Goal: Task Accomplishment & Management: Complete application form

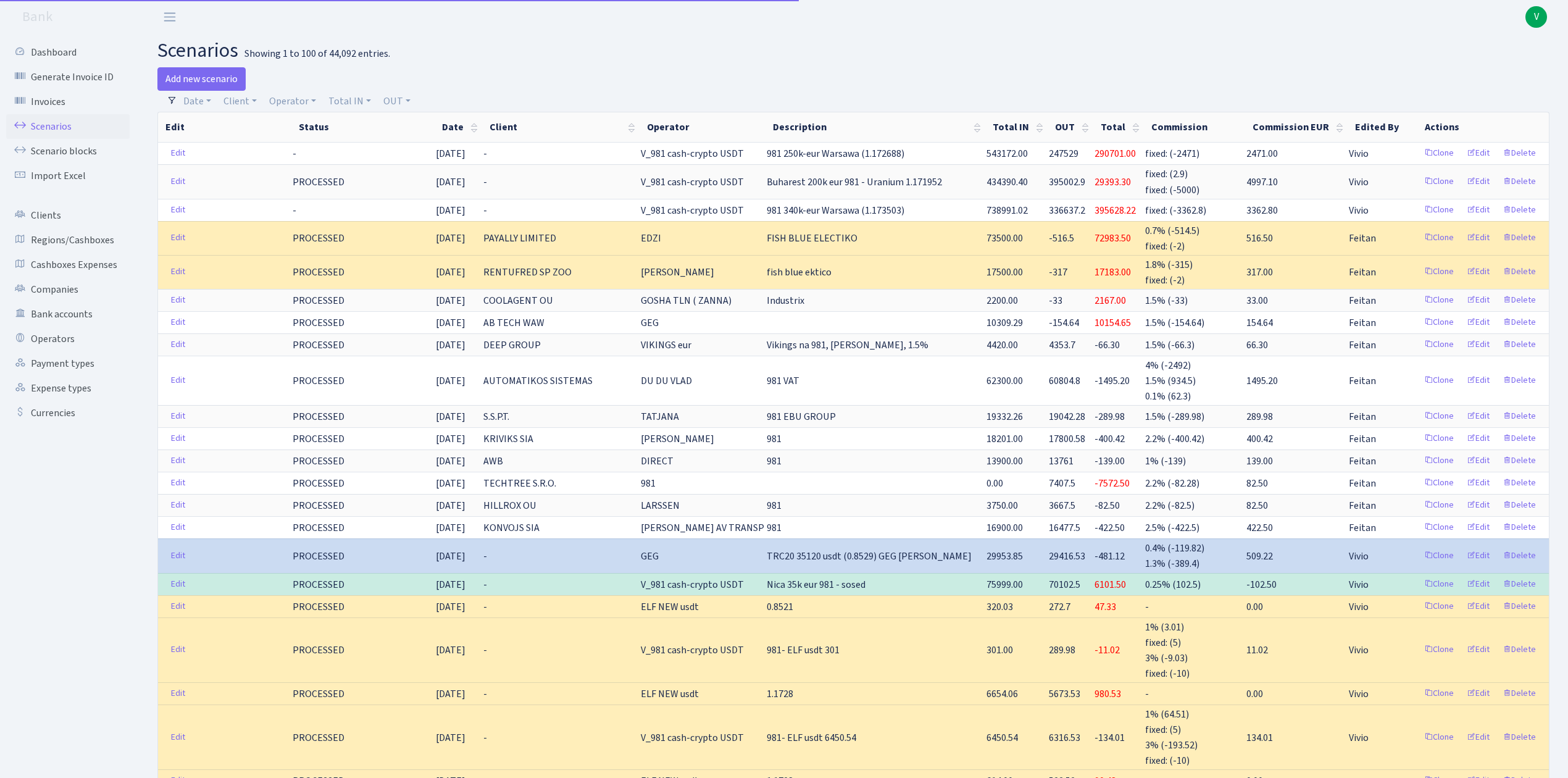
select select "100"
click at [288, 100] on link "Operator" at bounding box center [292, 101] width 57 height 21
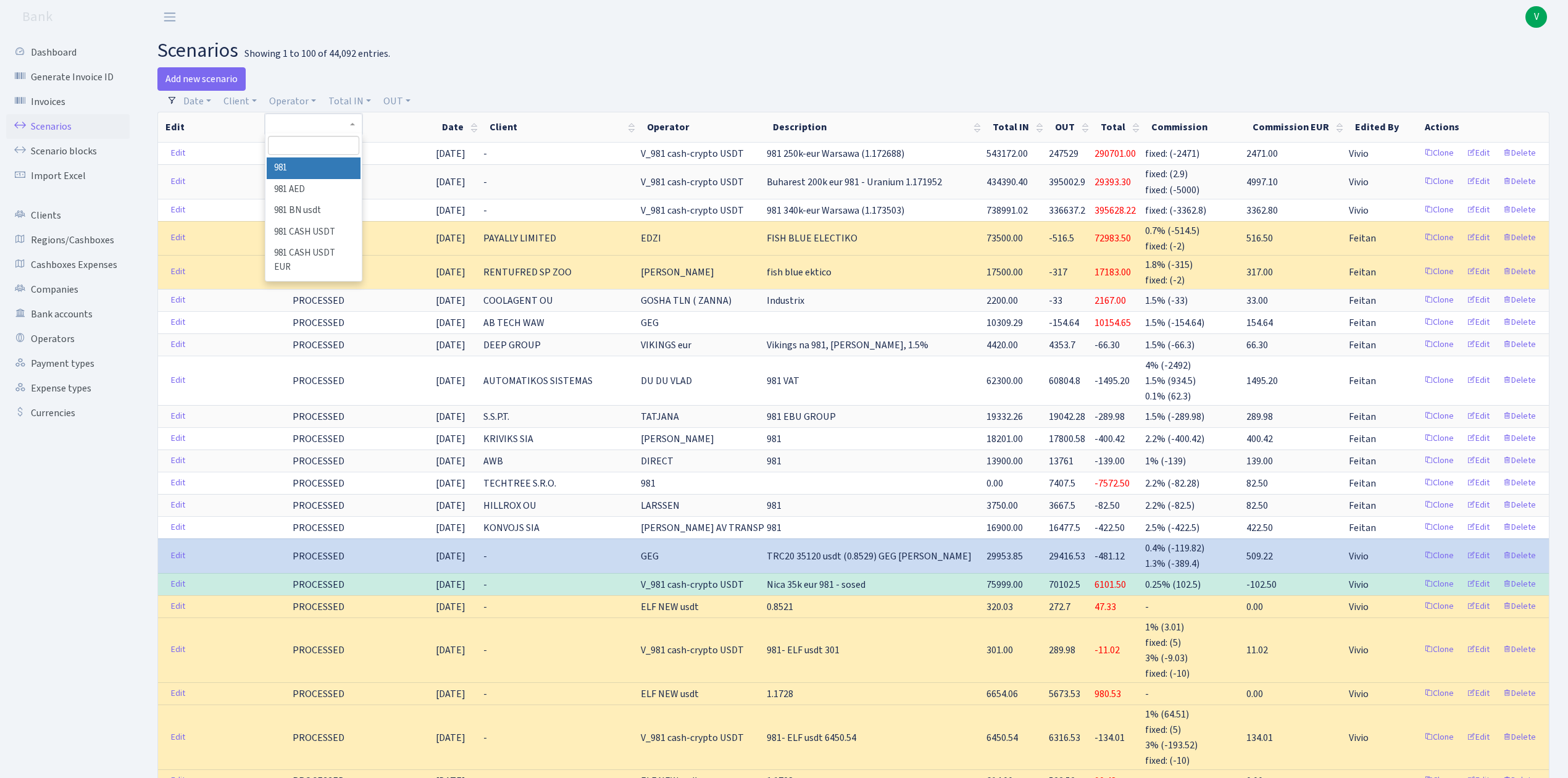
click at [319, 146] on input "search" at bounding box center [313, 145] width 91 height 19
type input "981"
click at [329, 250] on li "V_981 cash-crypto USDT" at bounding box center [313, 263] width 93 height 35
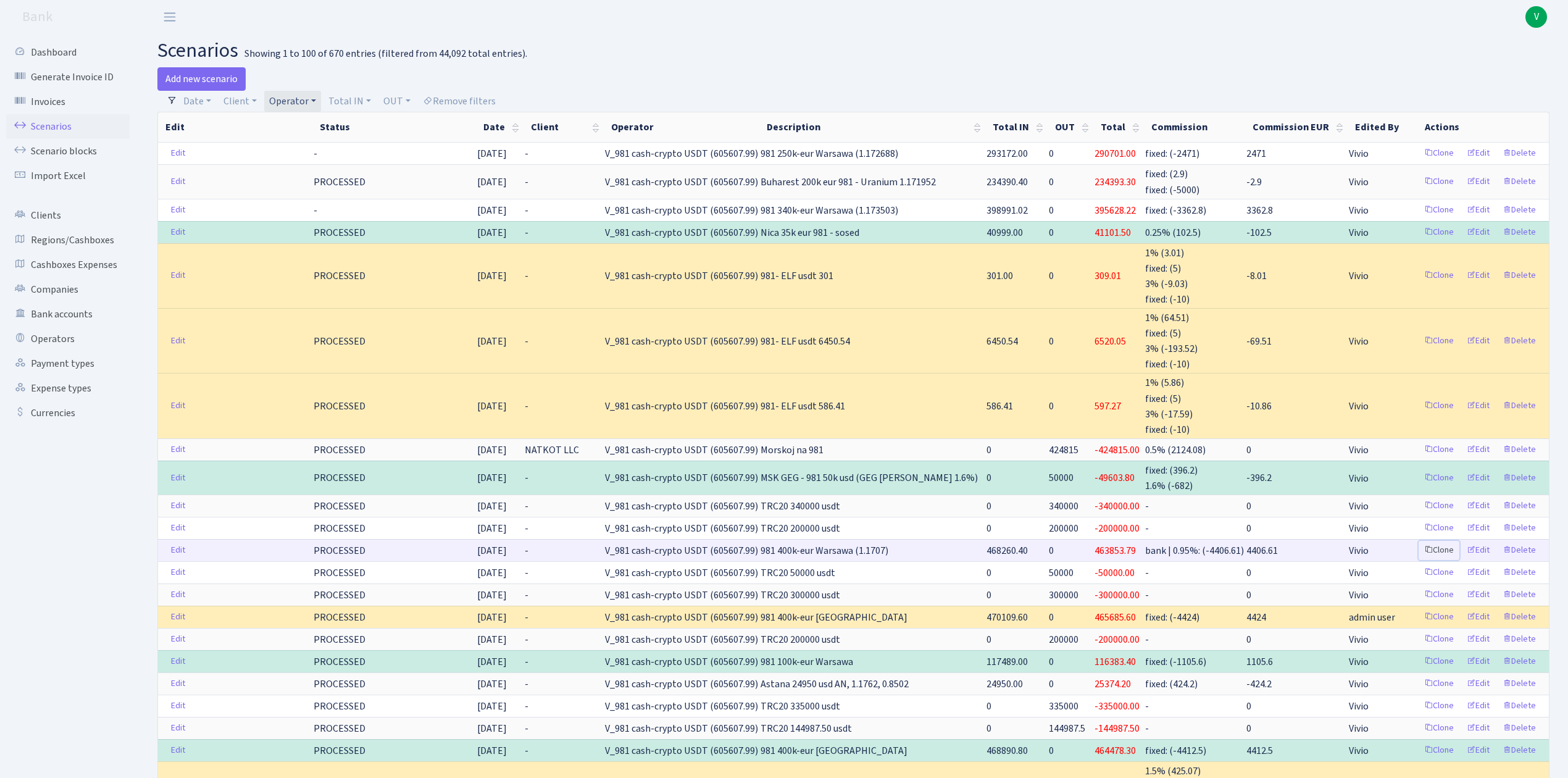
click at [1439, 541] on link "Clone" at bounding box center [1439, 550] width 41 height 19
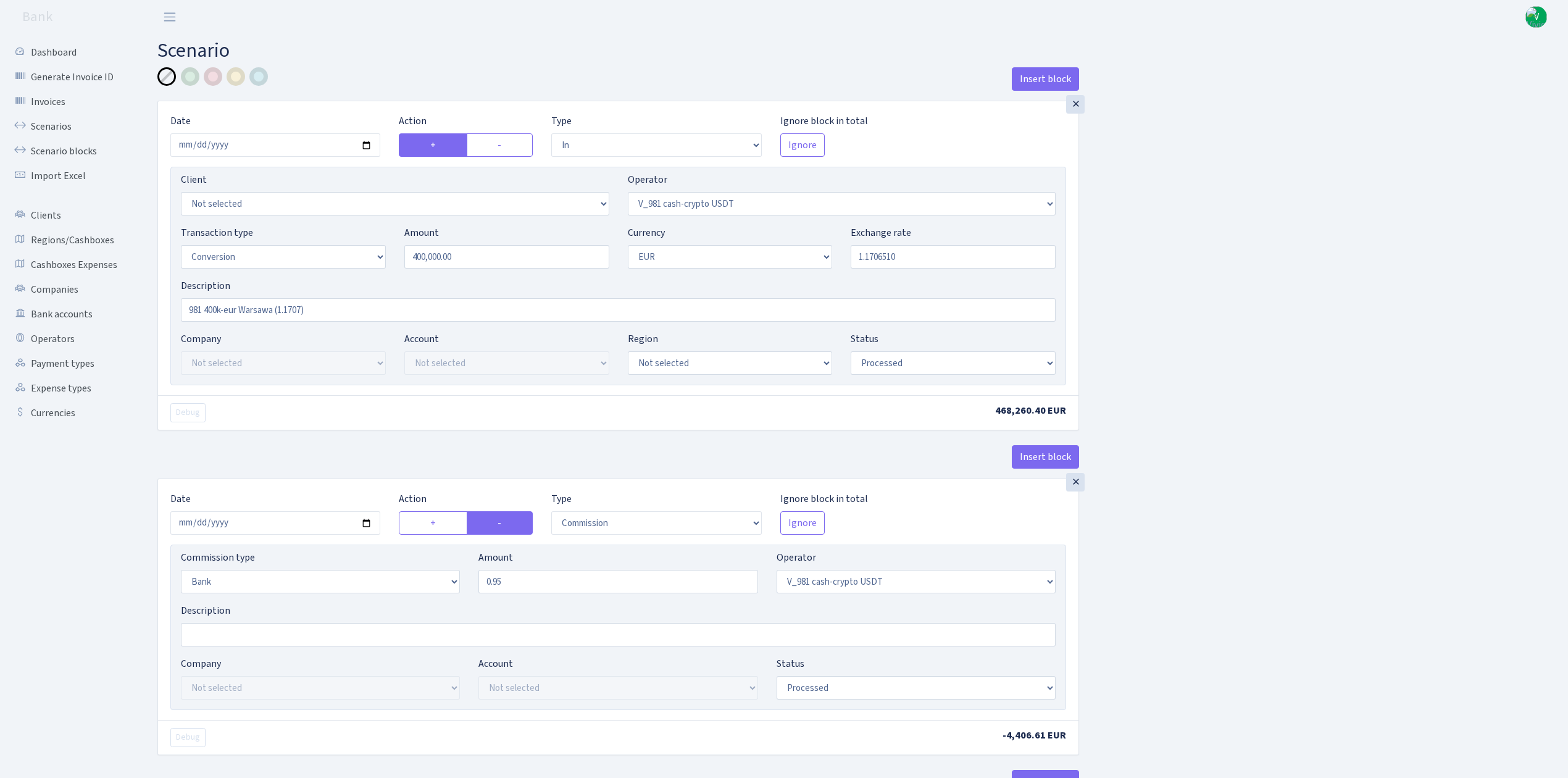
select select "in"
select select "435"
select select "15"
select select "1"
select select "processed"
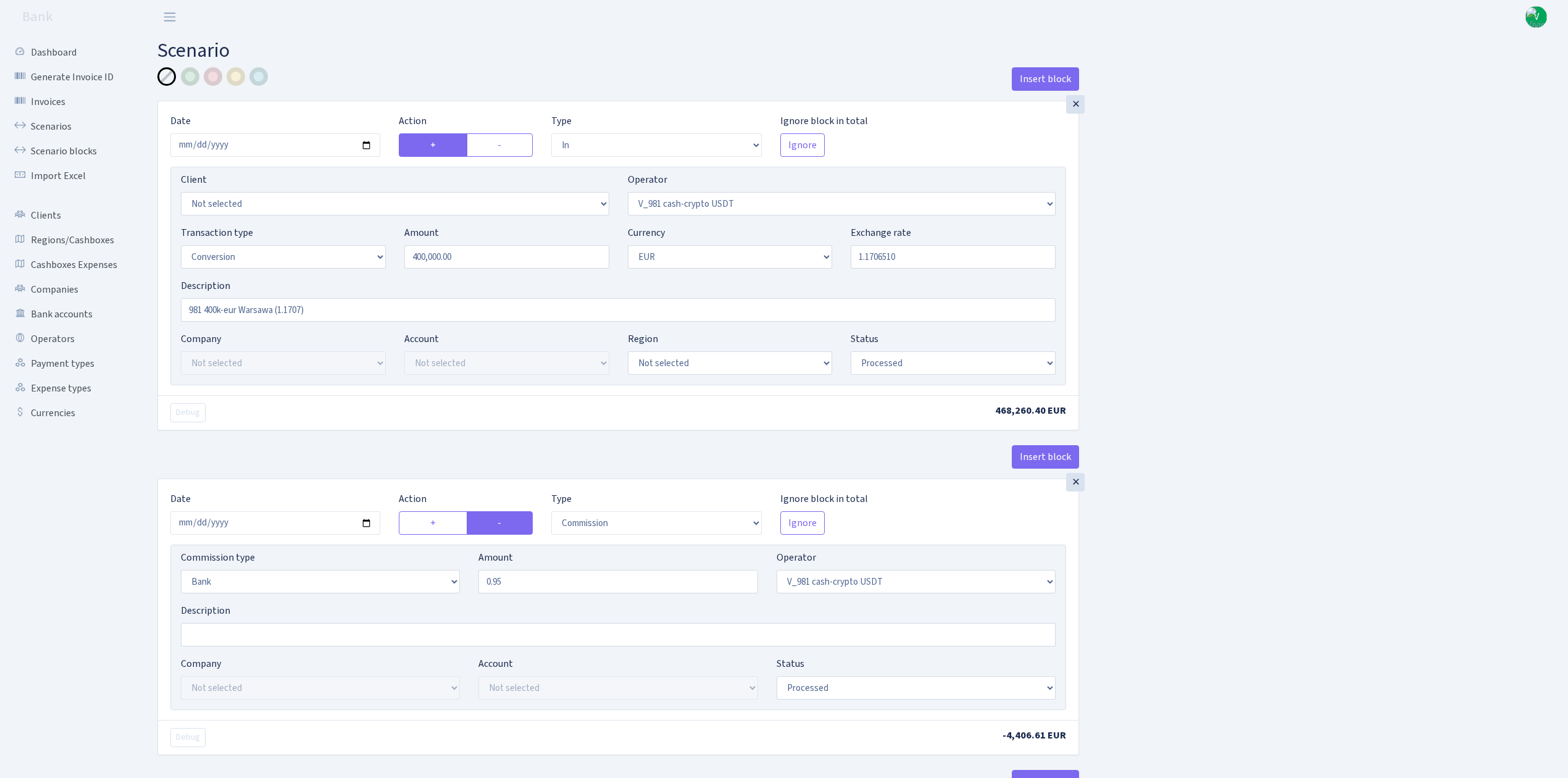
select select "commission"
select select "bank"
select select "435"
select select "processed"
select select "out"
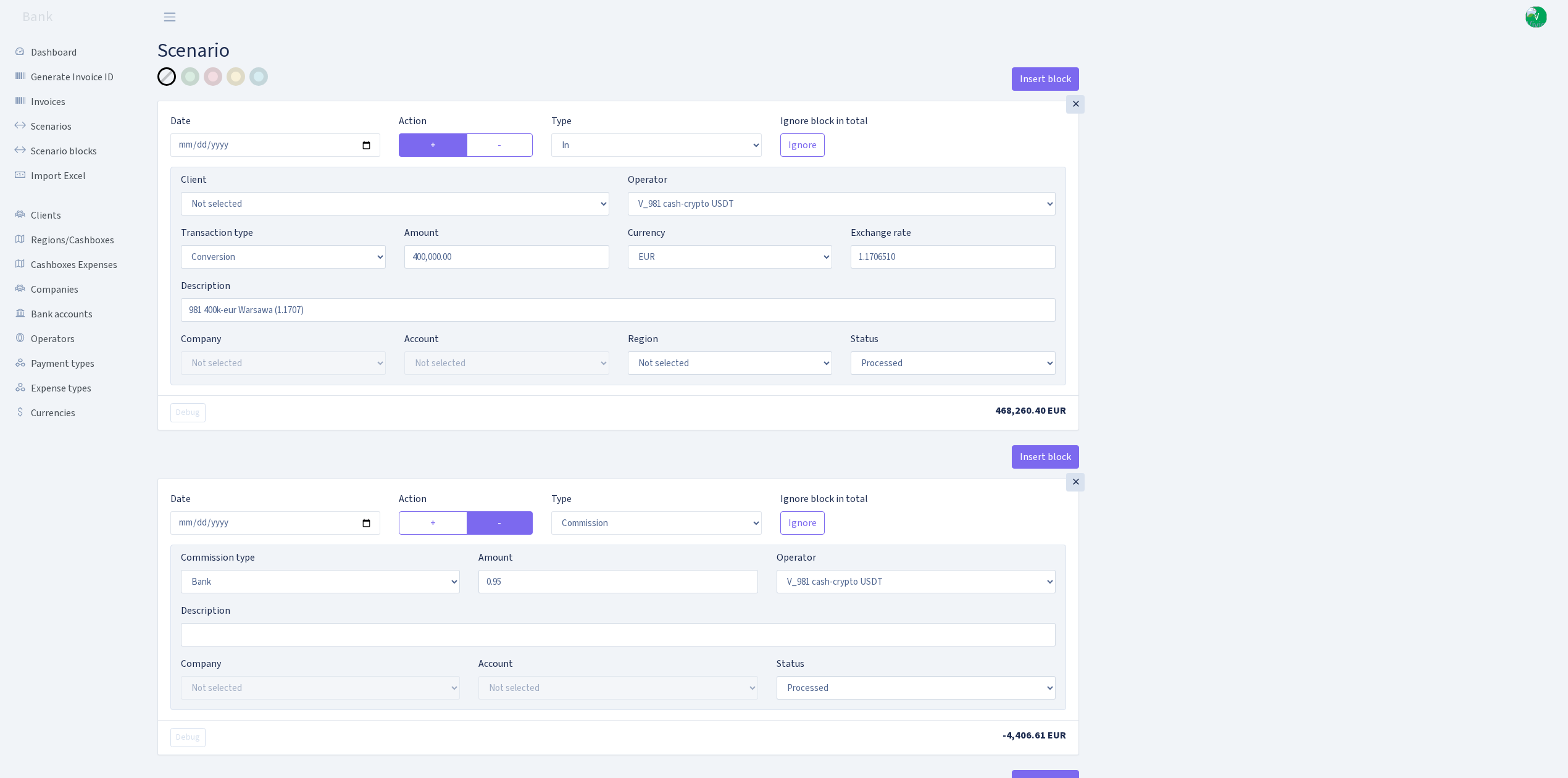
select select "434"
select select "15"
select select "1"
select select "processed"
select select "in"
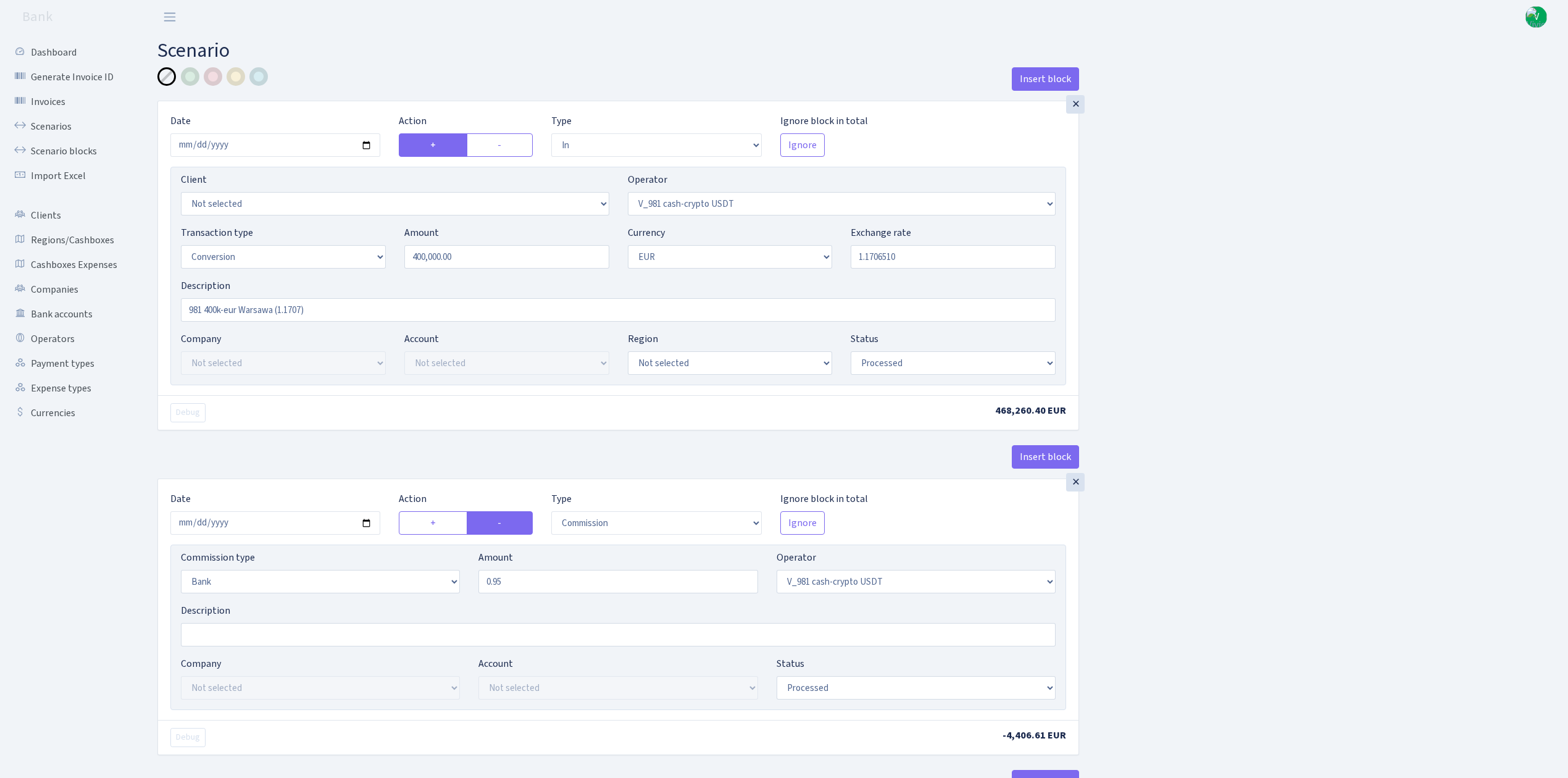
select select "434"
select select "1"
select select "processed"
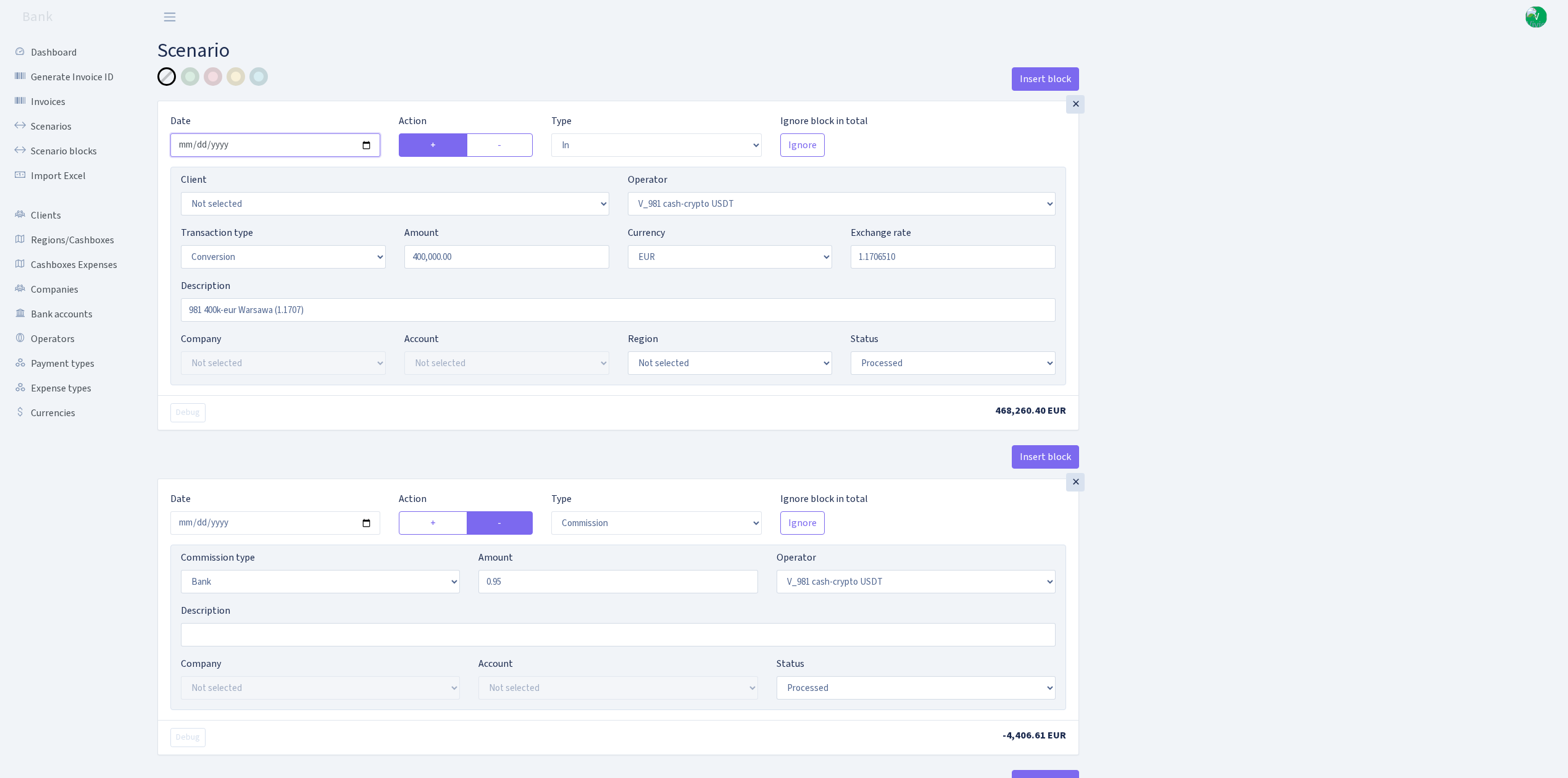
click at [368, 144] on input "2025-09-10" at bounding box center [275, 145] width 210 height 23
type input "[DATE]"
drag, startPoint x: 508, startPoint y: 250, endPoint x: 378, endPoint y: 243, distance: 130.2
click at [378, 243] on div "Transaction type Not selected 981 ELF FISH crypto GIRT IVO dekl MM-BALTIC eur U…" at bounding box center [618, 252] width 893 height 53
click at [904, 258] on input "1.1706510" at bounding box center [953, 256] width 205 height 23
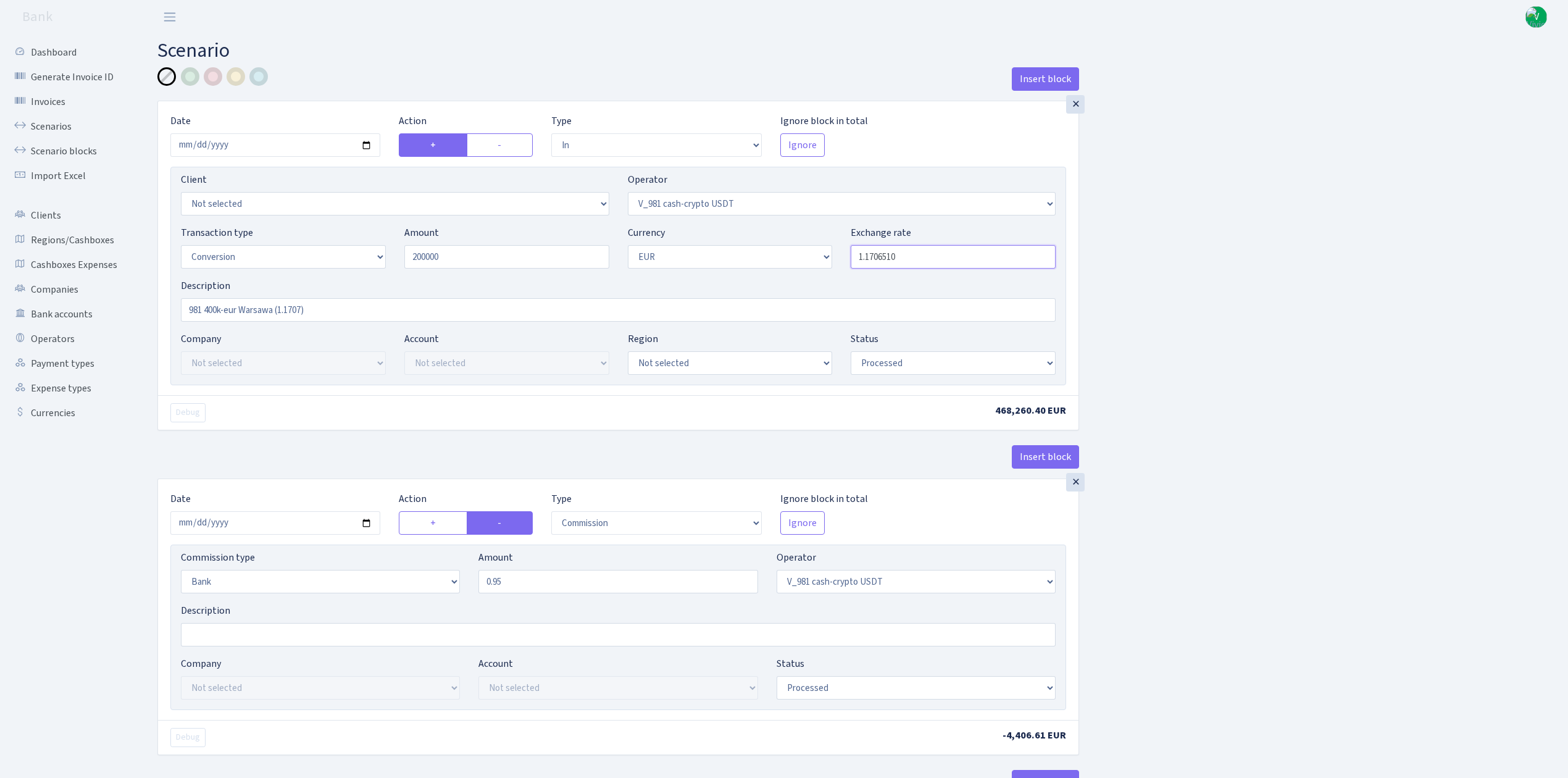
type input "200,000.00"
drag, startPoint x: 875, startPoint y: 255, endPoint x: 963, endPoint y: 261, distance: 88.2
click at [963, 261] on input "1.1706510" at bounding box center [953, 256] width 205 height 23
type input "1.1726000"
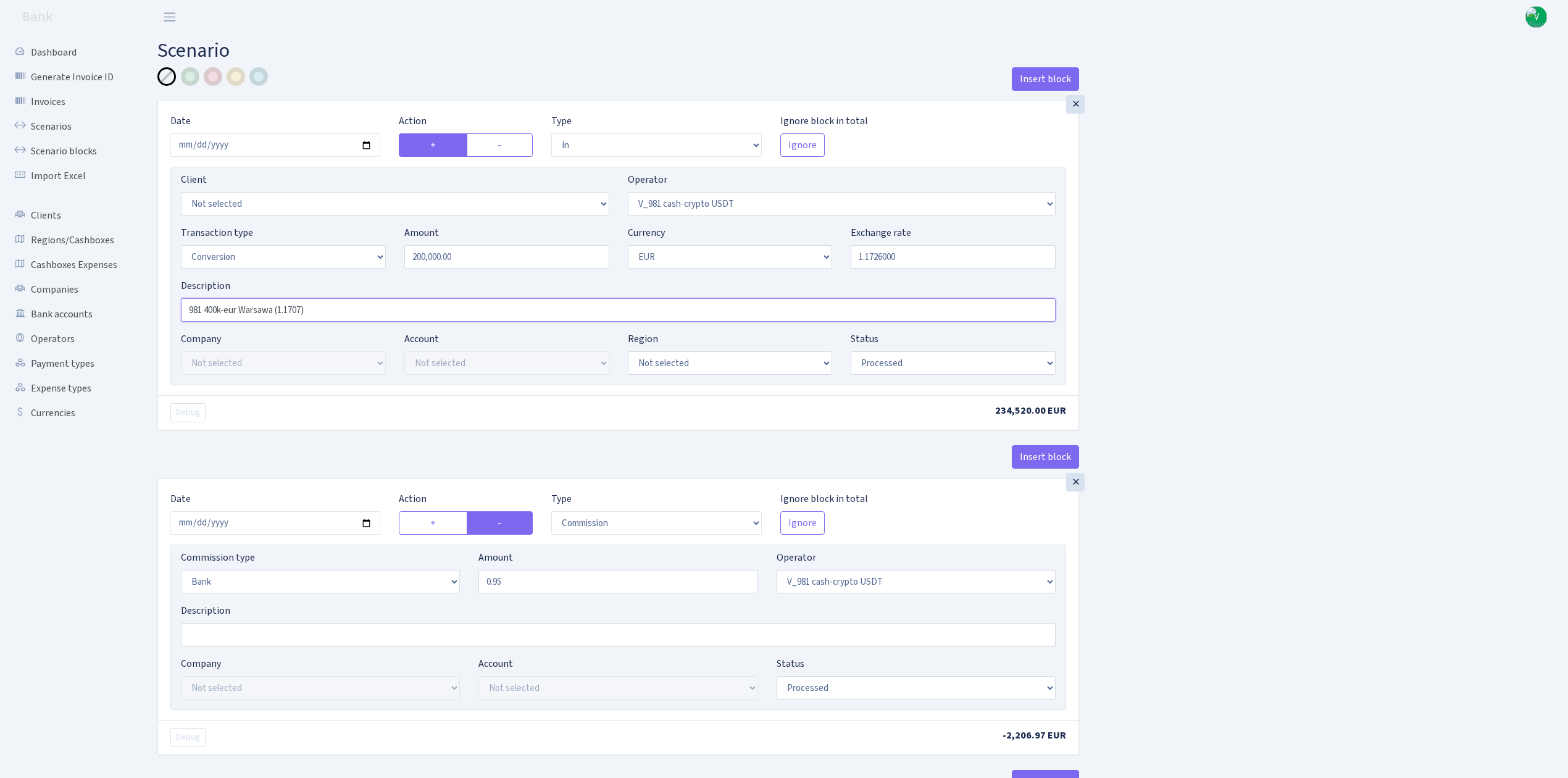
click at [208, 306] on input "981 400k-eur Warsawa (1.1707)" at bounding box center [618, 309] width 875 height 23
click at [302, 309] on input "981 200k-eur Warsawa (1.1707)" at bounding box center [618, 309] width 875 height 23
type input "981 200k-eur Warsawa (1.1726)"
click at [446, 585] on select "Percentage Fixed Bank" at bounding box center [320, 581] width 279 height 23
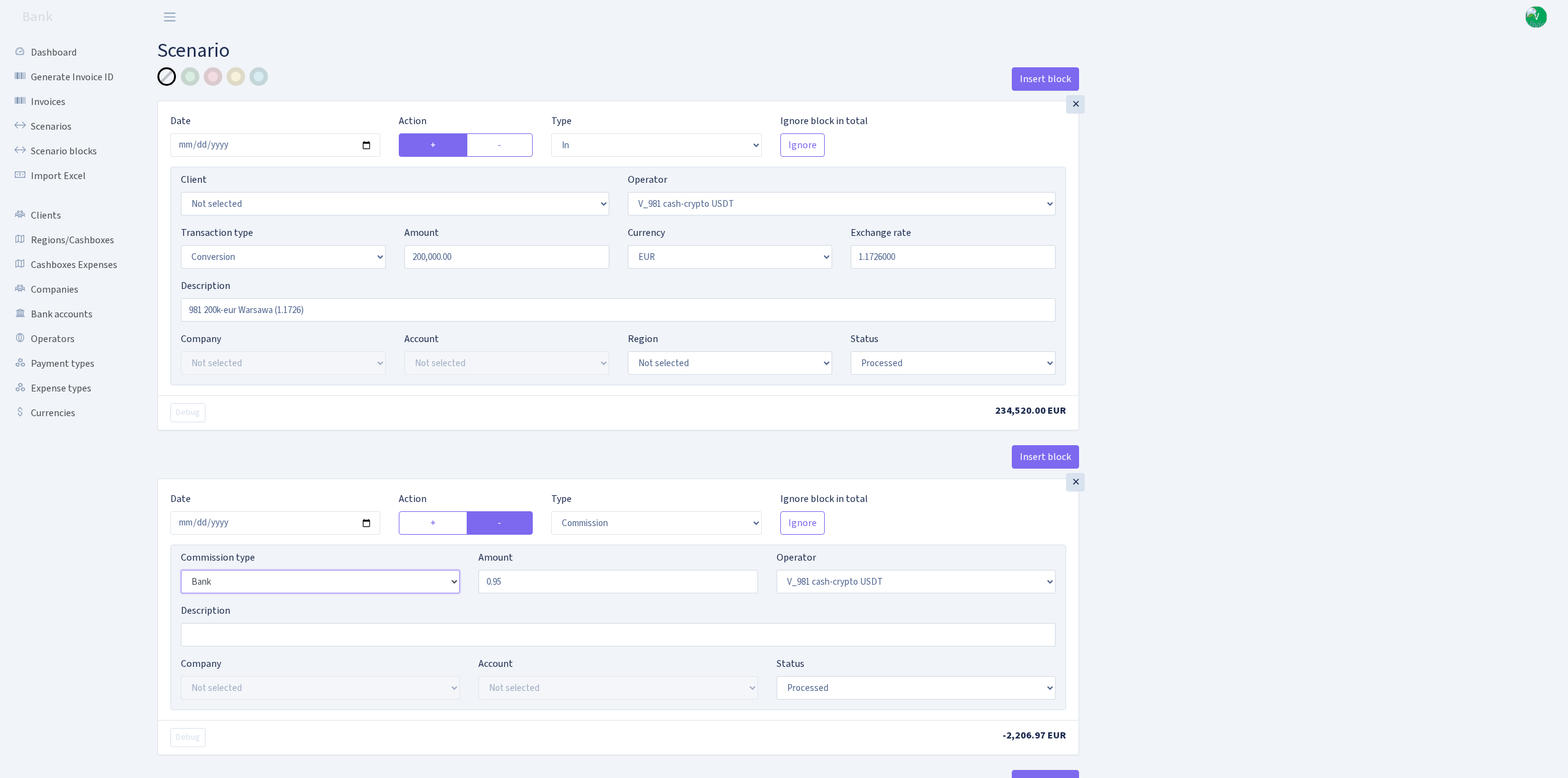
select select "fixed"
click at [181, 573] on select "Percentage Fixed Bank" at bounding box center [320, 581] width 279 height 23
drag, startPoint x: 516, startPoint y: 583, endPoint x: 438, endPoint y: 565, distance: 80.0
click at [438, 565] on div "Commission type Percentage Fixed Bank Amount 0.95 Operator Not selected 981 981…" at bounding box center [618, 577] width 893 height 53
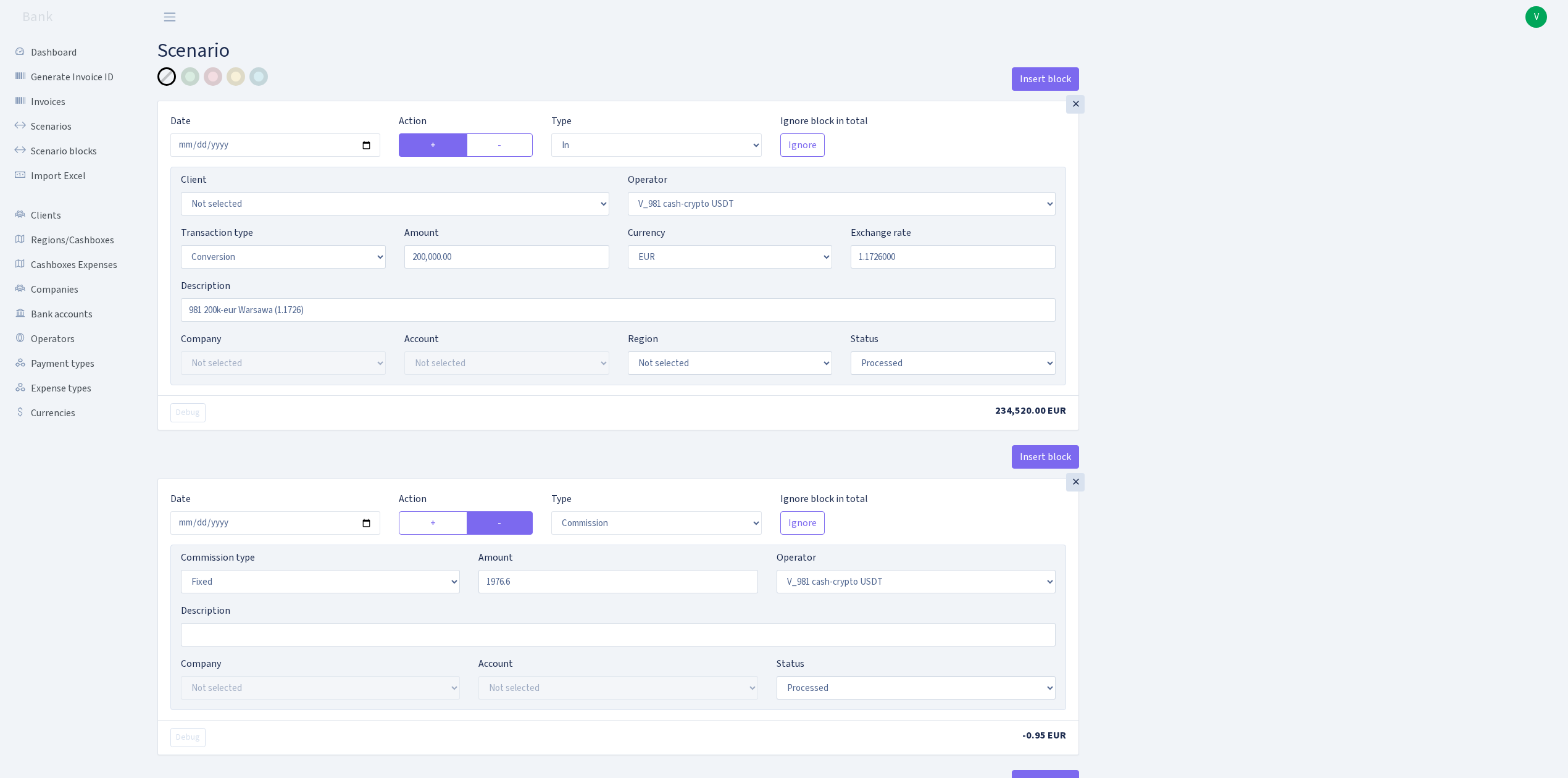
type input "1,976.60"
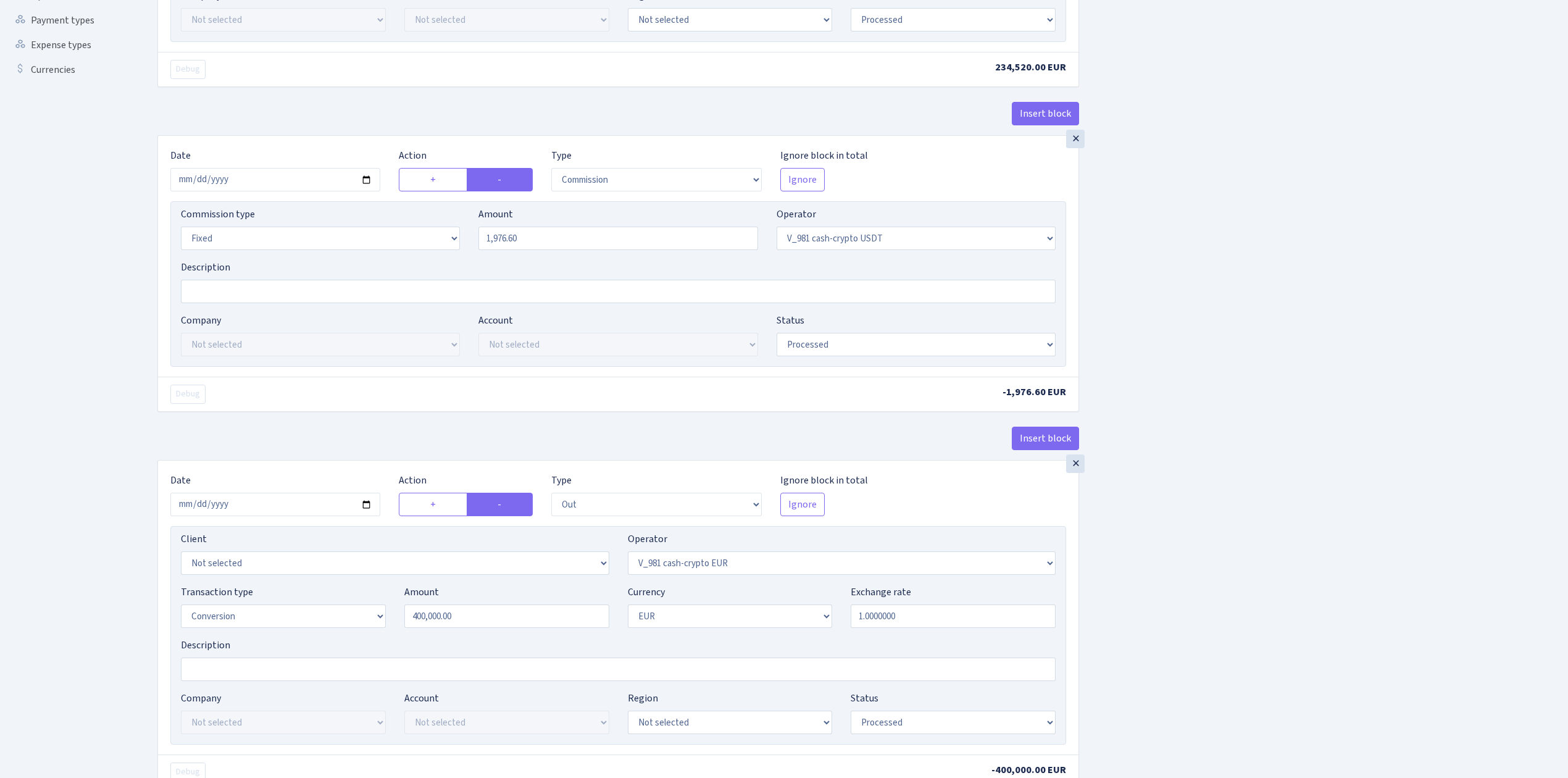
scroll to position [411, 0]
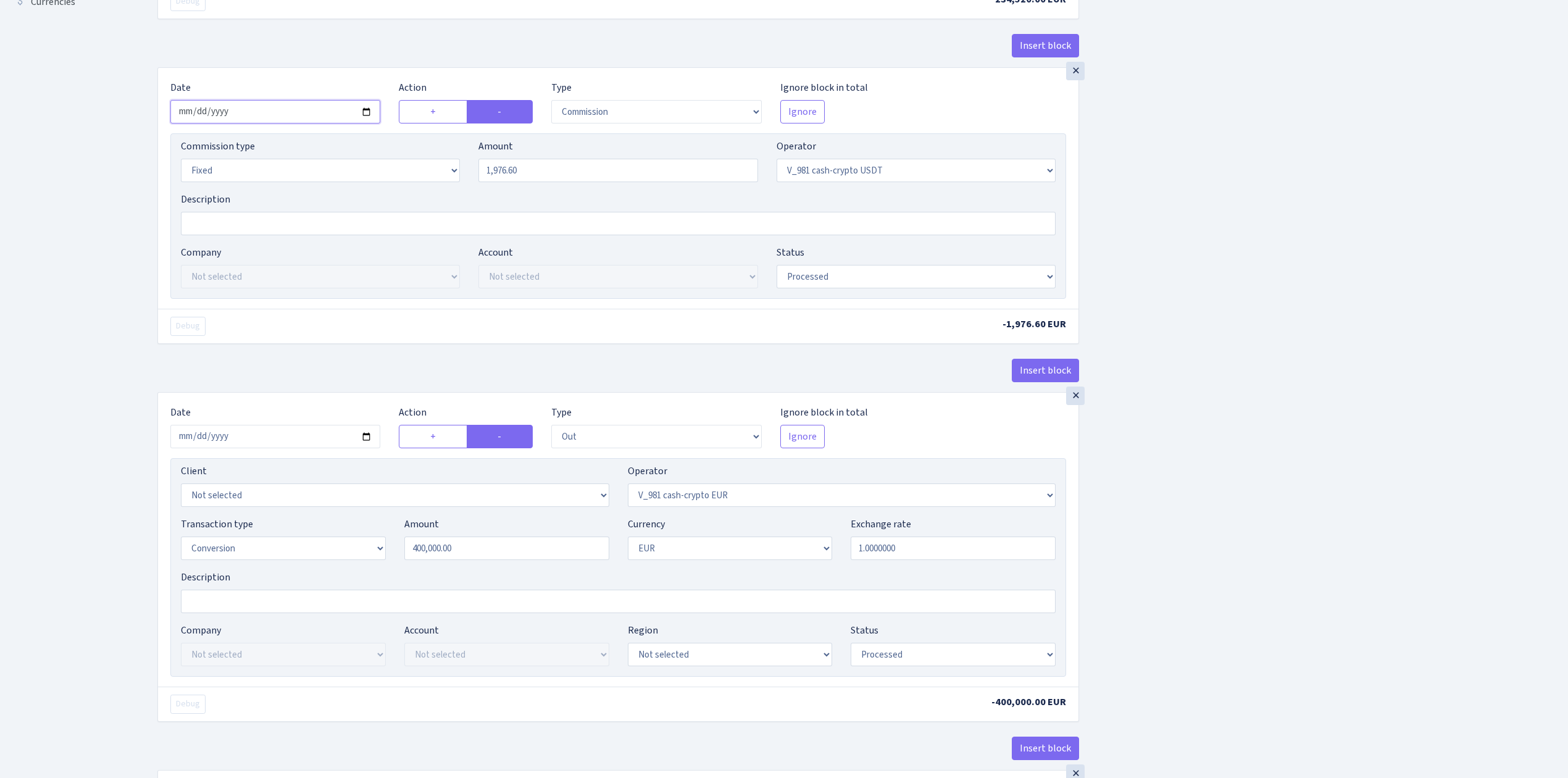
click at [369, 111] on input "2025-09-10" at bounding box center [275, 111] width 210 height 23
type input "2025-09-13"
click at [367, 445] on input "2025-09-10" at bounding box center [275, 436] width 210 height 23
type input "2025-09-13"
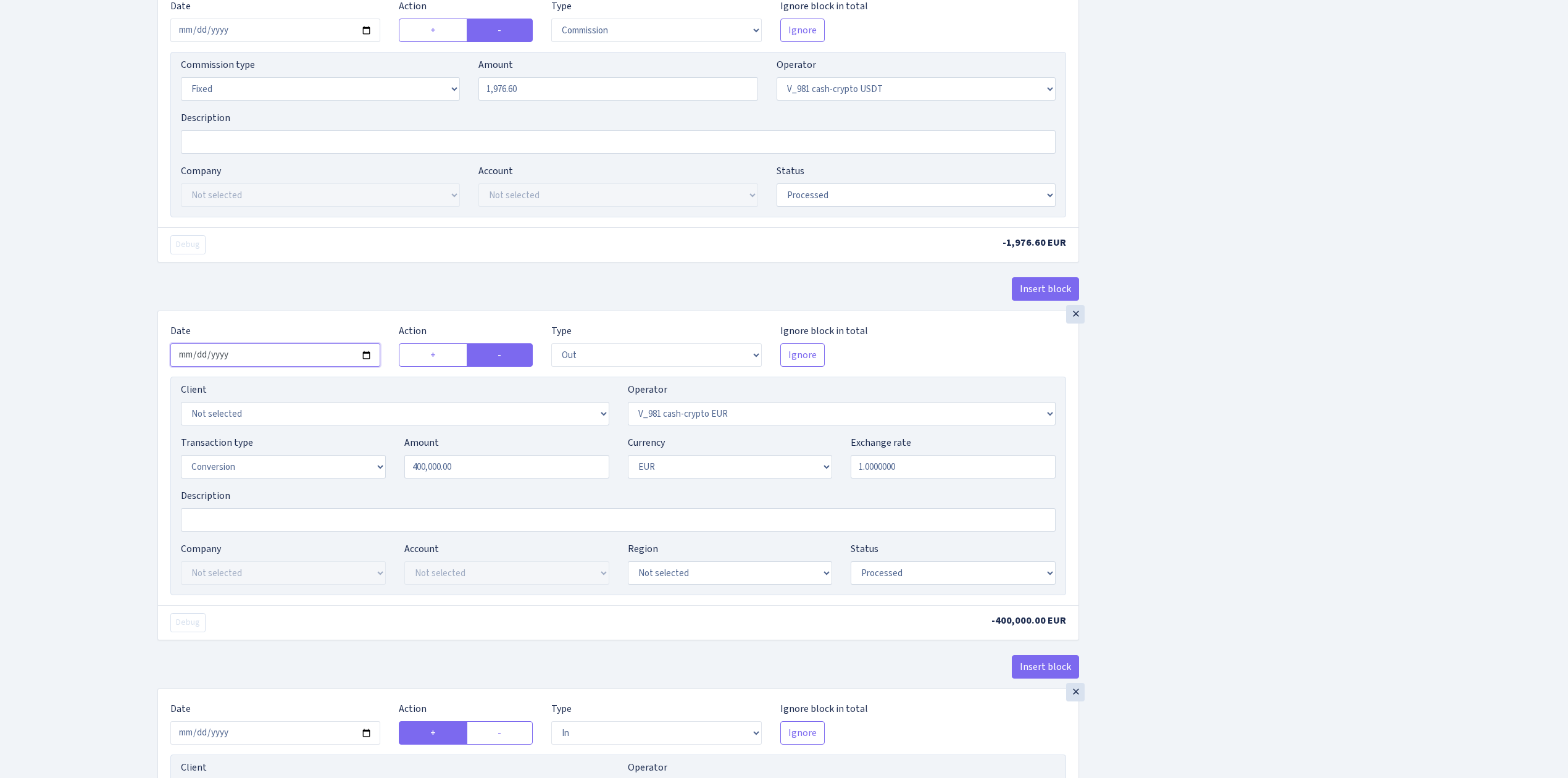
scroll to position [494, 0]
drag, startPoint x: 472, startPoint y: 470, endPoint x: 357, endPoint y: 454, distance: 116.1
click at [361, 457] on div "Transaction type Not selected 981 ELF FISH crypto GIRT IVO dekl MM-BALTIC eur U…" at bounding box center [618, 460] width 893 height 53
click at [1260, 517] on div "Insert block × Date 2025-09-13 Action + - Type --- In Out Commission Field requ…" at bounding box center [854, 347] width 1411 height 1547
type input "200,000.00"
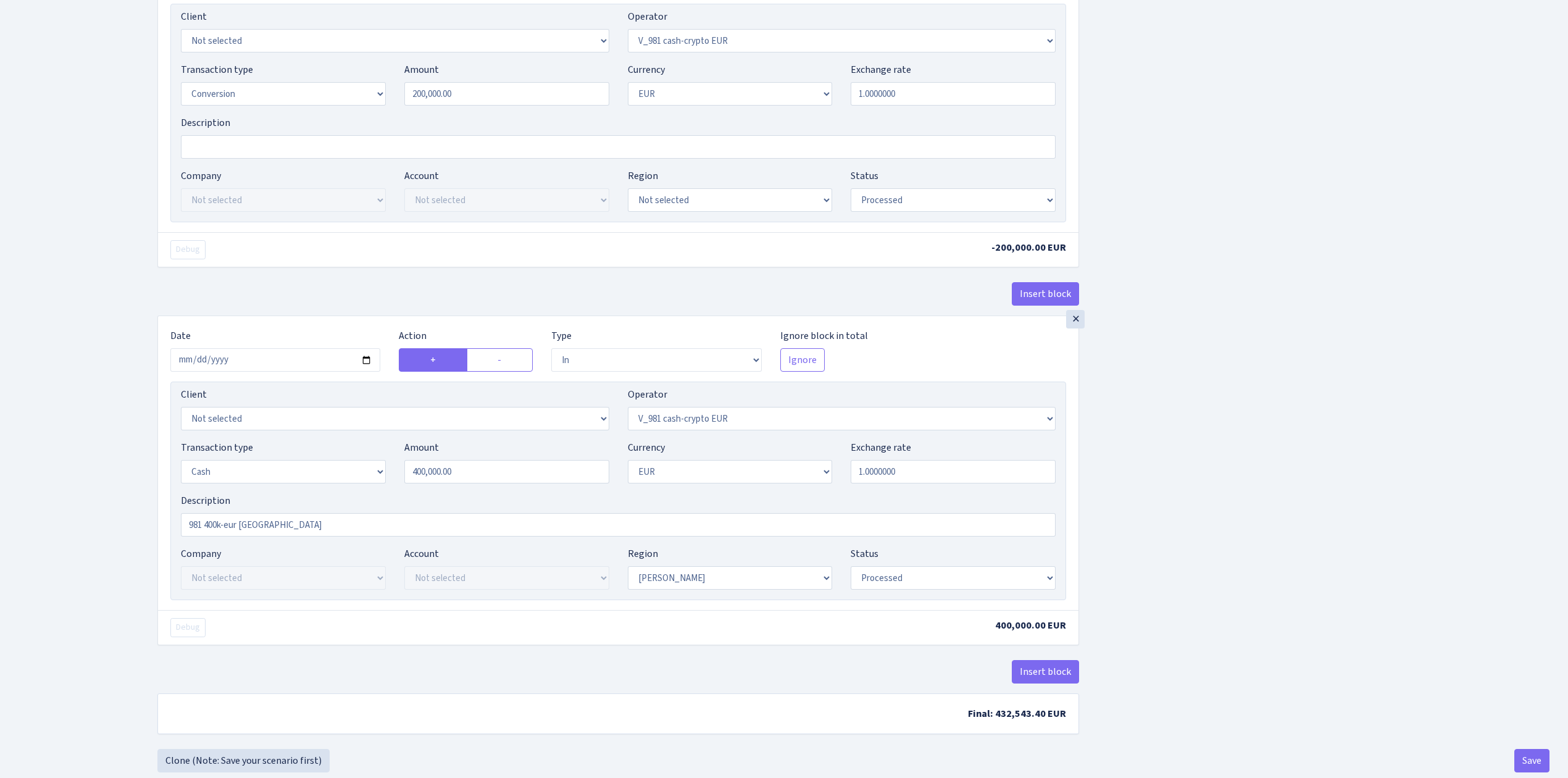
scroll to position [901, 0]
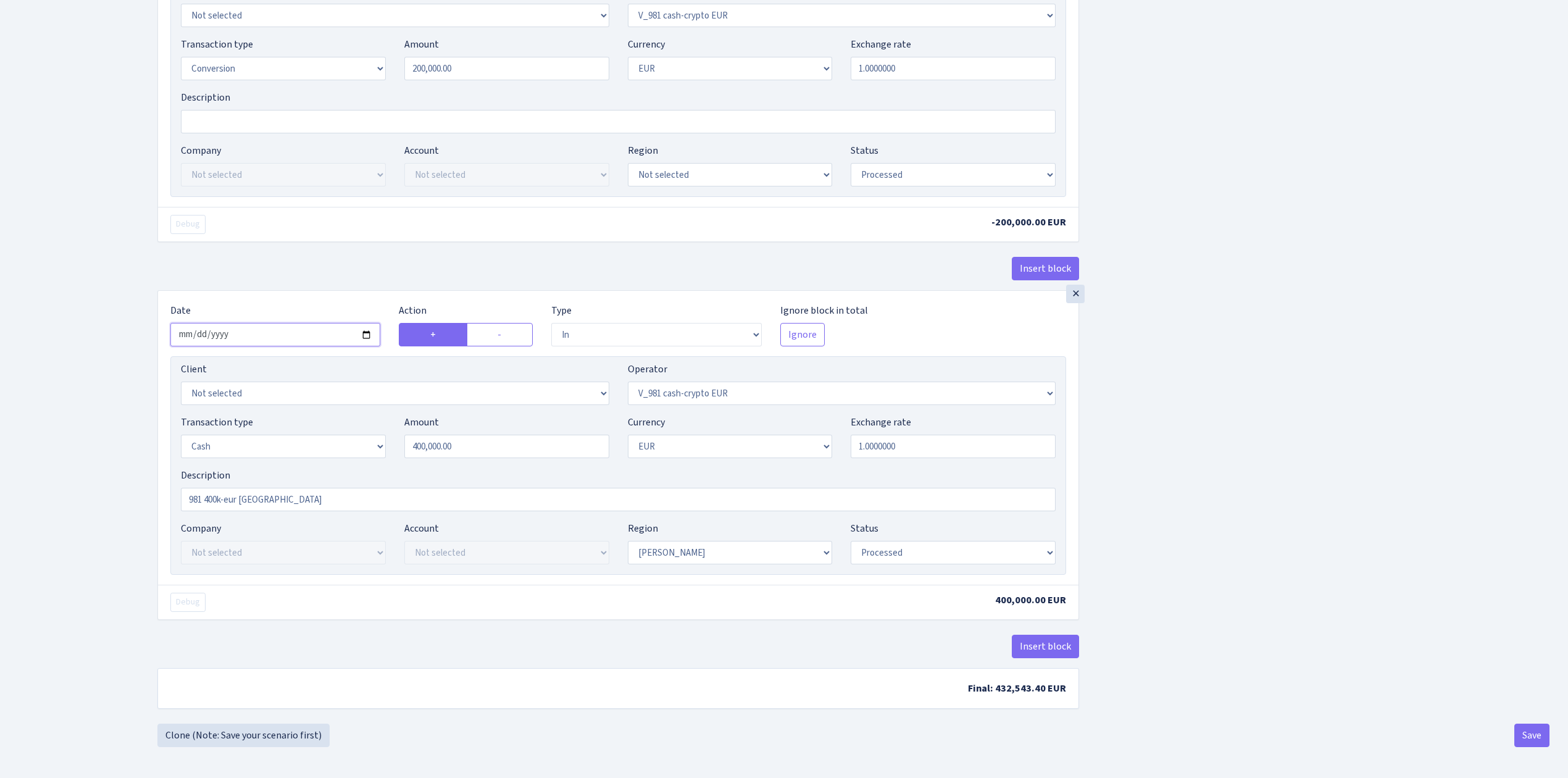
click at [367, 330] on input "2025-09-11" at bounding box center [275, 334] width 210 height 23
type input "2025-09-13"
drag, startPoint x: 473, startPoint y: 437, endPoint x: 247, endPoint y: 400, distance: 229.0
click at [256, 405] on div "Client Not selected 1 KOC GEMICILIK VE TASIMACILIK 1/BALDERE-SILDEDZE SIGNE 1/S…" at bounding box center [618, 465] width 895 height 218
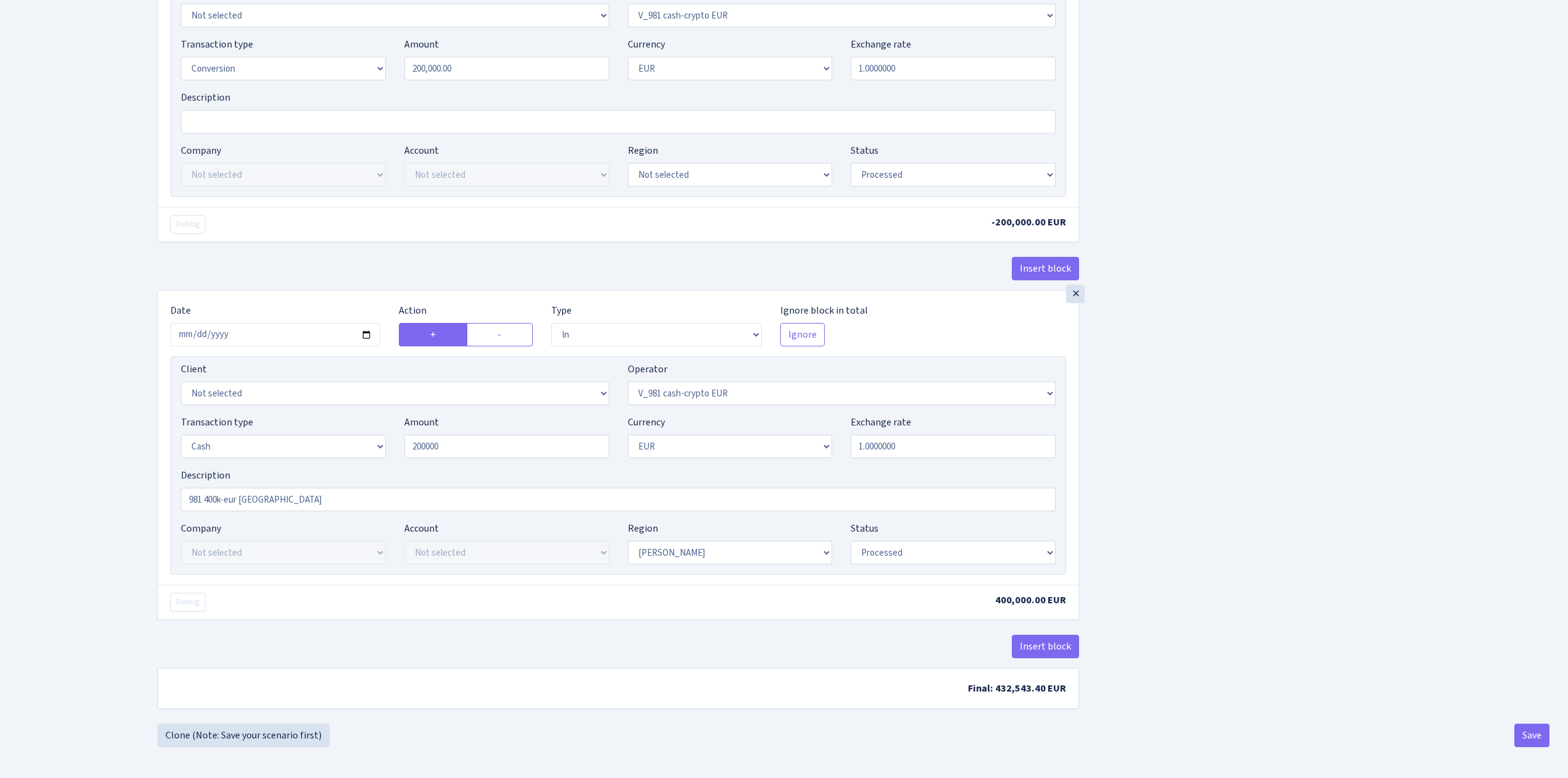
type input "200,000.00"
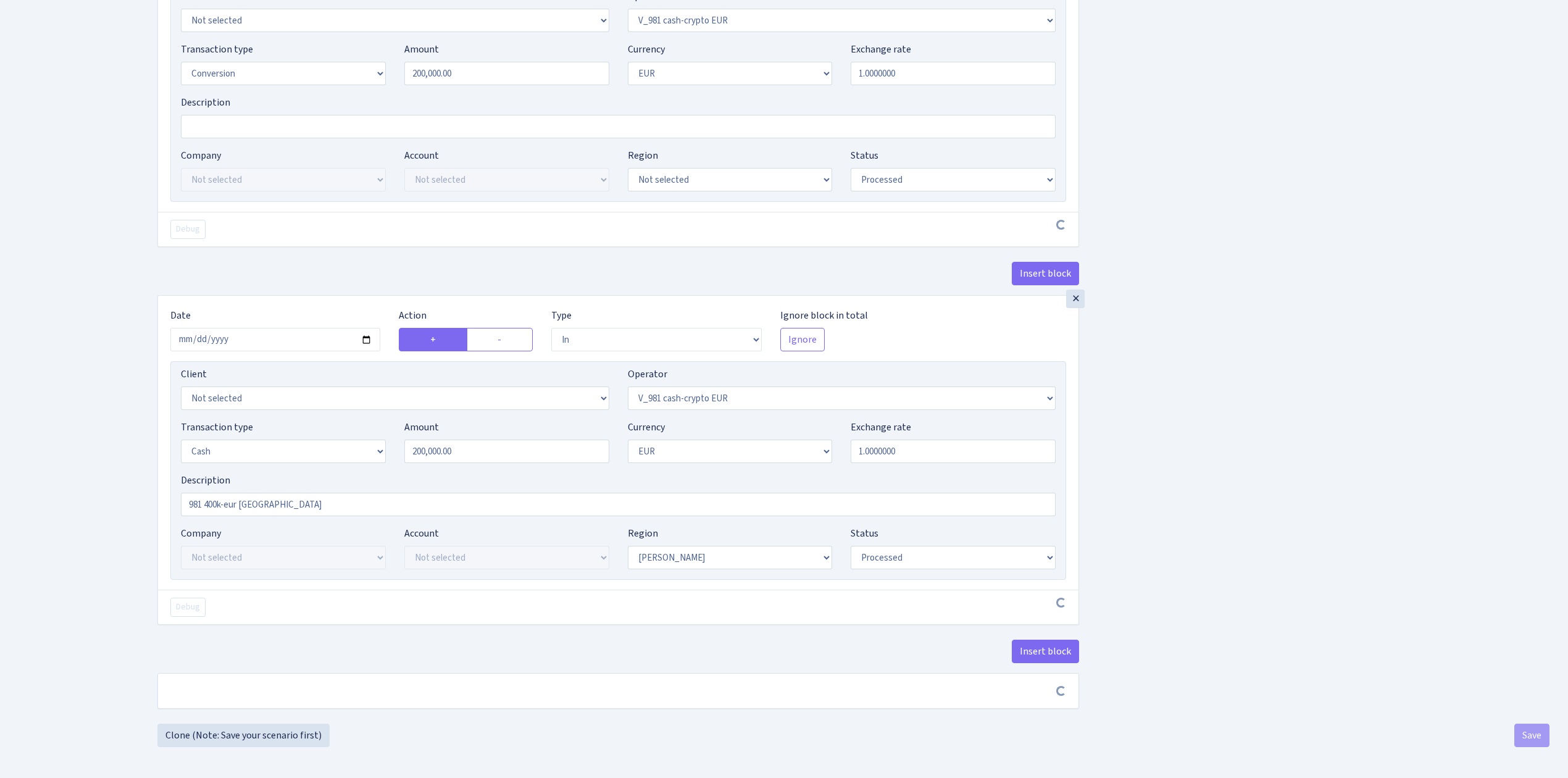
scroll to position [896, 0]
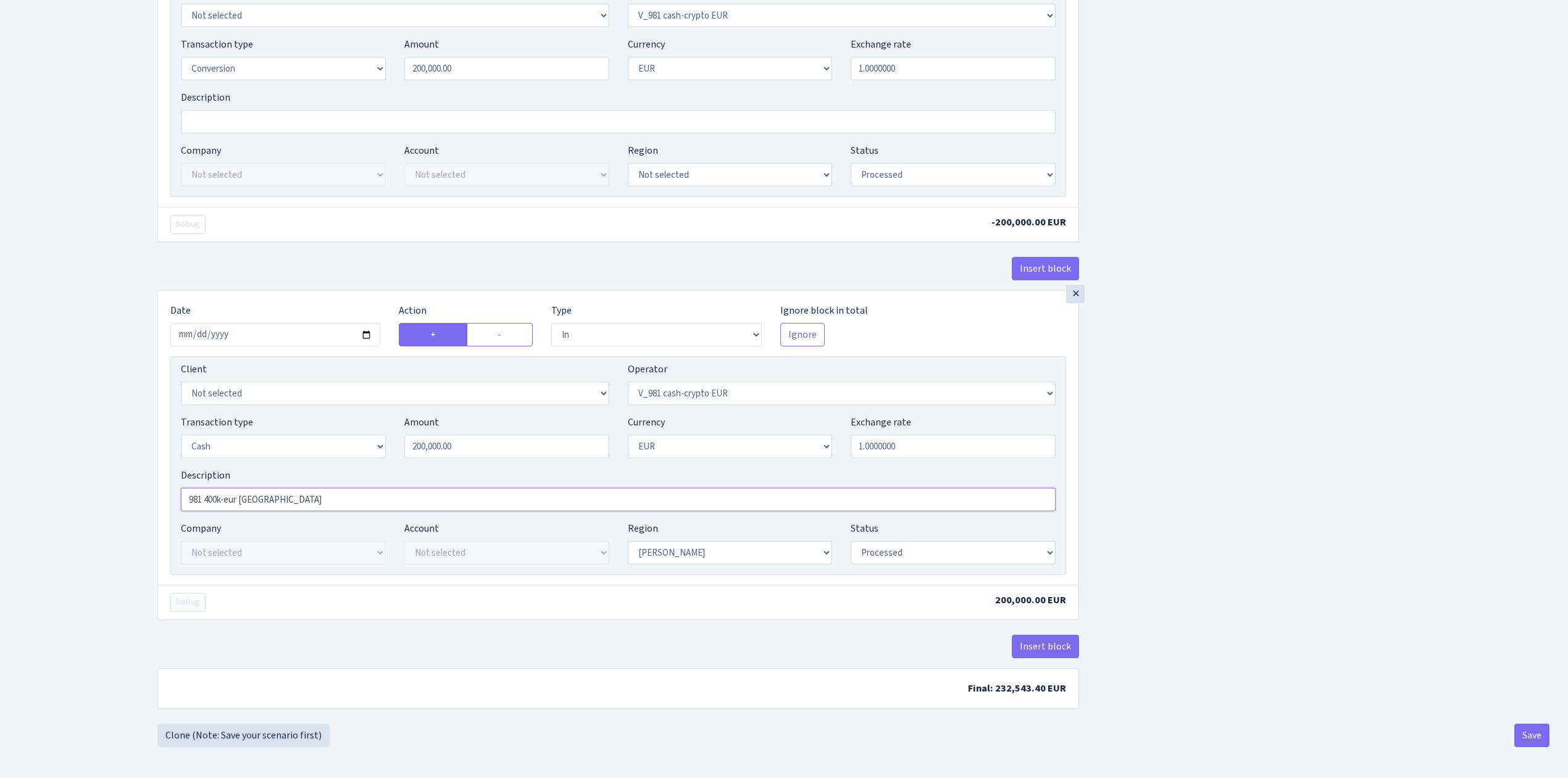
click at [208, 500] on input "981 400k-eur Warsawa" at bounding box center [618, 499] width 875 height 23
type input "981 200k-eur Warsawa"
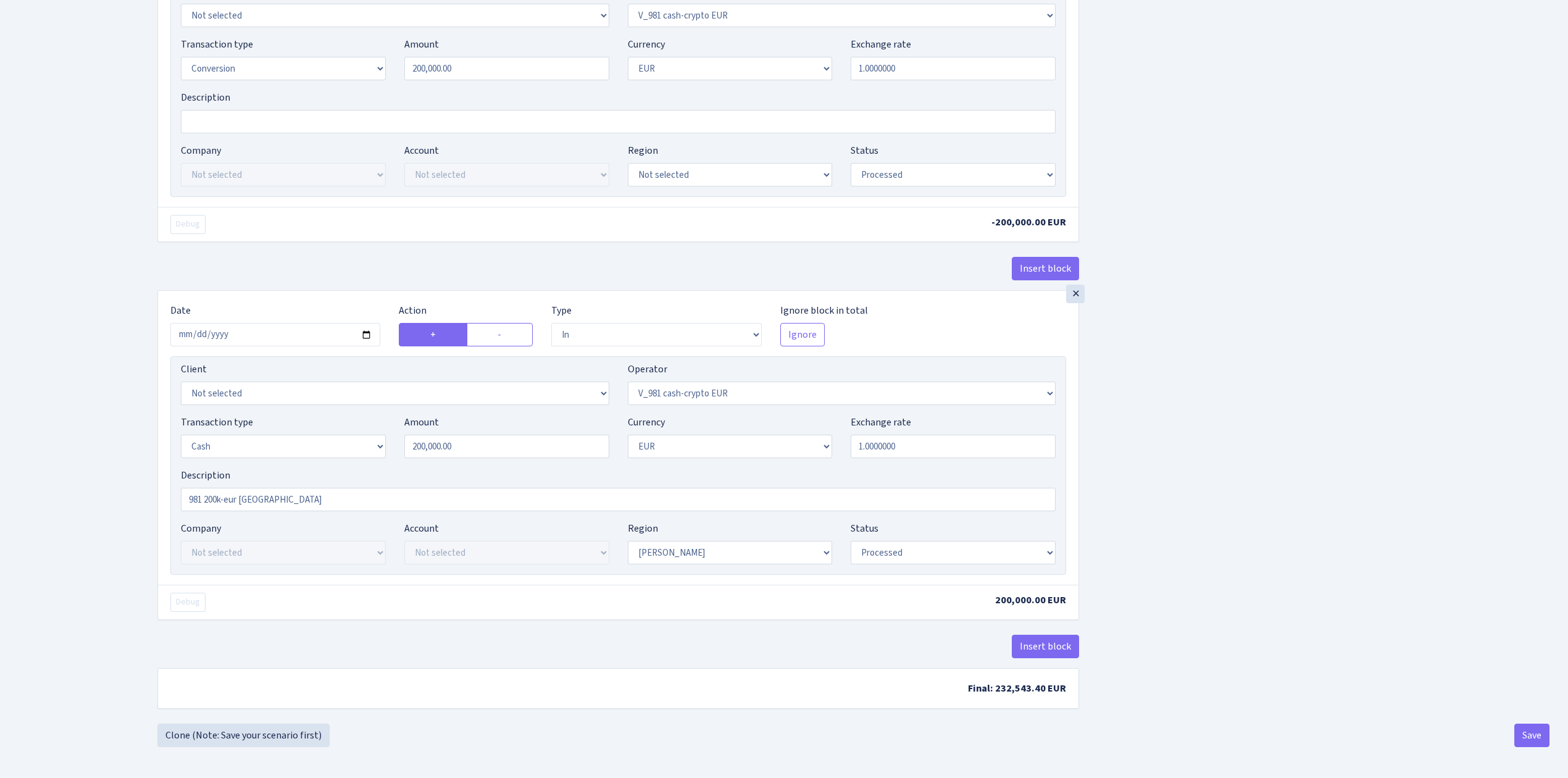
click at [866, 549] on select "Draft Pending Later Never Processed" at bounding box center [953, 552] width 205 height 23
select select "pending"
click at [851, 541] on select "Draft Pending Later Never Processed" at bounding box center [953, 552] width 205 height 23
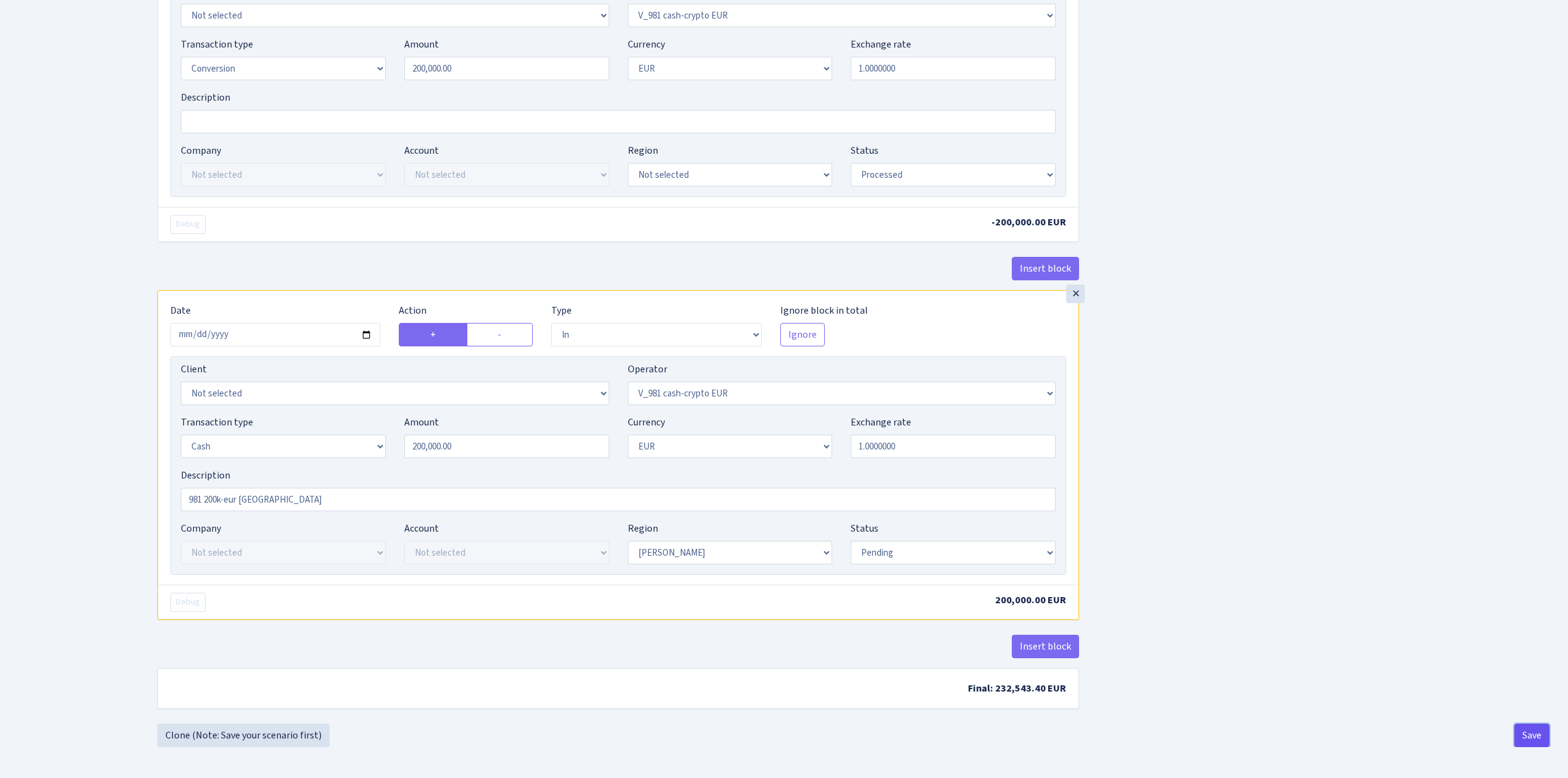
click at [1529, 732] on button "Save" at bounding box center [1532, 735] width 35 height 23
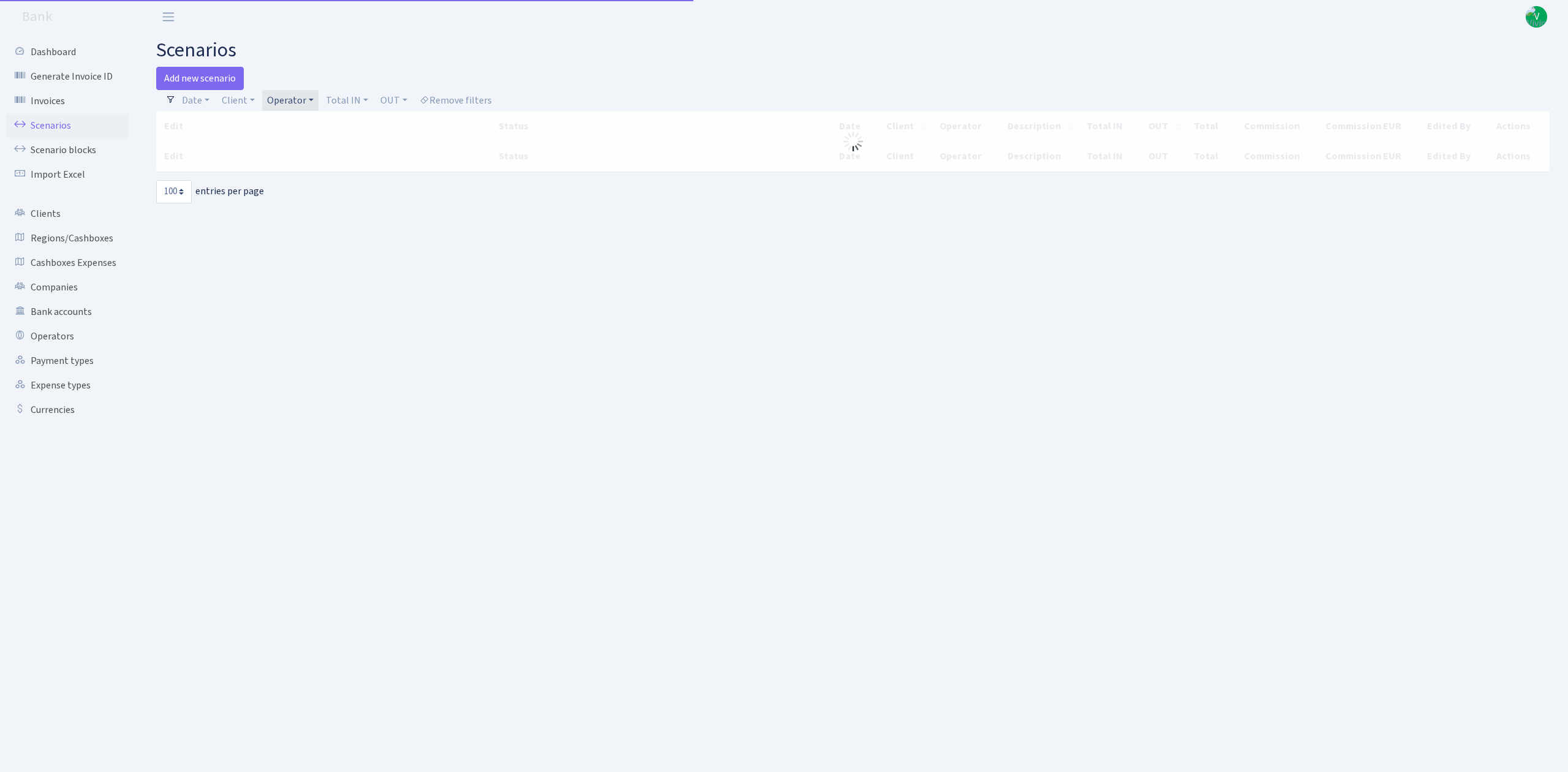
select select "100"
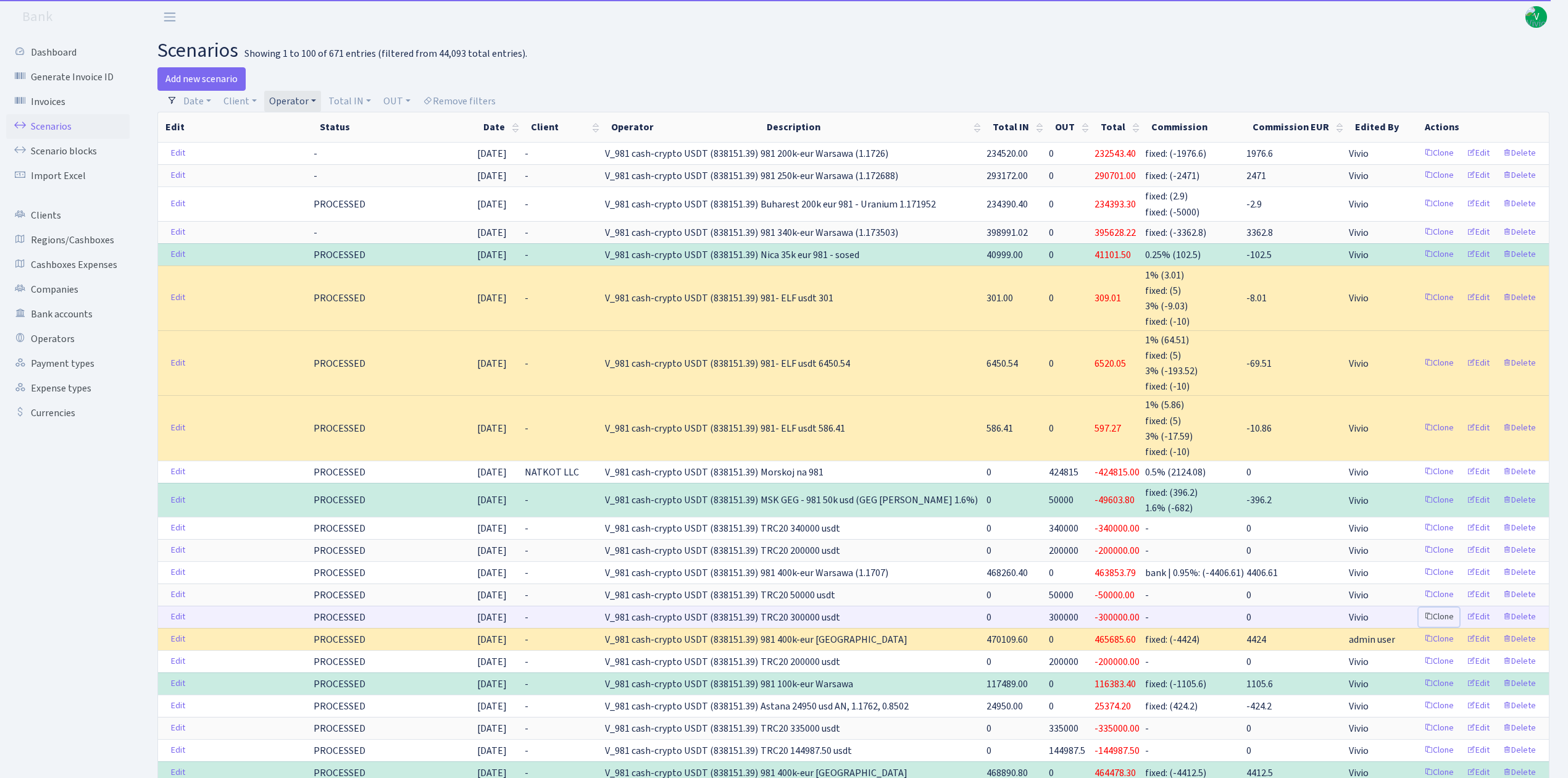
click at [1438, 611] on link "Clone" at bounding box center [1439, 617] width 41 height 19
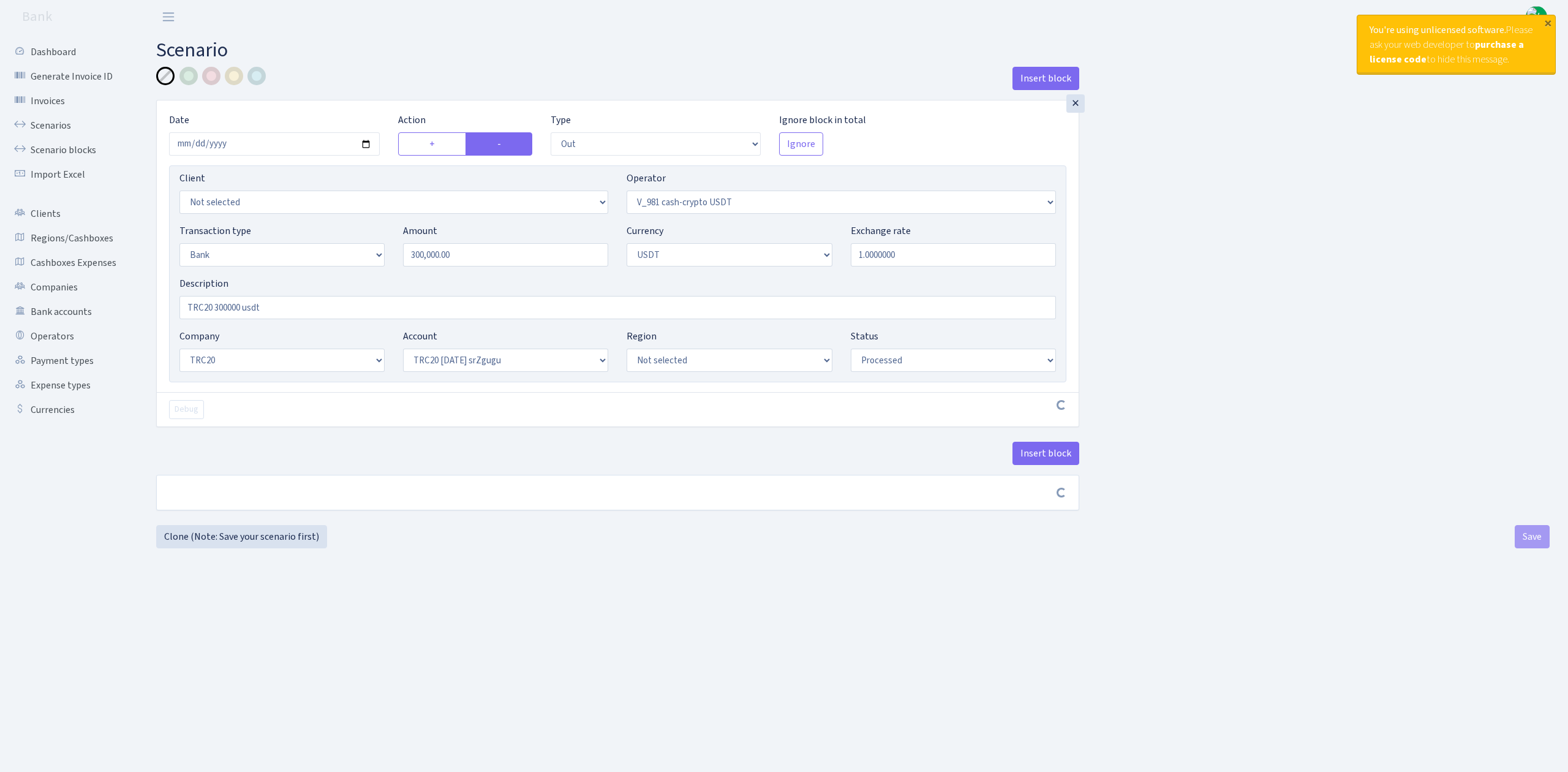
select select "out"
select select "435"
select select "2"
select select "6"
select select "20"
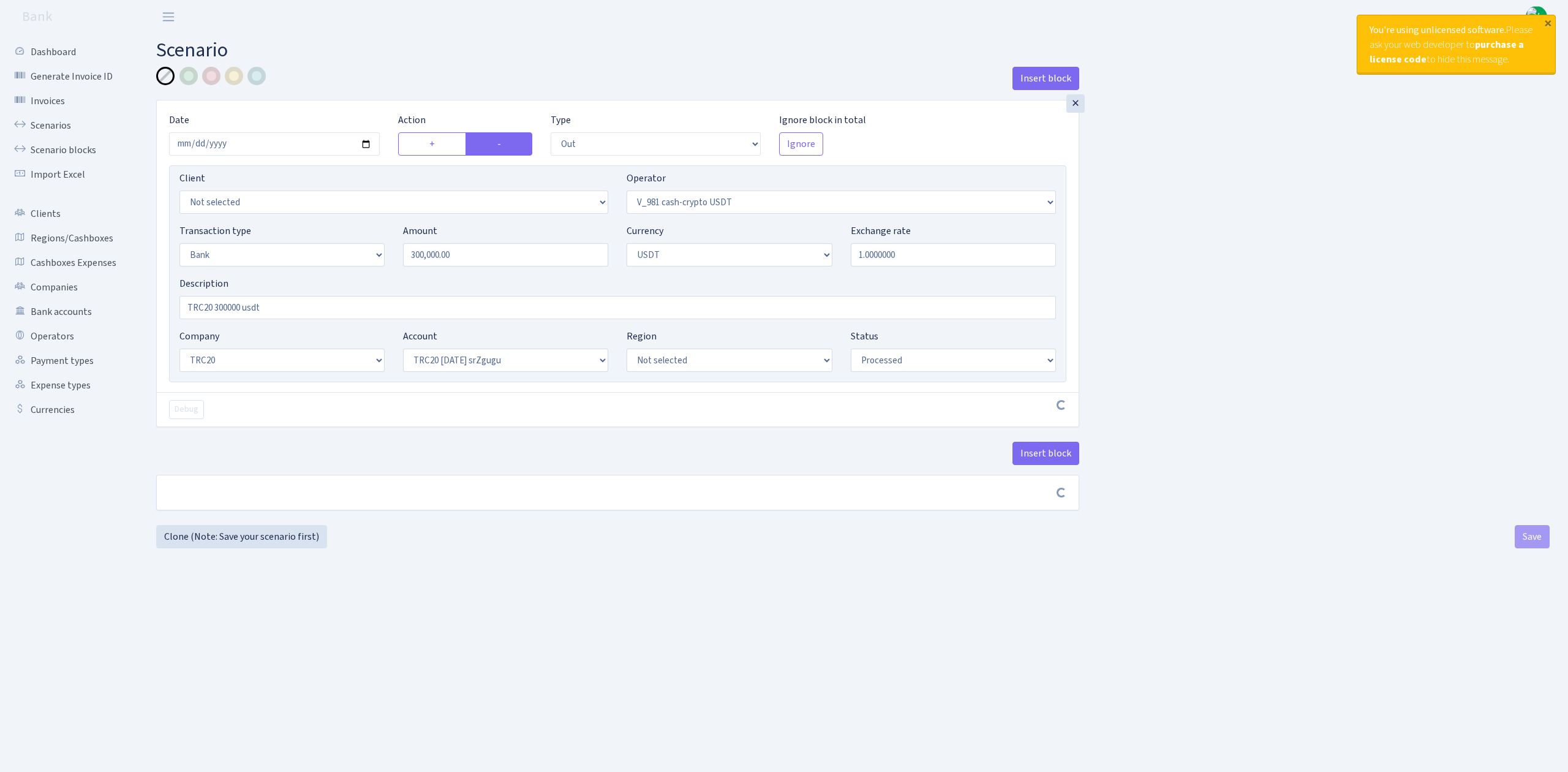
select select "61"
select select "processed"
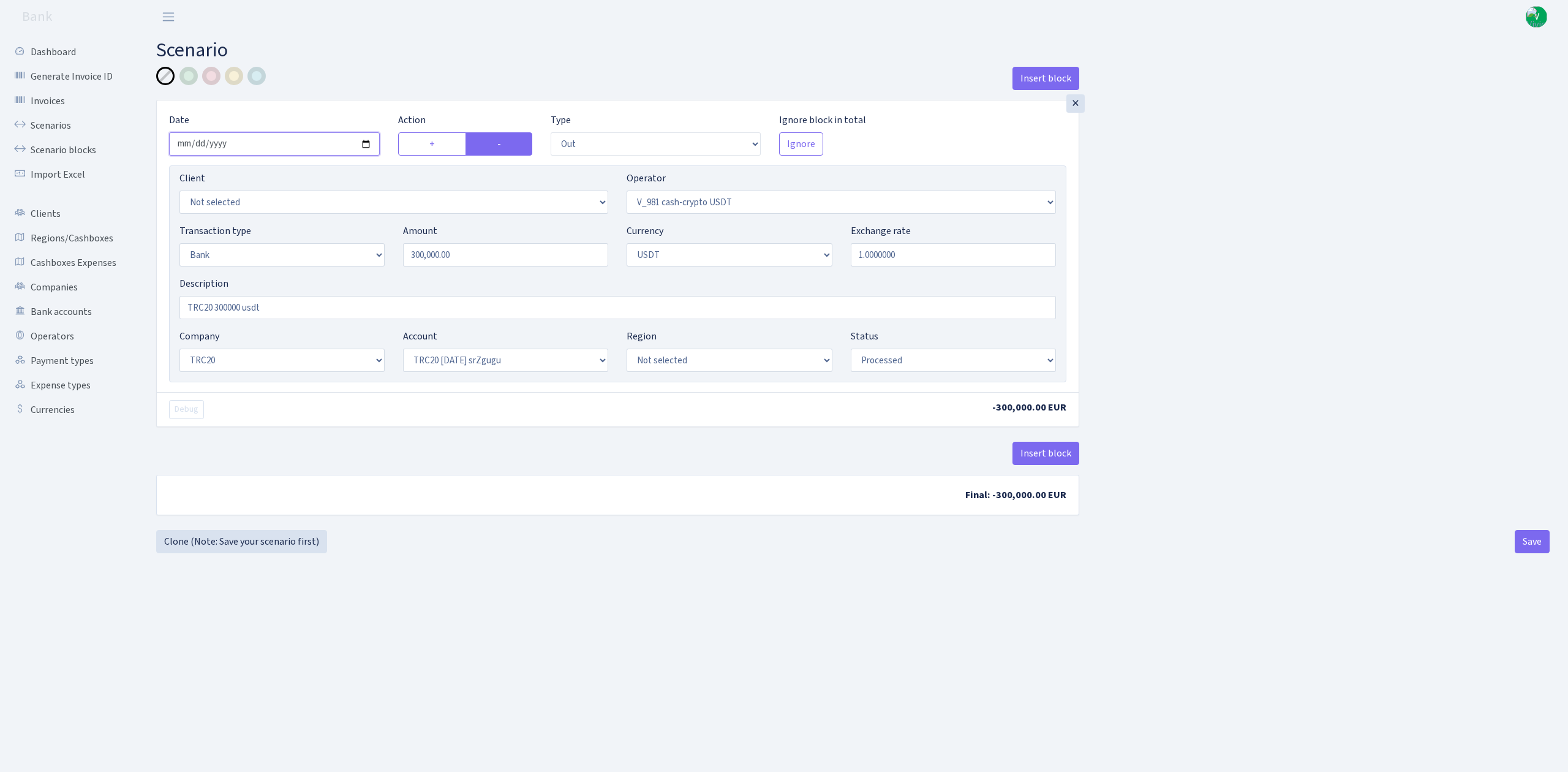
click at [363, 148] on input "2025-09-10" at bounding box center [274, 143] width 211 height 23
type input "2025-09-13"
drag, startPoint x: 481, startPoint y: 263, endPoint x: 307, endPoint y: 226, distance: 177.9
click at [308, 226] on div "Transaction type Not selected 981 ELF FISH crypto GIRT IVO dekl MM-BALTIC eur U…" at bounding box center [618, 250] width 895 height 53
click at [1265, 322] on div "Insert block × Date 2025-09-13 Action + - Type --- In Out Commission Field requ…" at bounding box center [853, 298] width 1412 height 463
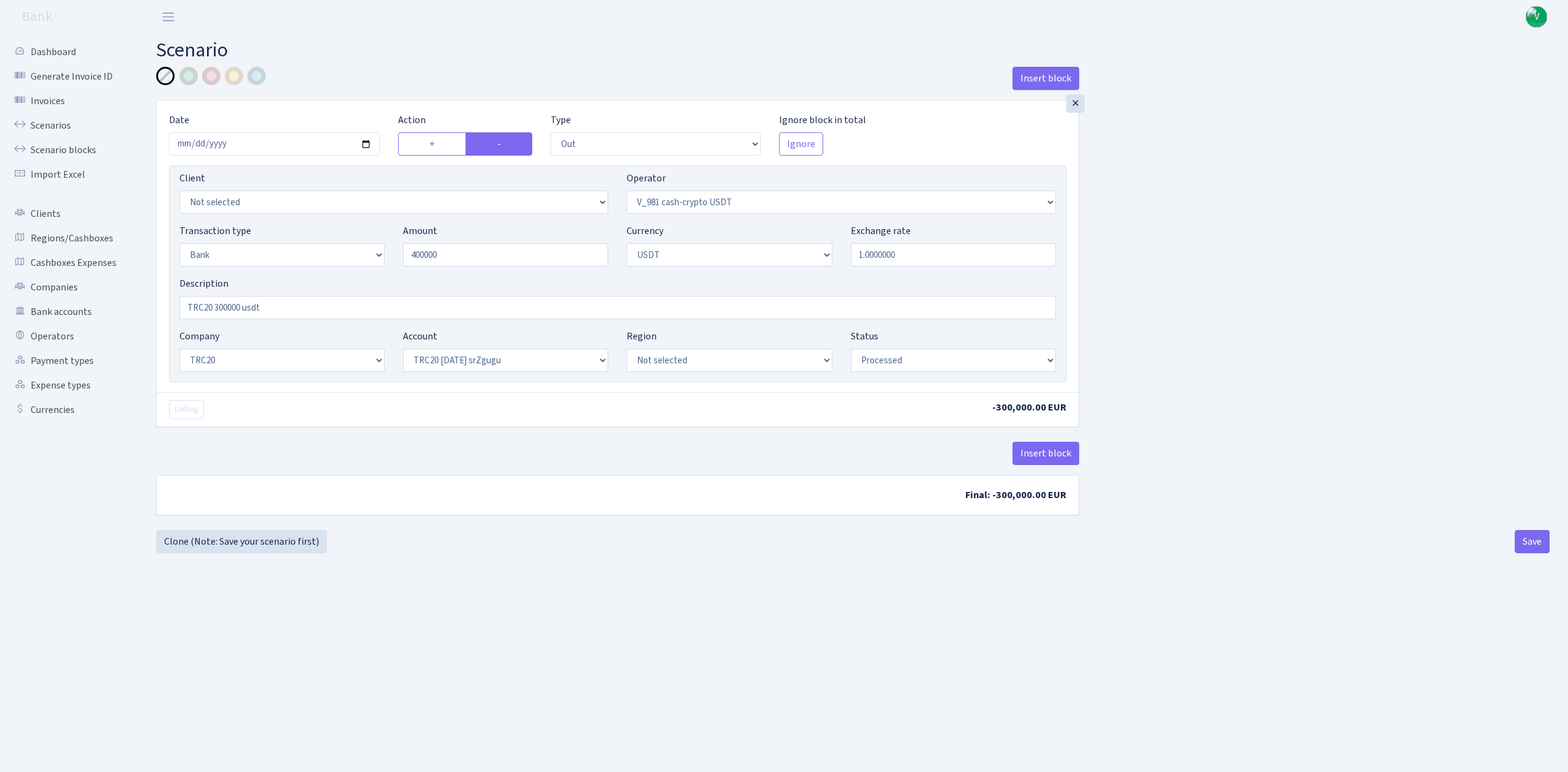
type input "400,000.00"
click at [216, 305] on input "TRC20 300000 usdt" at bounding box center [617, 307] width 877 height 23
type input "TRC20 400000 usdt"
click at [728, 657] on main "Scenario Insert block × Date 2025-09-13 Action + - Type --- In Out Commission F…" at bounding box center [853, 387] width 1431 height 707
click at [1527, 540] on button "Save" at bounding box center [1532, 541] width 35 height 23
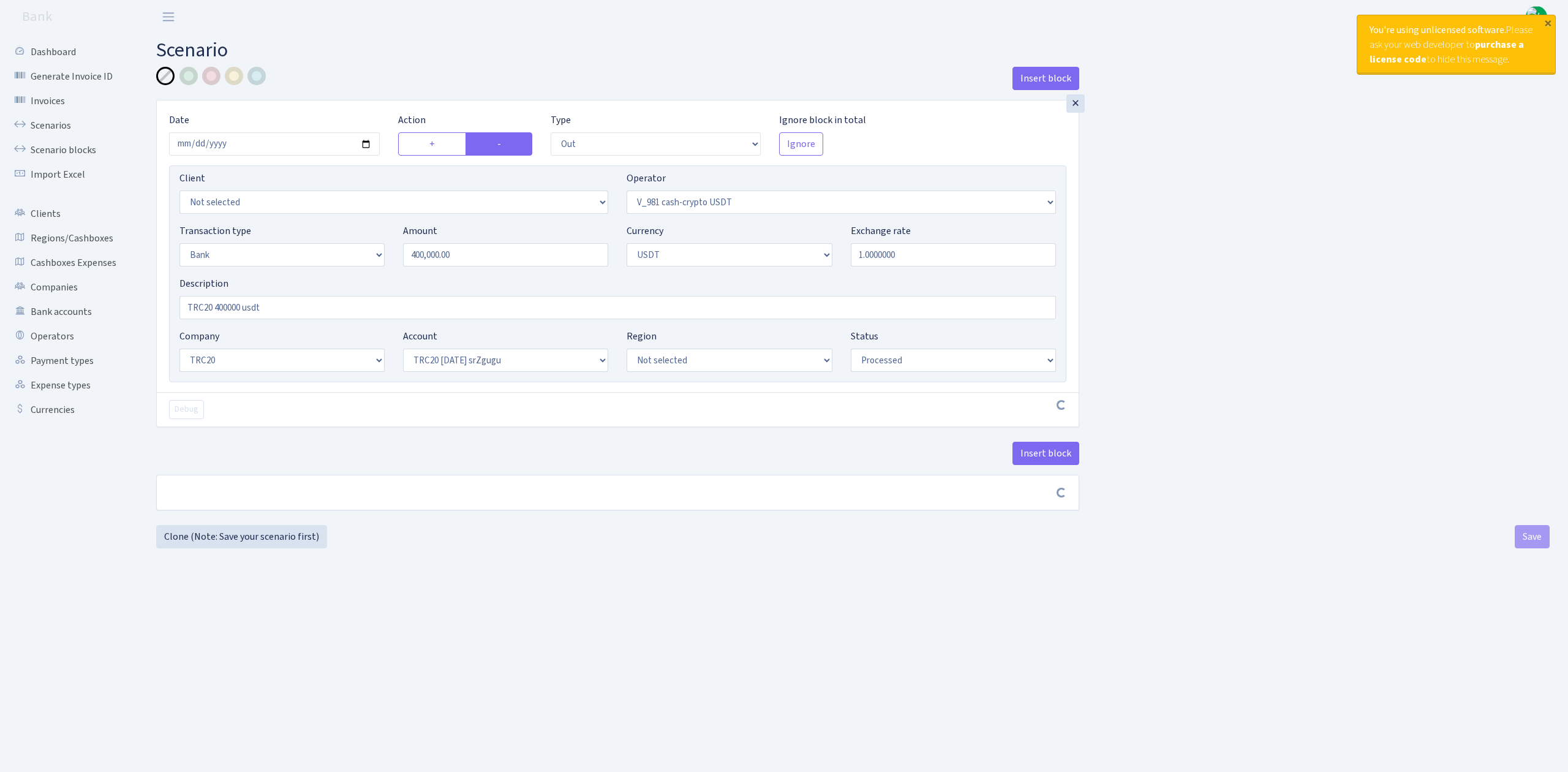
select select "out"
select select "435"
select select "2"
select select "6"
select select "20"
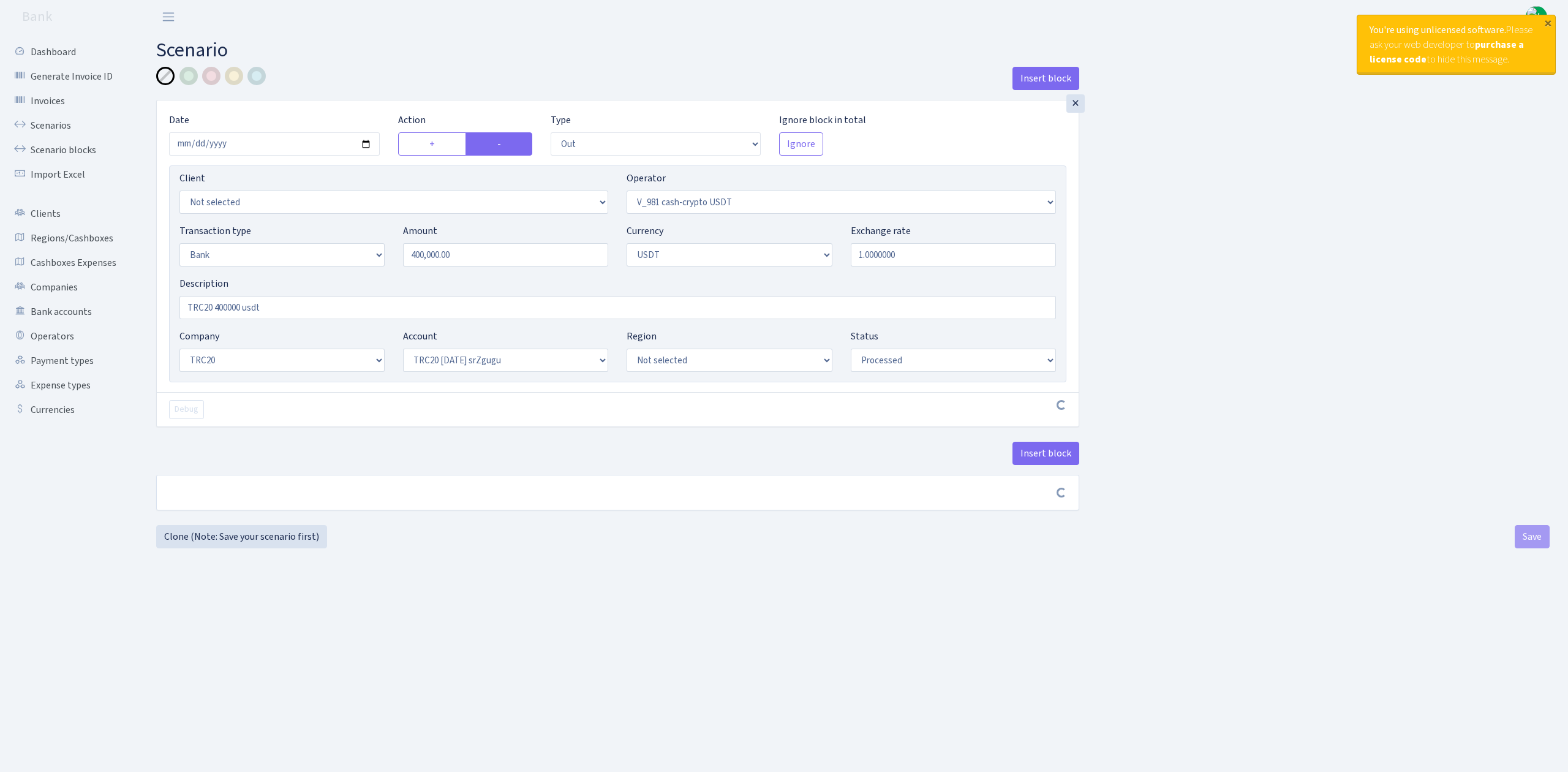
select select "61"
select select "processed"
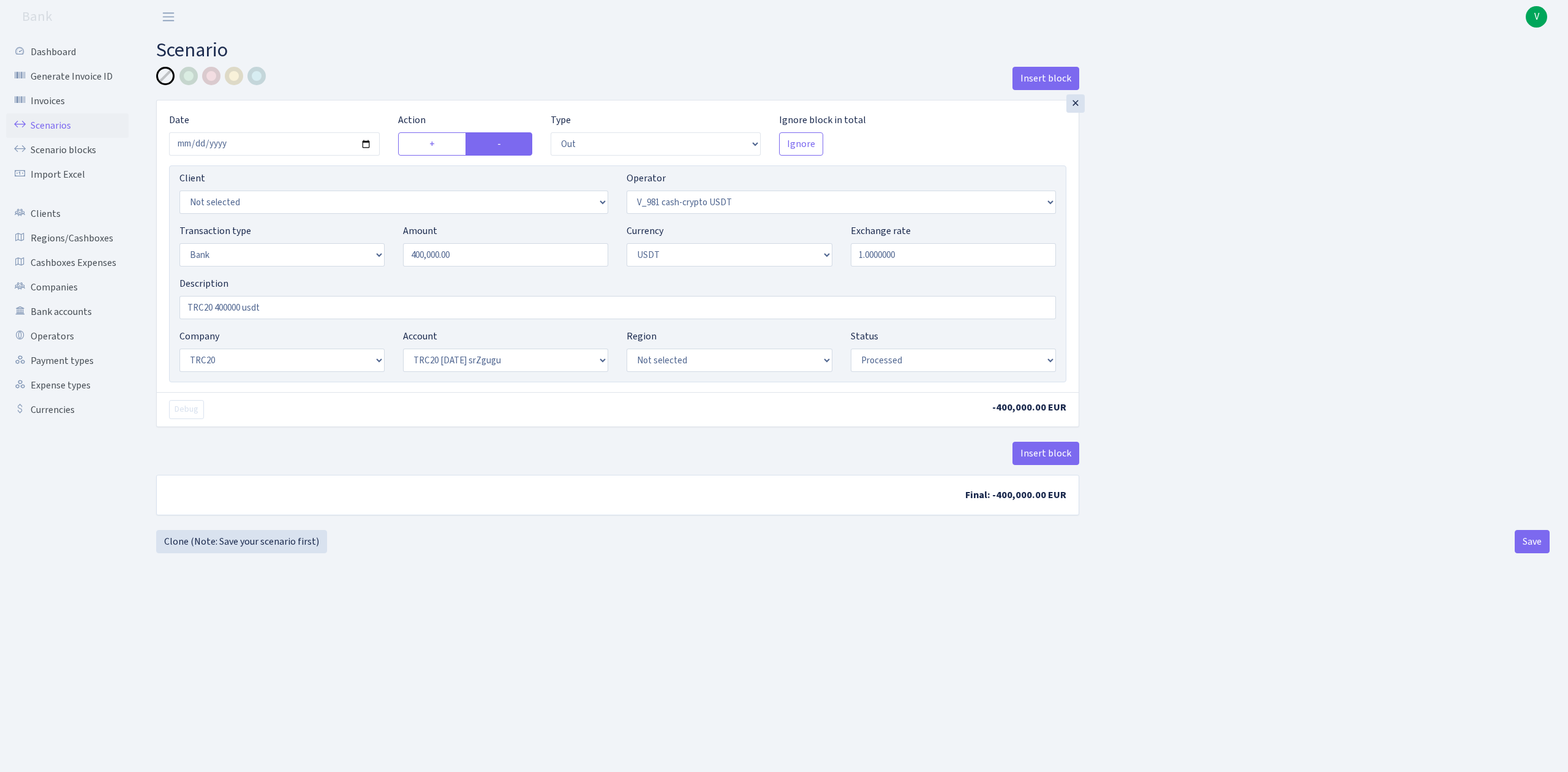
click at [54, 121] on link "Scenarios" at bounding box center [68, 125] width 123 height 24
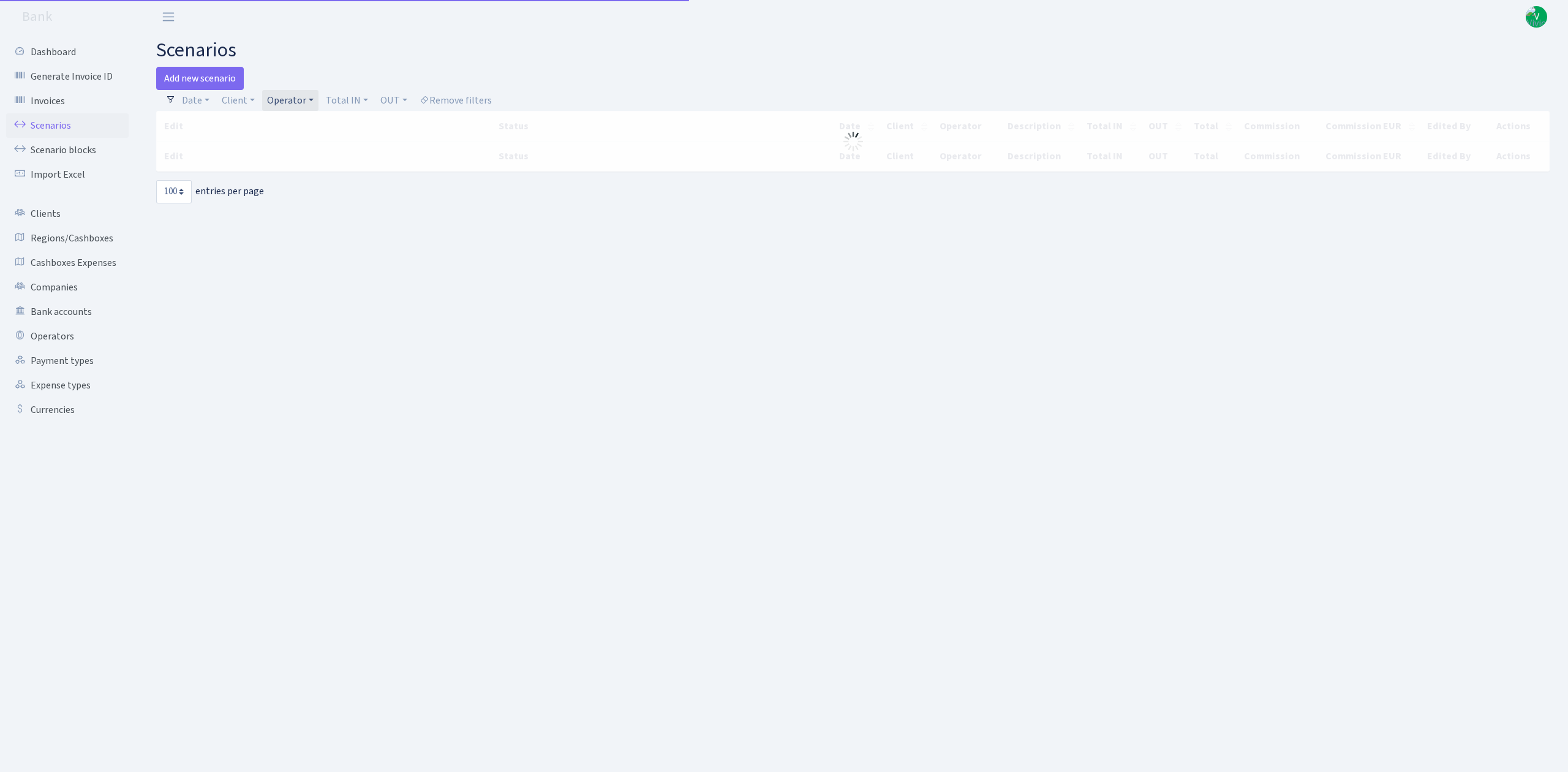
select select "100"
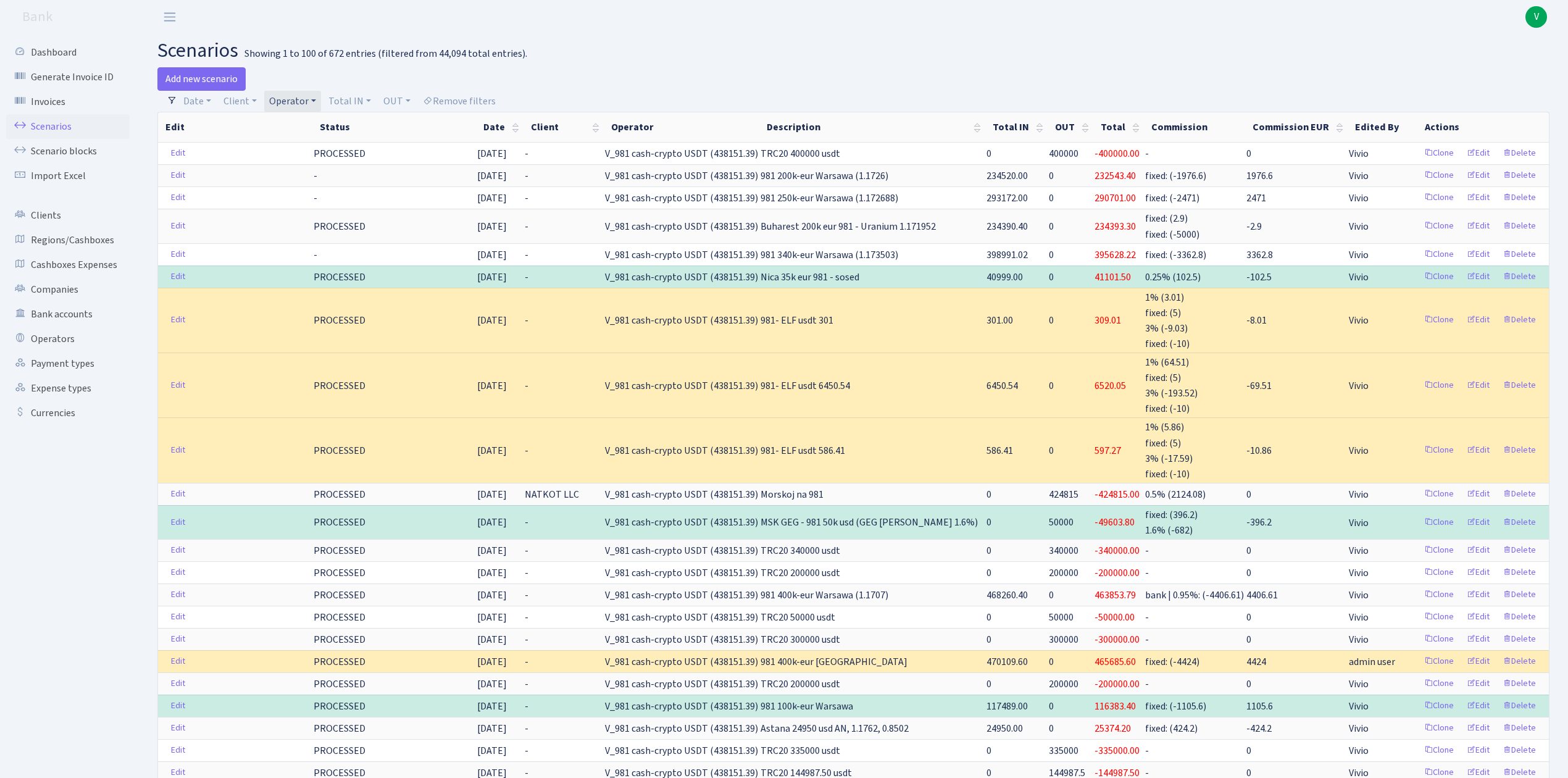
click at [290, 96] on link "Operator" at bounding box center [292, 101] width 57 height 21
select select
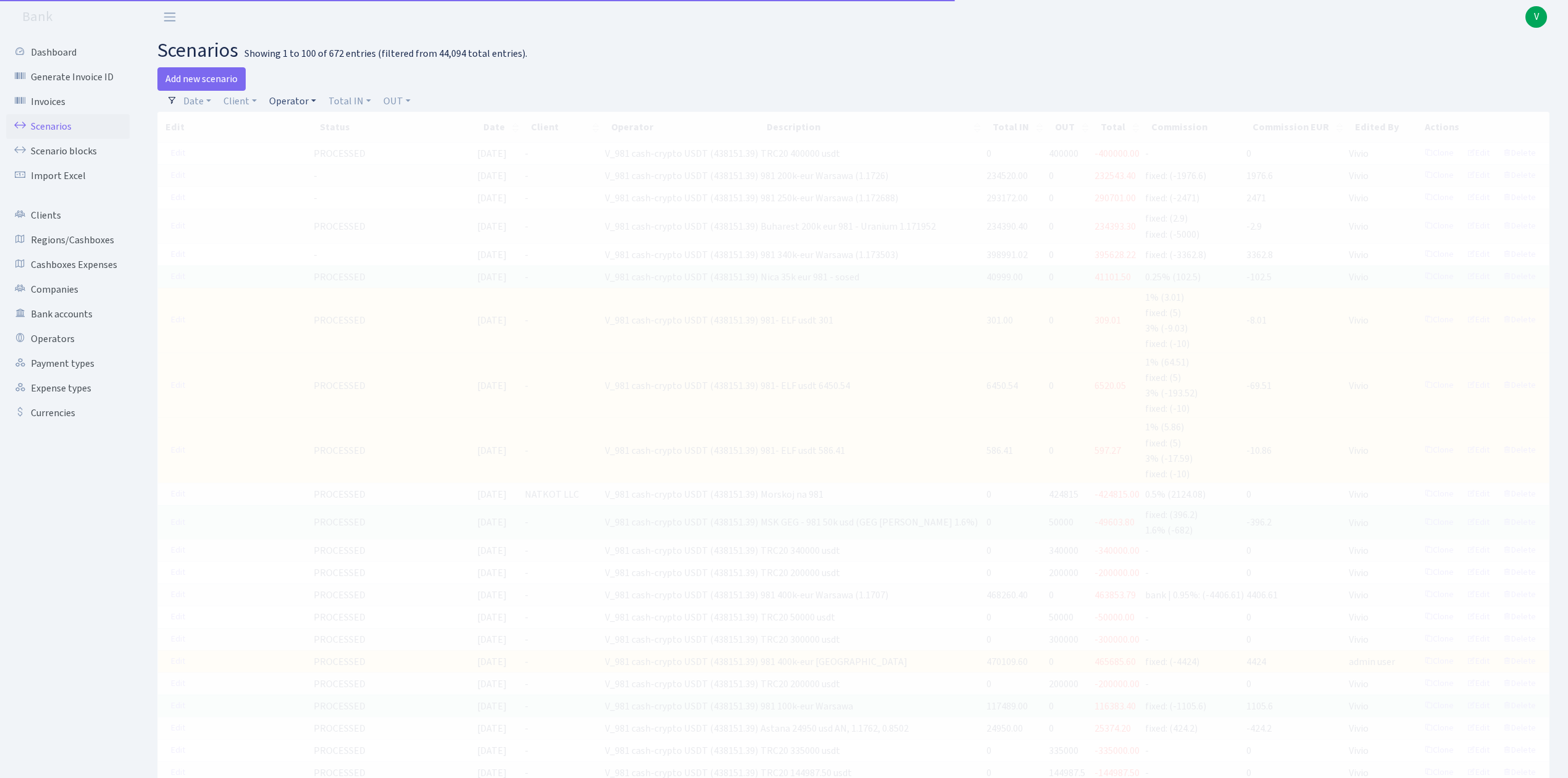
click at [292, 95] on link "Operator" at bounding box center [292, 101] width 57 height 21
click at [302, 136] on input "search" at bounding box center [313, 145] width 91 height 19
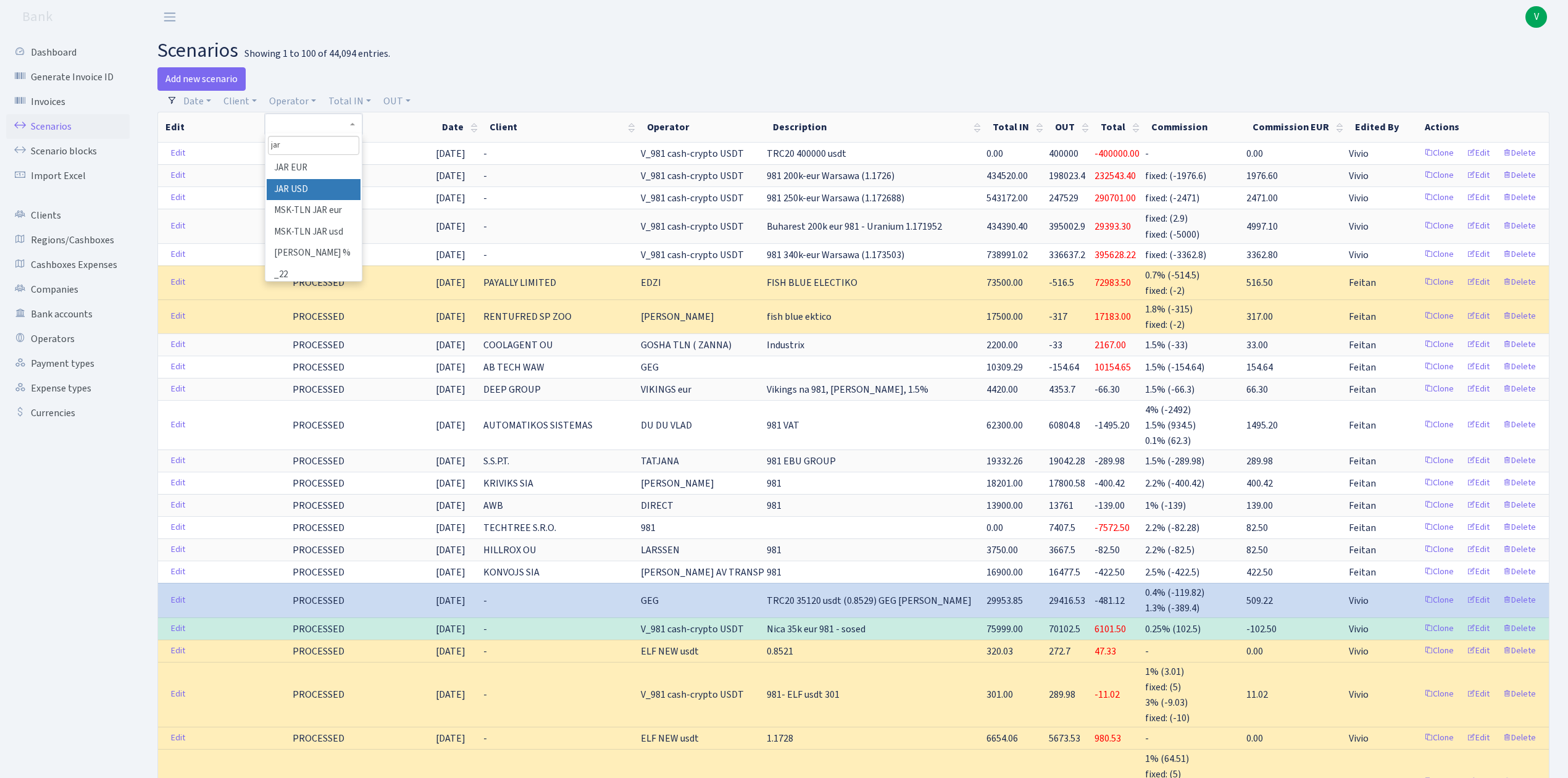
type input "jar"
click at [312, 186] on li "JAR USD" at bounding box center [313, 189] width 93 height 21
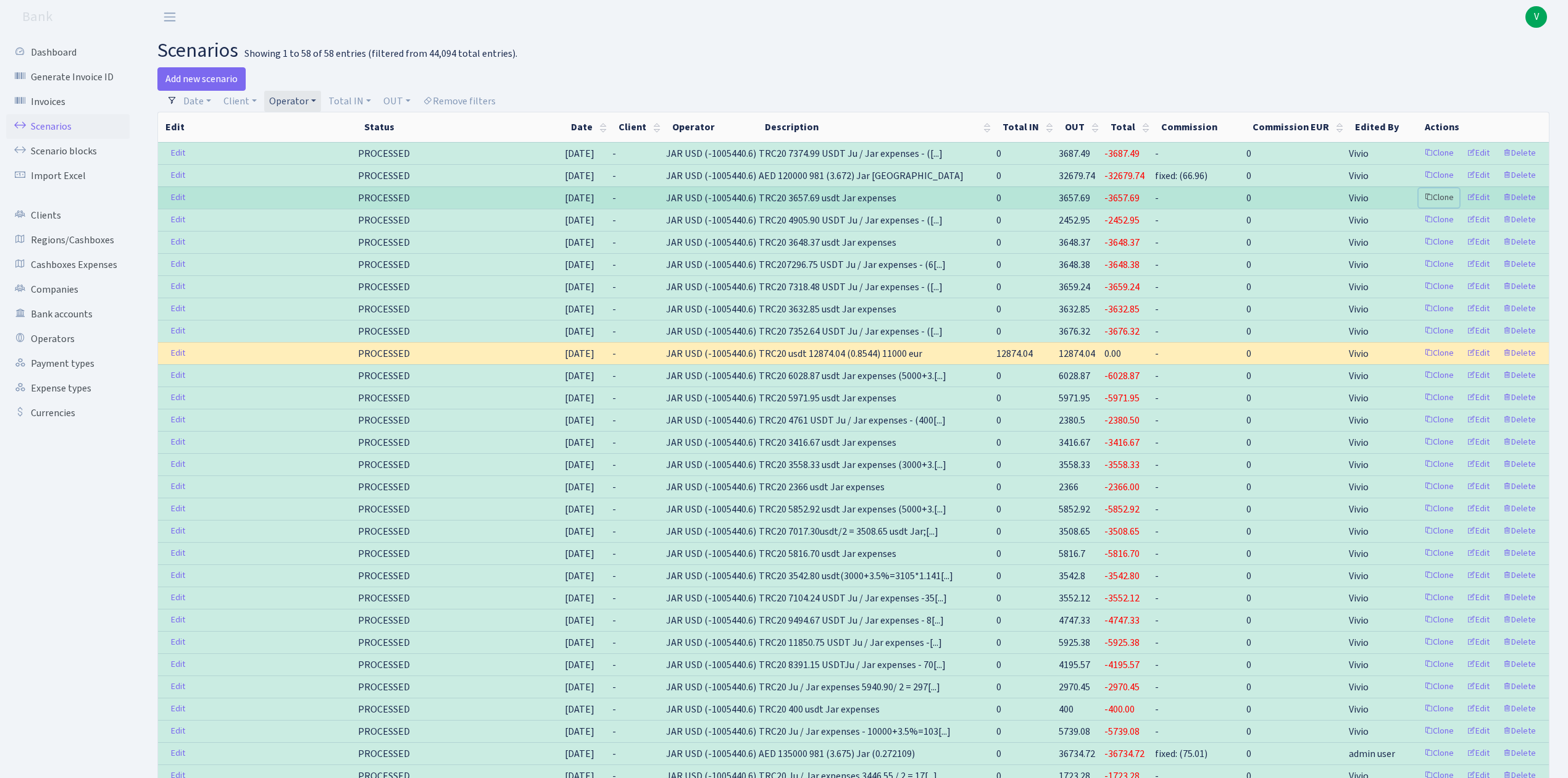
click at [1435, 198] on link "Clone" at bounding box center [1439, 198] width 41 height 19
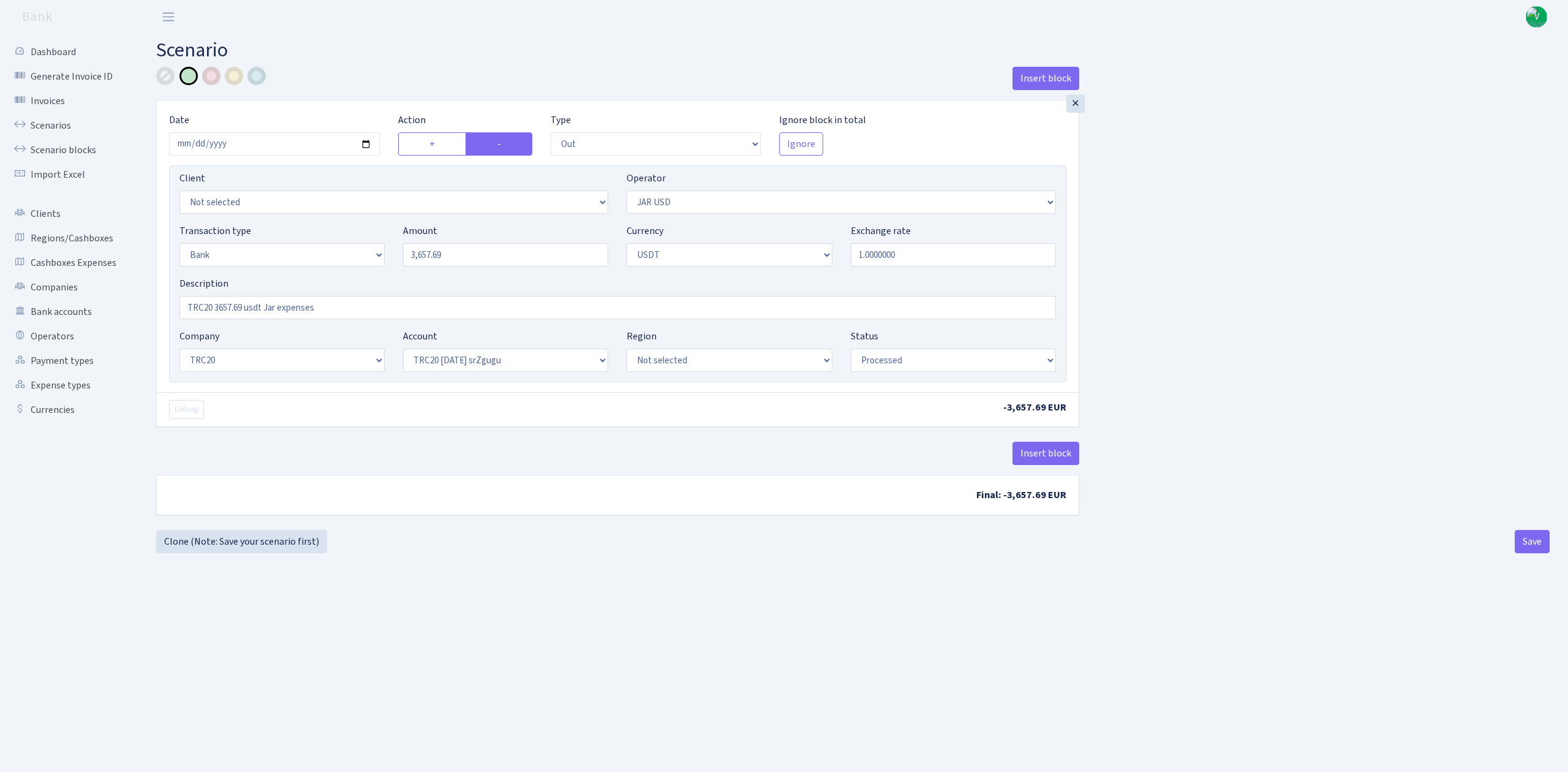
select select "out"
select select "308"
select select "2"
select select "6"
select select "20"
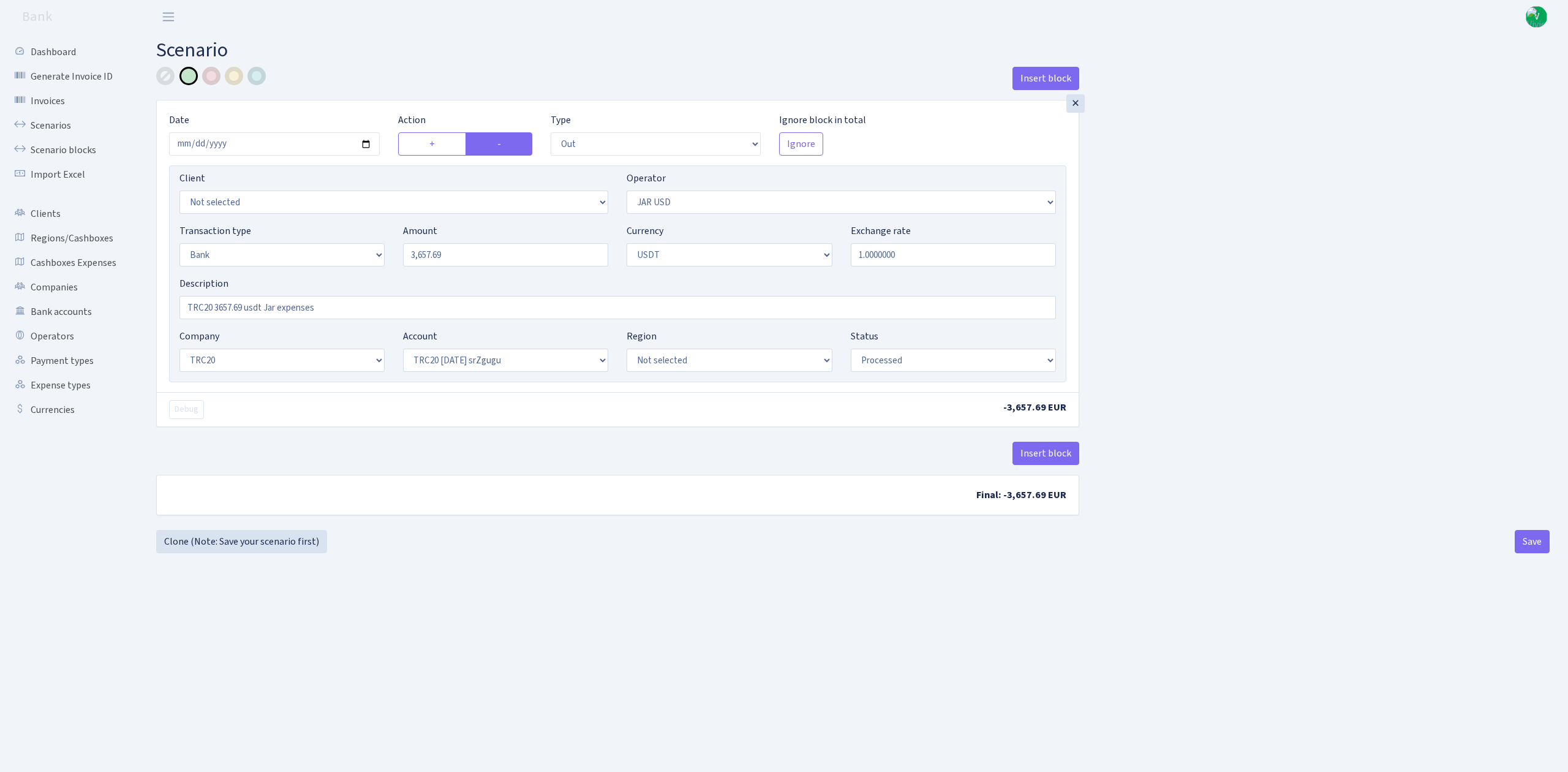
select select "61"
select select "processed"
click at [361, 142] on input "[DATE]" at bounding box center [274, 143] width 211 height 23
type input "[DATE]"
drag, startPoint x: 477, startPoint y: 258, endPoint x: 332, endPoint y: 218, distance: 150.4
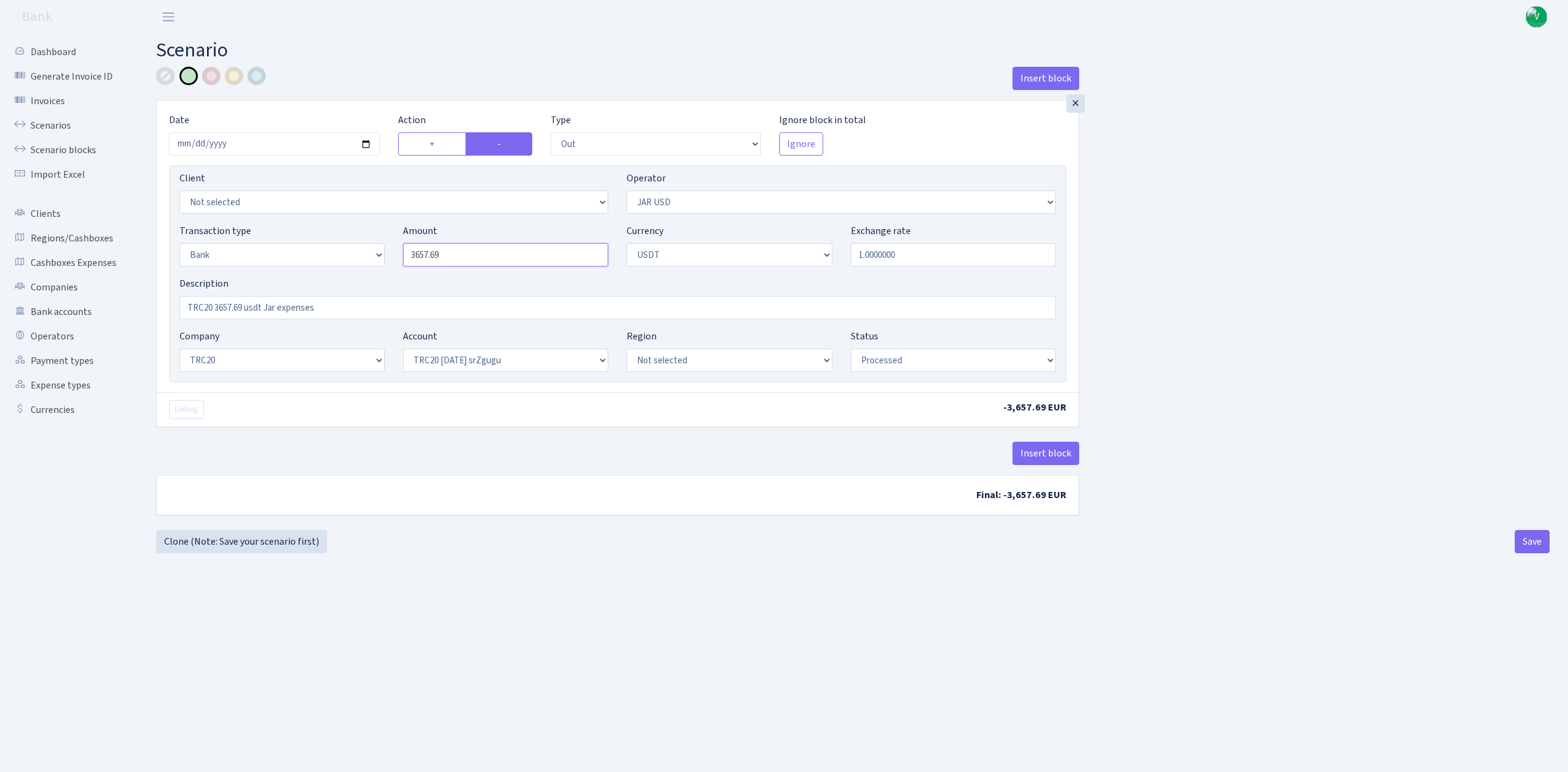
click at [332, 218] on div "Client Not selected 1 KOC GEMICILIK VE TASIMACILIK 1/BALDERE-SILDEDZE SIGNE 1/S…" at bounding box center [618, 274] width 897 height 217
click at [265, 305] on input "TRC20 3657.69 usdt Jar expenses" at bounding box center [617, 307] width 877 height 23
type input "2,457.09"
drag, startPoint x: 216, startPoint y: 306, endPoint x: 243, endPoint y: 308, distance: 27.1
click at [243, 307] on input "TRC20 3657.69 usdt Jar expenses" at bounding box center [617, 307] width 877 height 23
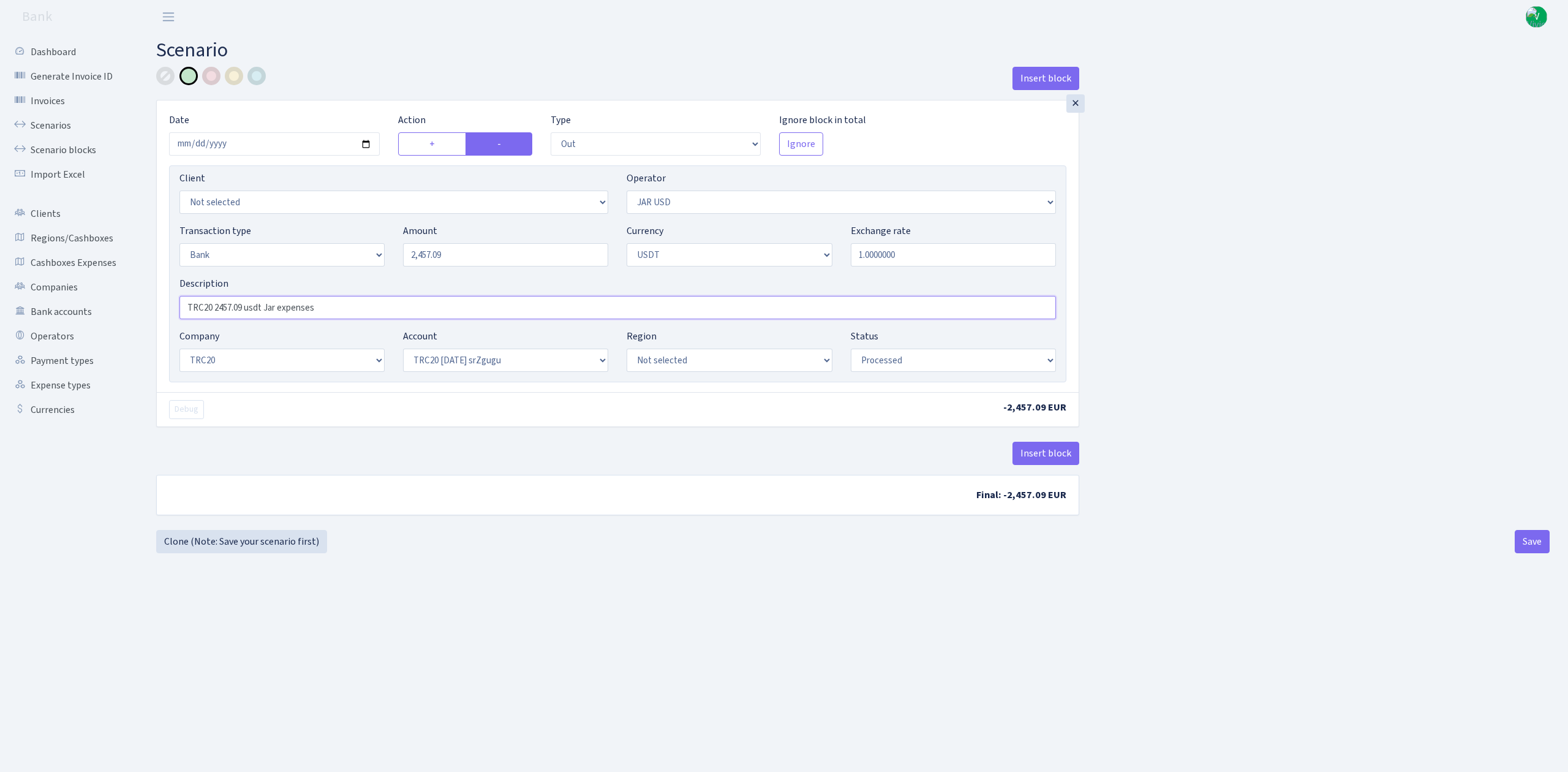
click at [333, 310] on input "TRC20 2457.09 usdt Jar expenses" at bounding box center [617, 307] width 877 height 23
type input "TRC20 2457.09 usdt Jar expenses (2000+3.5%=2070*1.187=2457.09 usdt)"
click at [623, 603] on main "Scenario Insert block × Date [DATE] Action + - Type --- In Out Commission Field…" at bounding box center [853, 387] width 1431 height 707
click at [1539, 541] on button "Save" at bounding box center [1532, 541] width 35 height 23
select select "out"
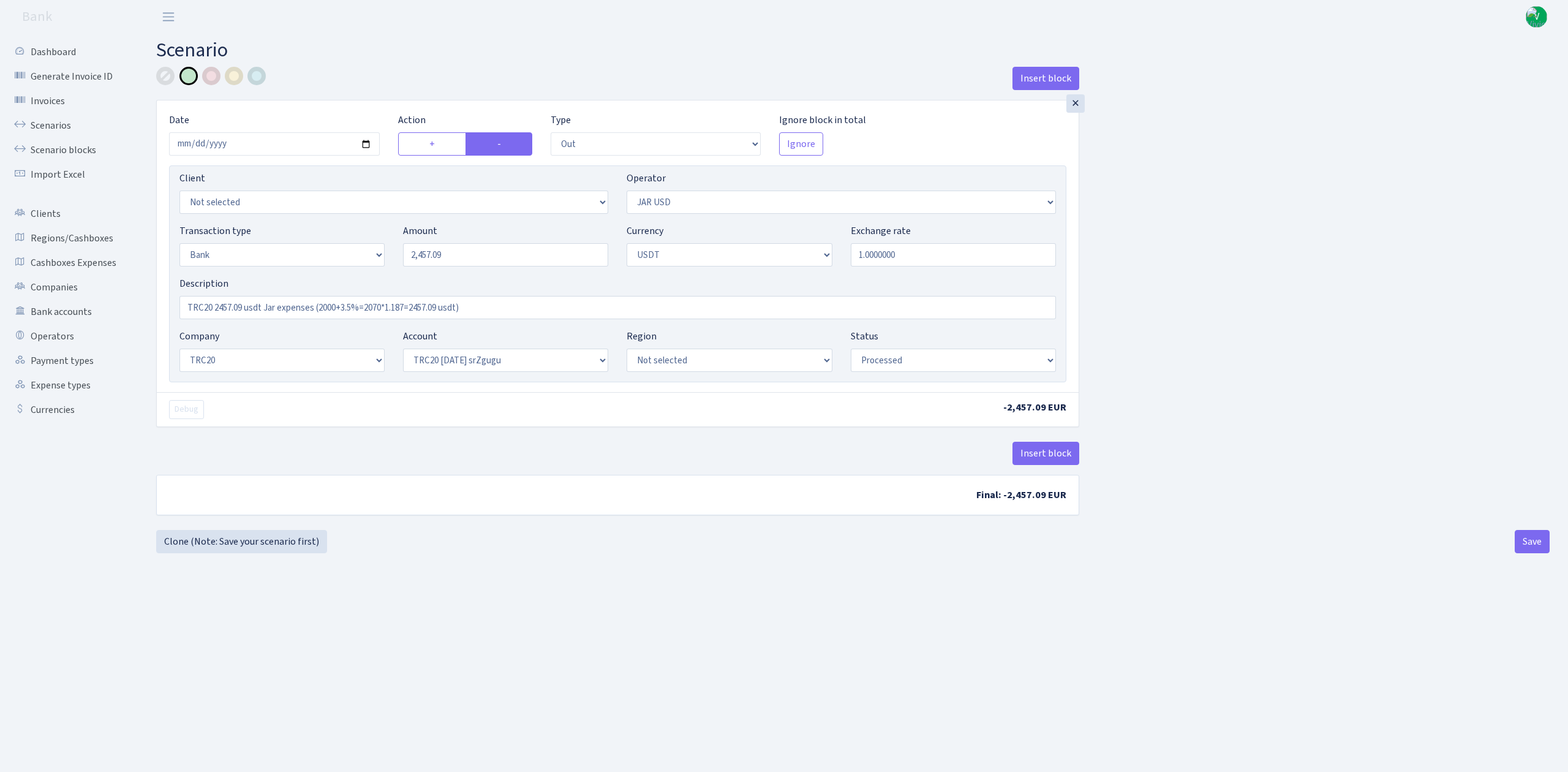
select select "308"
select select "2"
select select "6"
select select "20"
select select "61"
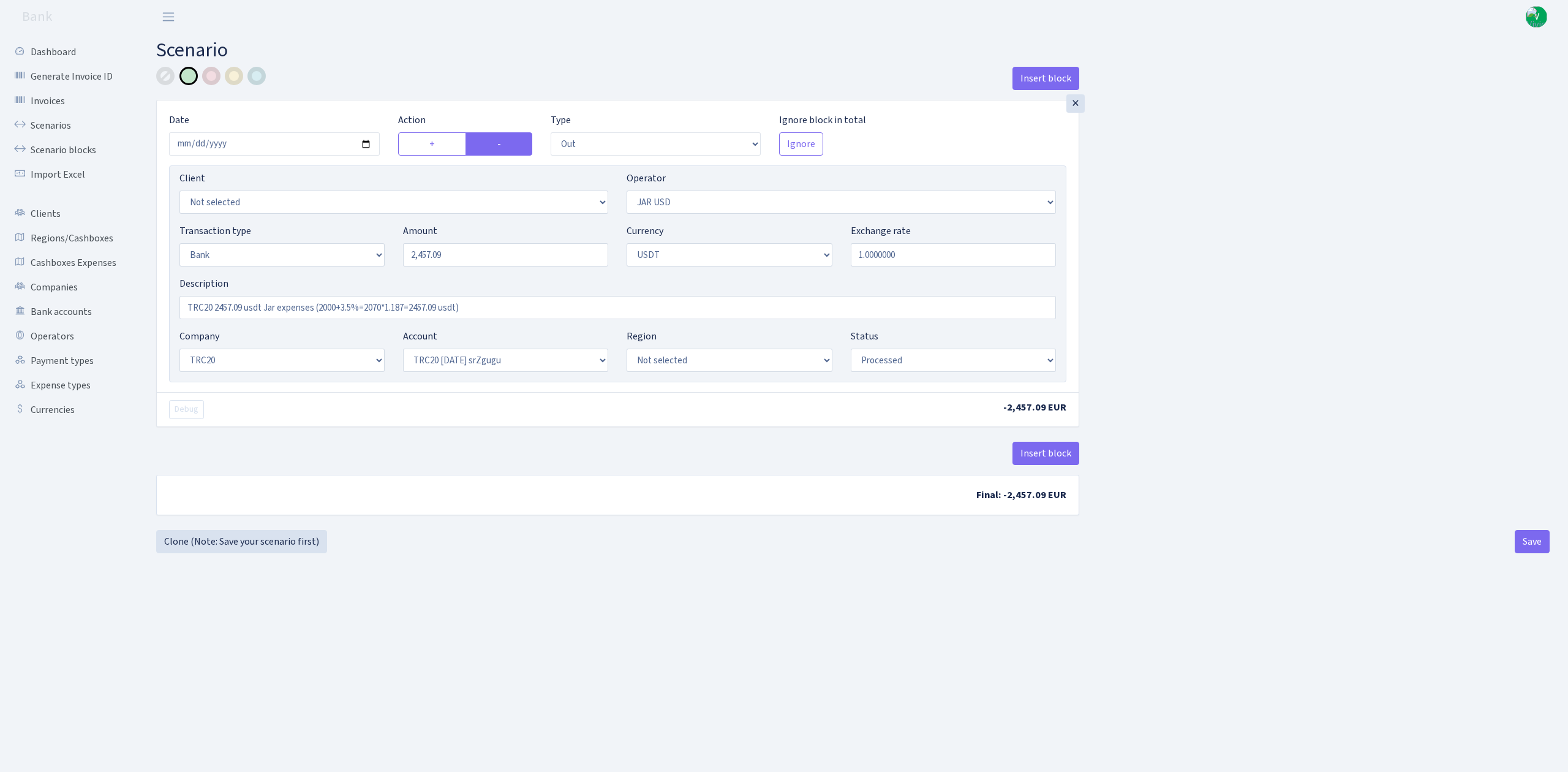
select select "processed"
click at [1527, 537] on button "Save" at bounding box center [1532, 541] width 35 height 23
click at [60, 125] on link "Scenarios" at bounding box center [68, 125] width 123 height 24
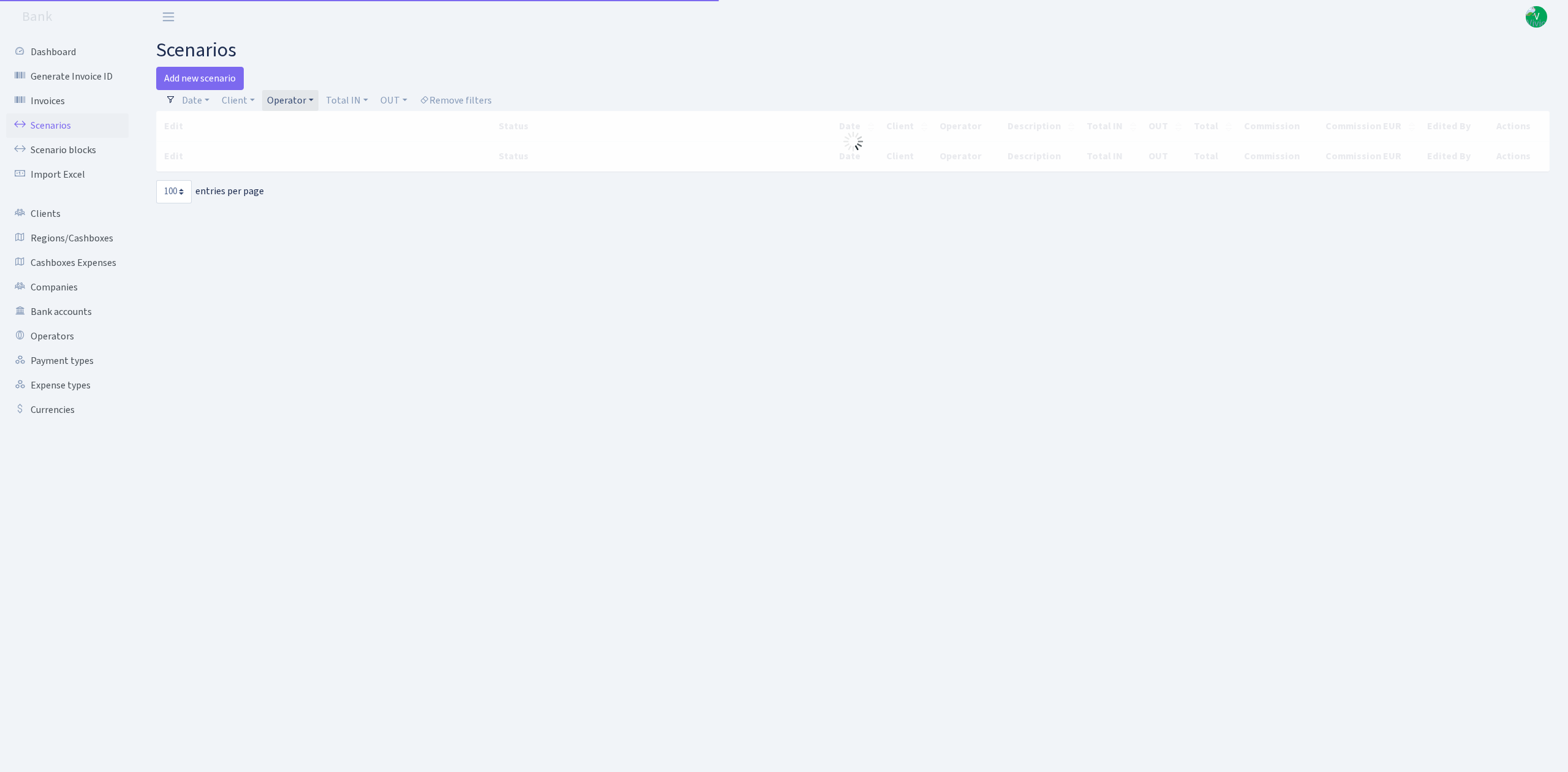
select select "100"
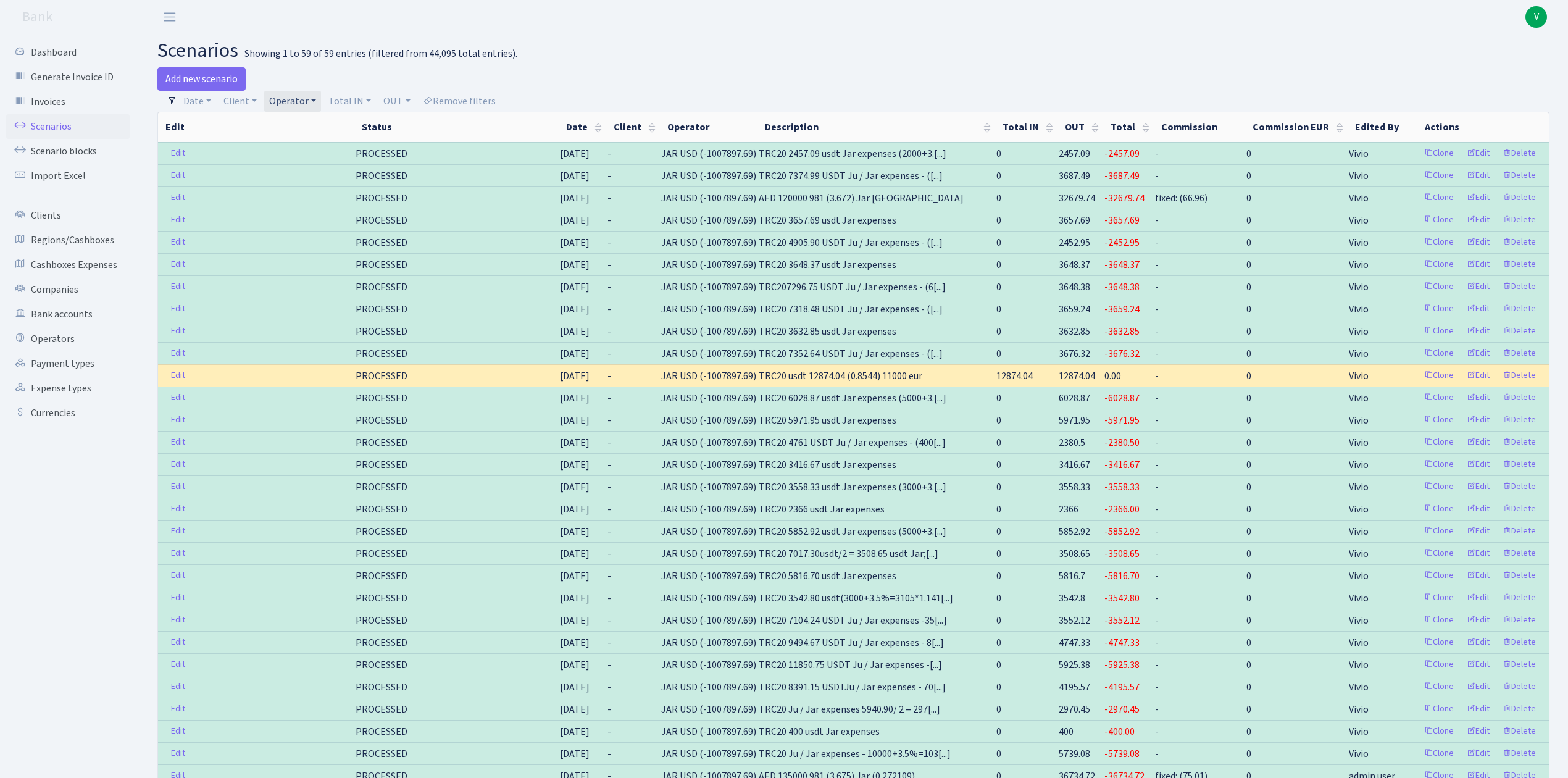
click at [299, 92] on link "Operator" at bounding box center [292, 101] width 57 height 21
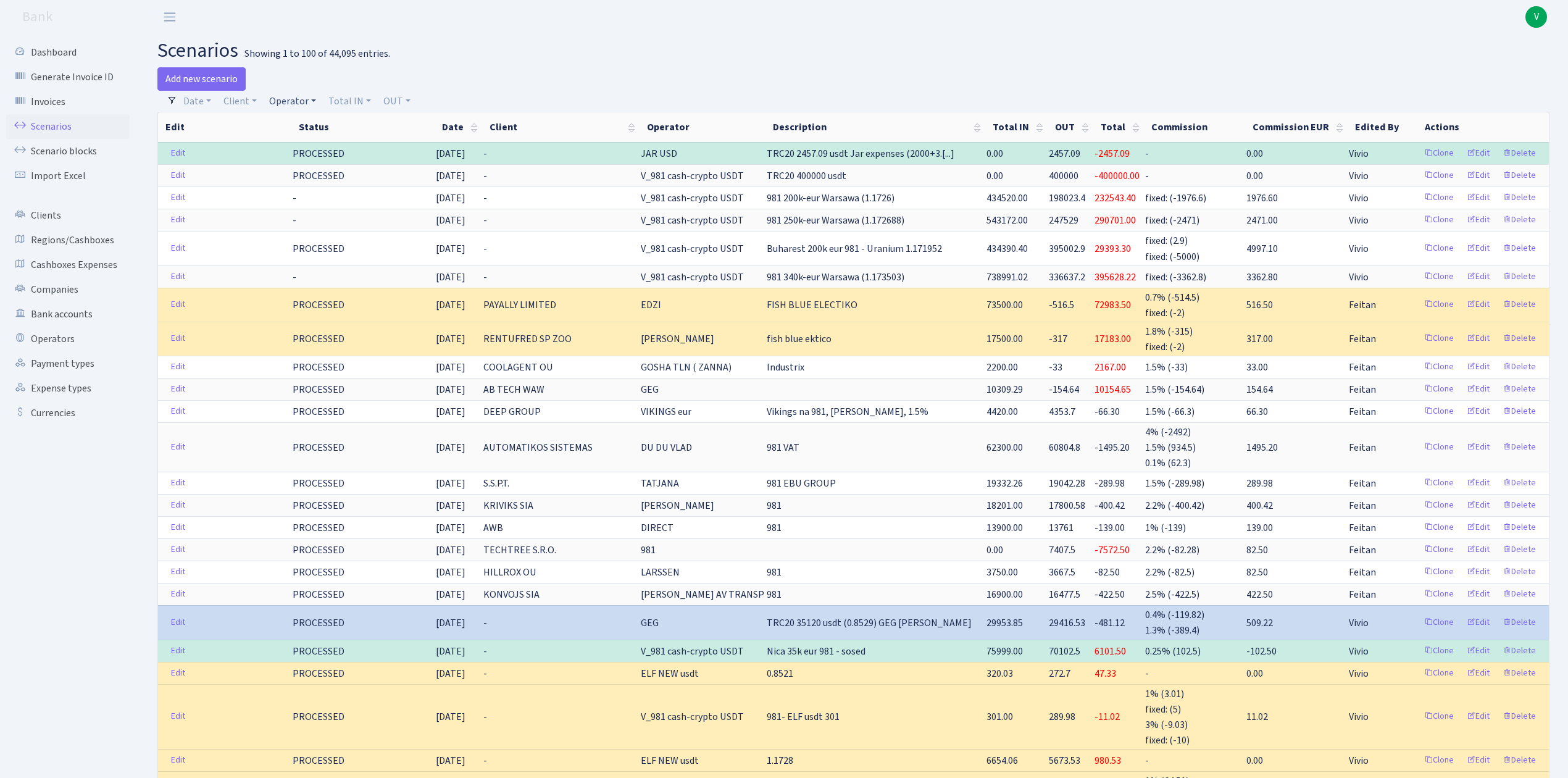
click at [288, 104] on link "Operator" at bounding box center [292, 101] width 57 height 21
click at [300, 145] on input "search" at bounding box center [313, 145] width 91 height 19
type input "mm"
click at [326, 224] on li "MM-BALTIC usdt" at bounding box center [313, 232] width 93 height 21
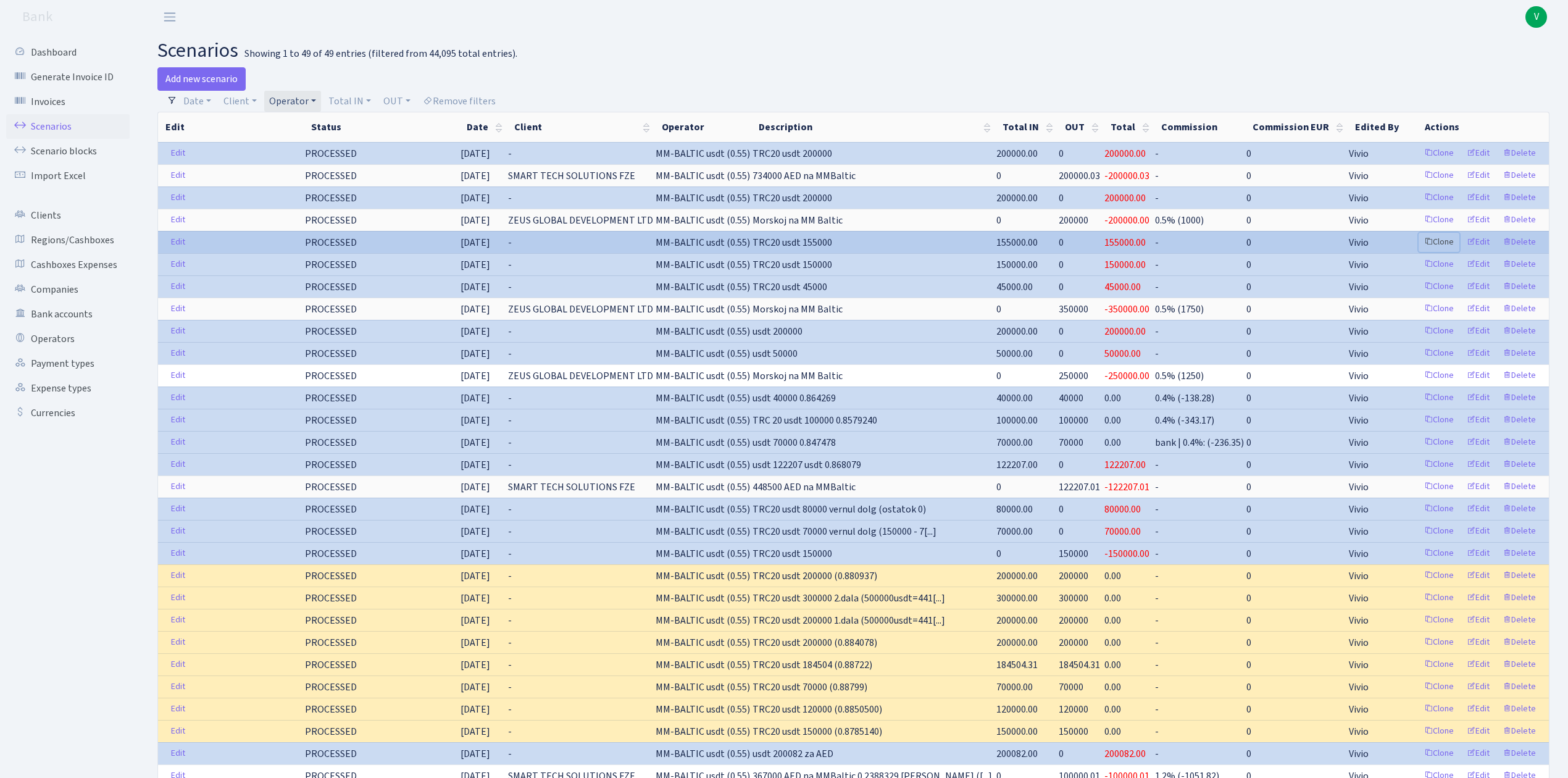
click at [1438, 244] on link "Clone" at bounding box center [1439, 242] width 41 height 19
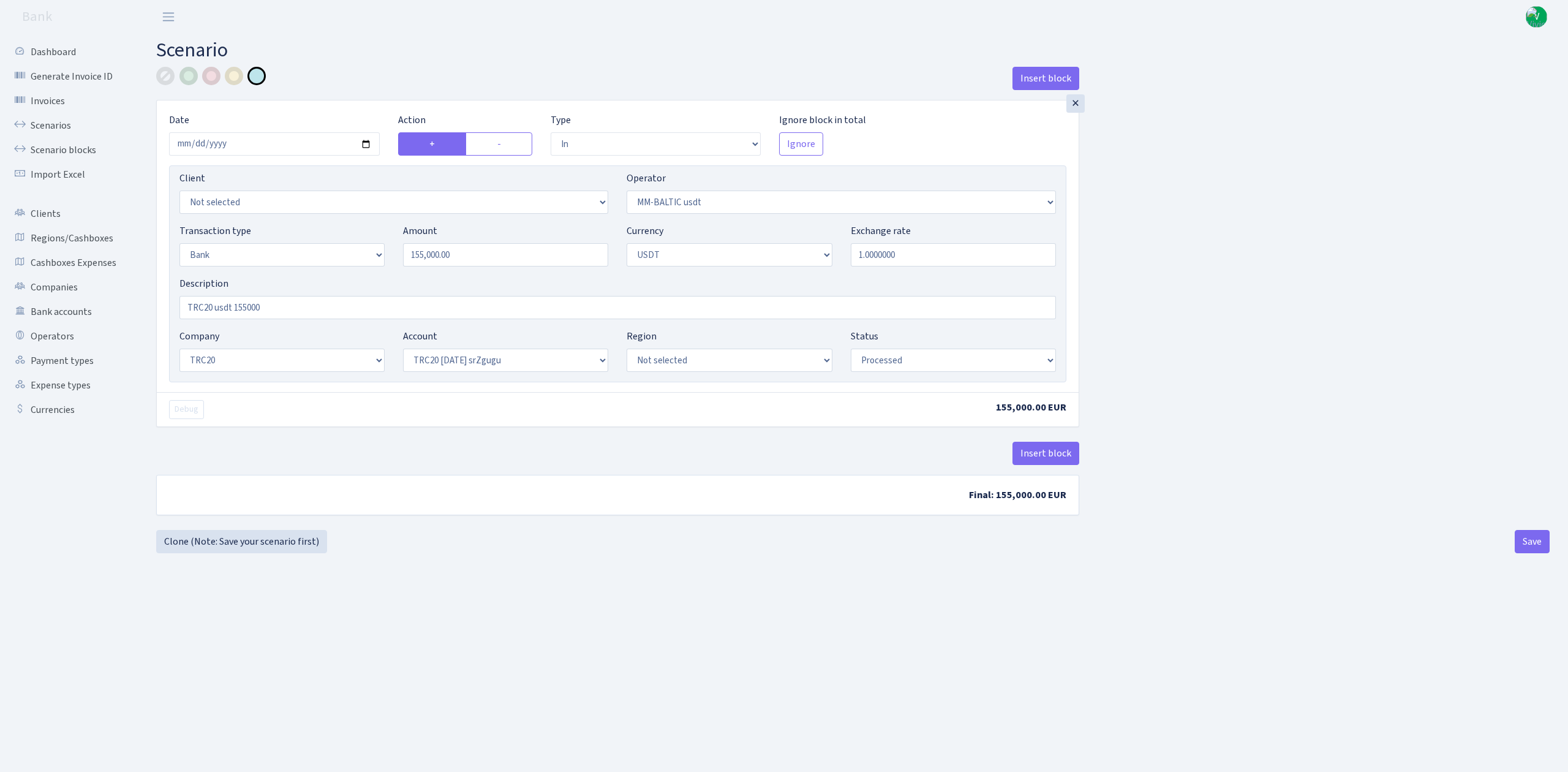
select select "in"
select select "459"
select select "2"
select select "6"
select select "20"
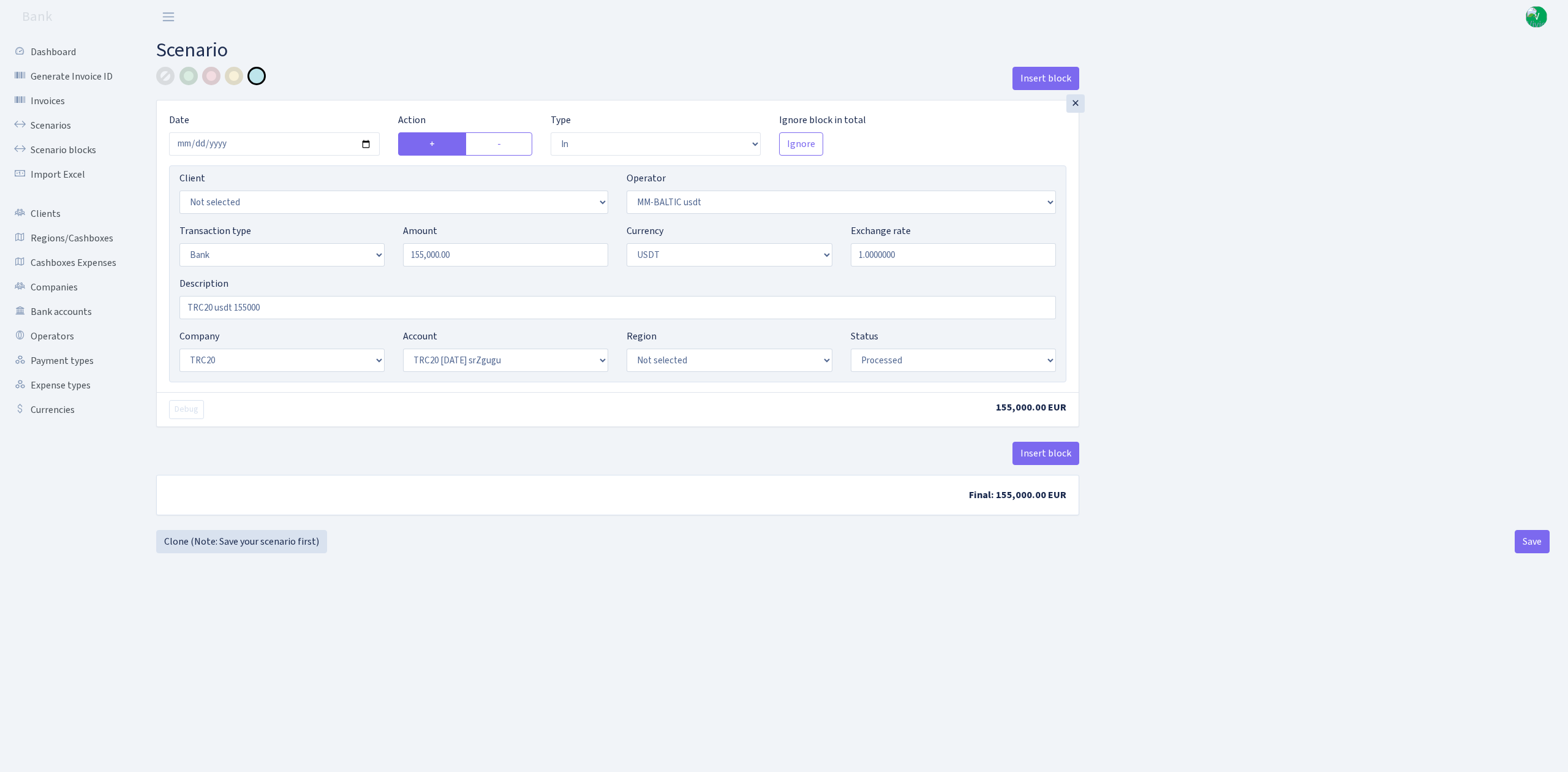
select select "61"
select select "processed"
click at [368, 143] on input "[DATE]" at bounding box center [274, 143] width 211 height 23
type input "[DATE]"
drag, startPoint x: 467, startPoint y: 258, endPoint x: 291, endPoint y: 221, distance: 179.8
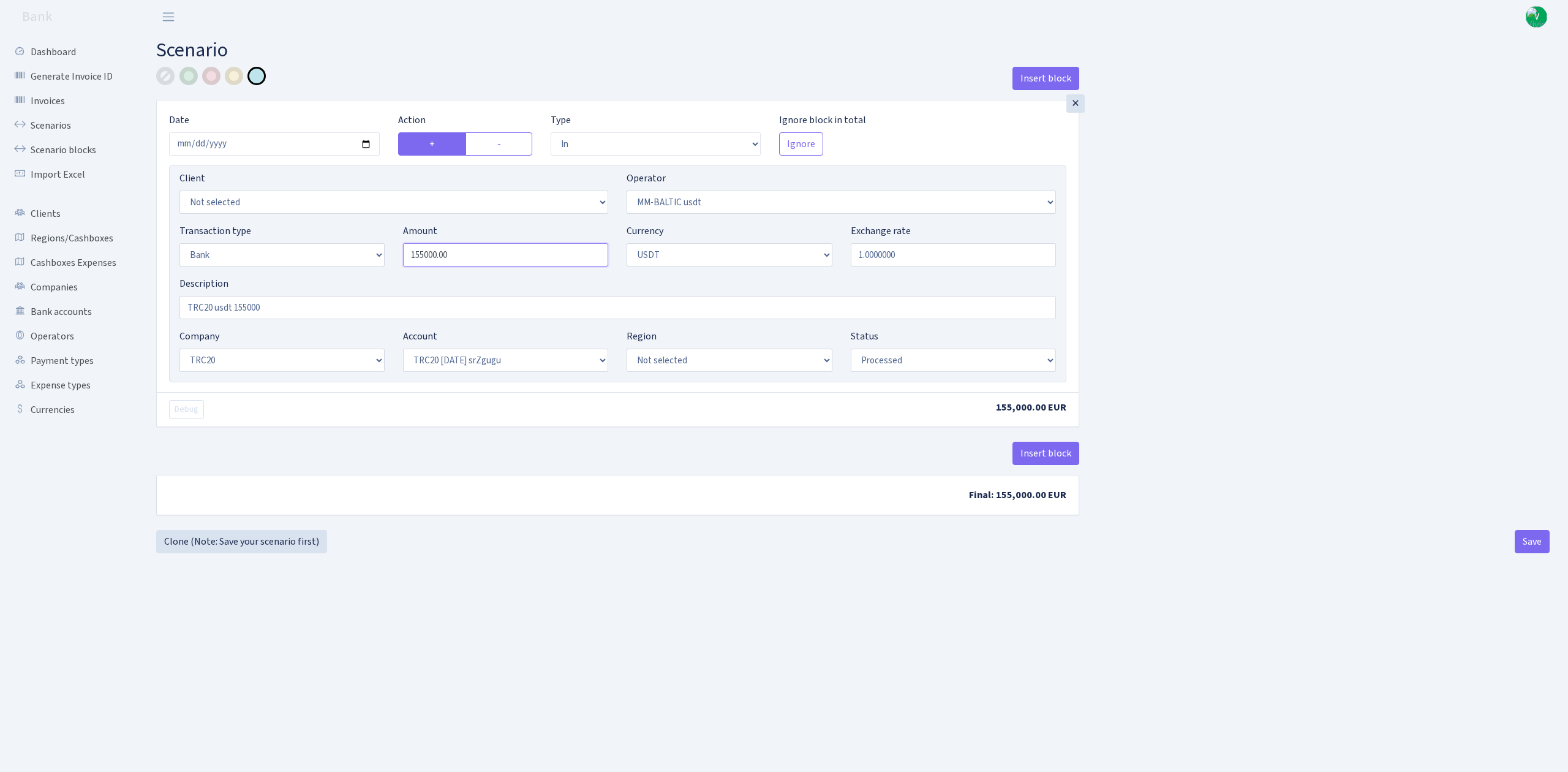
click at [291, 221] on div "Client Not selected 1 KOC GEMICILIK VE TASIMACILIK 1/BALDERE-SILDEDZE SIGNE 1/S…" at bounding box center [618, 274] width 897 height 217
click at [434, 516] on div "Insert block × Date [DATE] Action + - Type --- In Out Commission Field required…" at bounding box center [618, 298] width 941 height 463
type input "250,000.00"
drag, startPoint x: 233, startPoint y: 307, endPoint x: 348, endPoint y: 311, distance: 115.1
click at [348, 311] on input "TRC20 usdt 155000" at bounding box center [617, 307] width 877 height 23
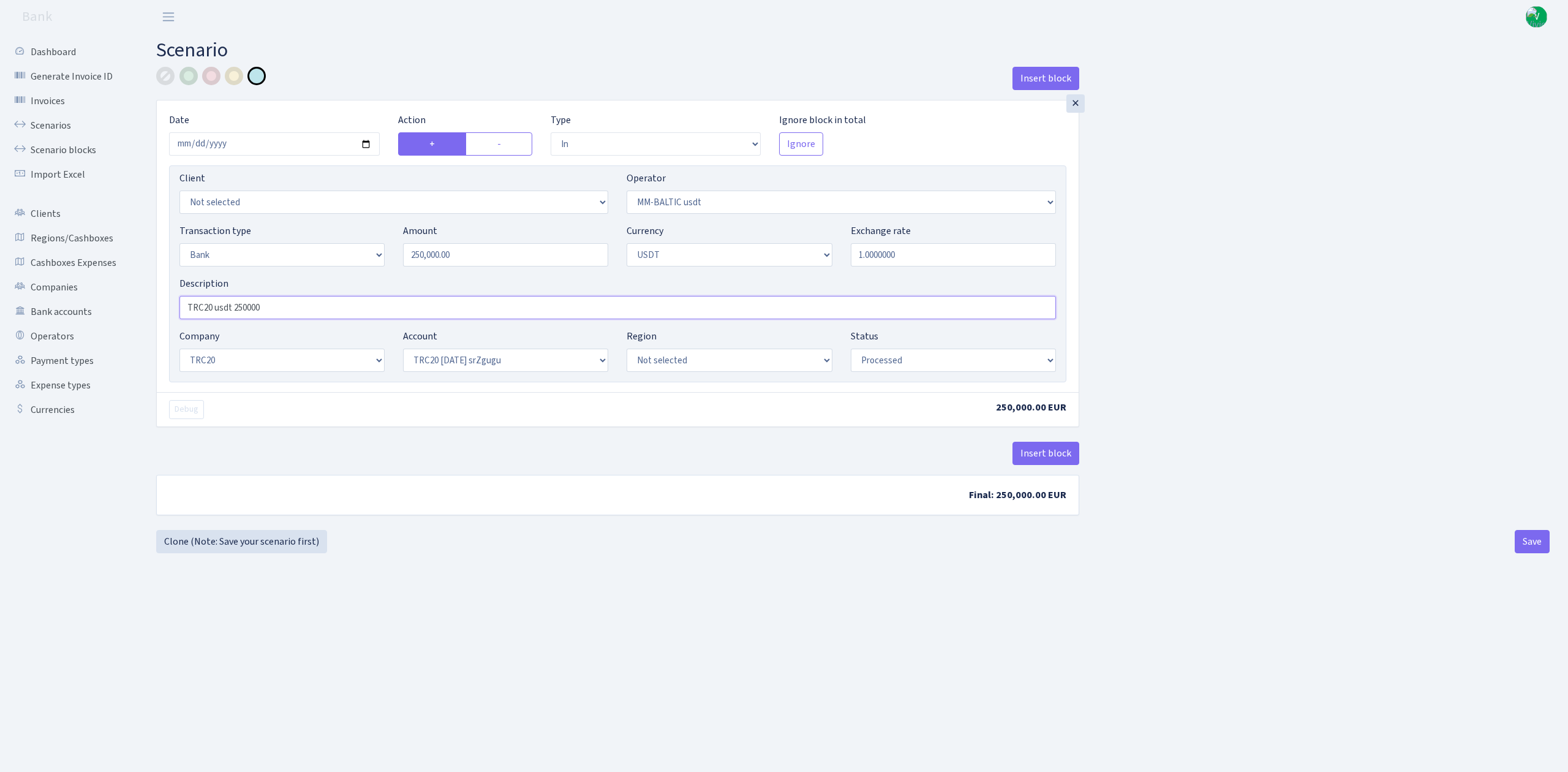
type input "TRC20 usdt 250000"
click at [827, 638] on main "Scenario Insert block × Date 2025-09-13 Action + - Type --- In Out Commission F…" at bounding box center [853, 387] width 1431 height 707
click at [838, 611] on main "Scenario Insert block × Date 2025-09-13 Action + - Type --- In Out Commission F…" at bounding box center [853, 387] width 1431 height 707
click at [810, 589] on main "Scenario Insert block × Date 2025-09-13 Action + - Type --- In Out Commission F…" at bounding box center [853, 387] width 1431 height 707
click at [1522, 541] on button "Save" at bounding box center [1532, 541] width 35 height 23
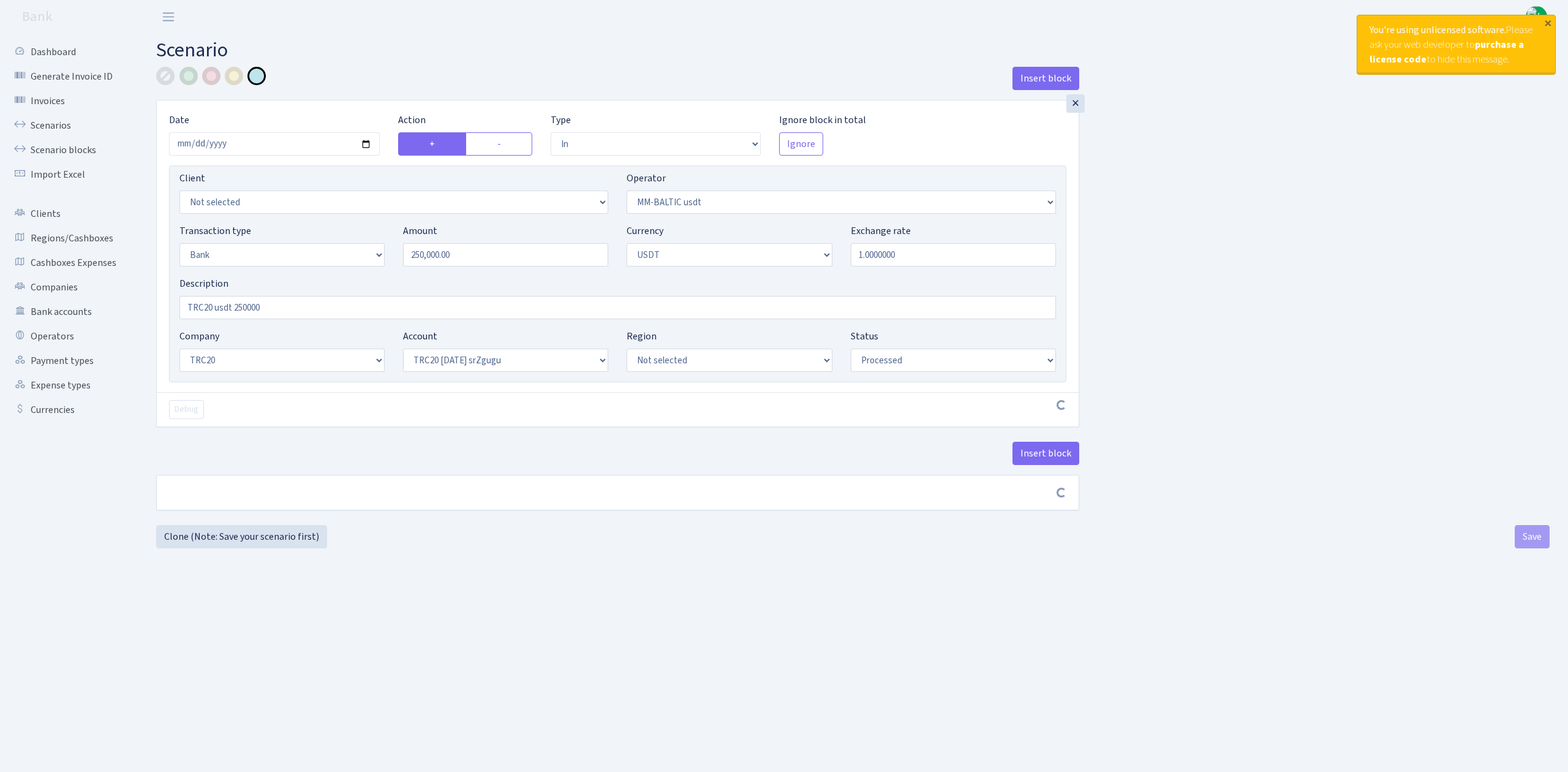
select select "in"
select select "459"
select select "2"
select select "6"
select select "20"
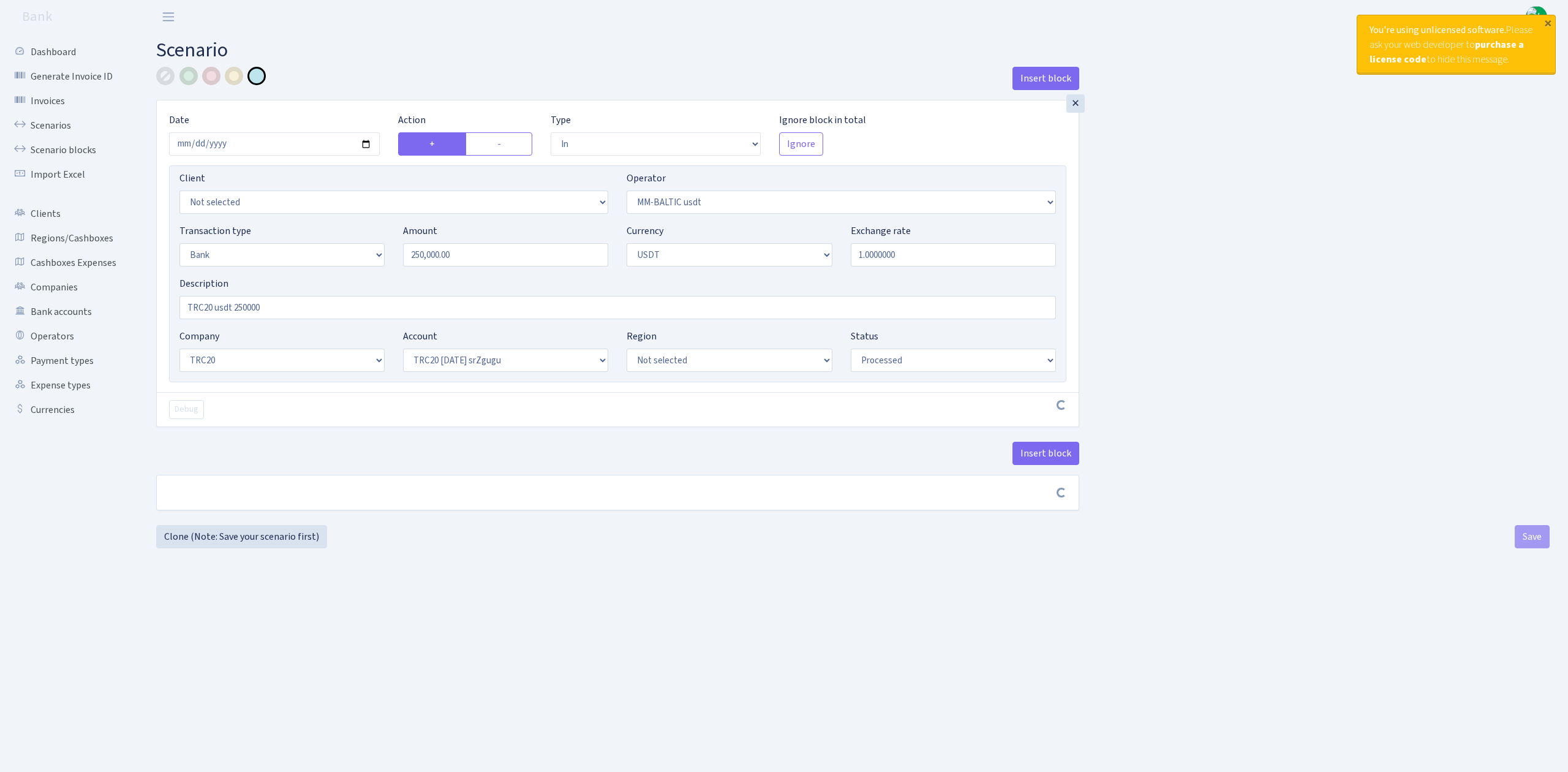
select select "61"
select select "processed"
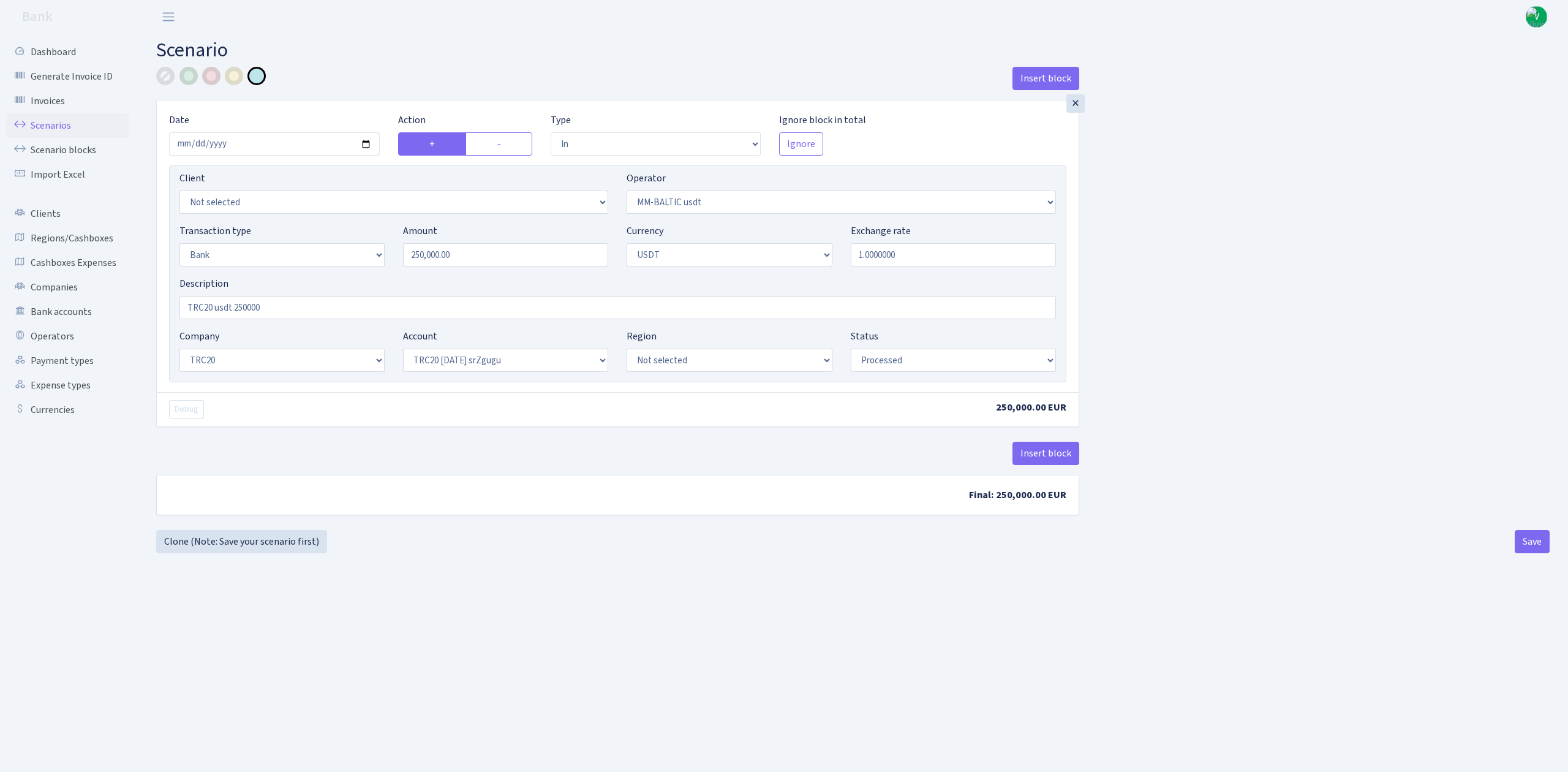
click at [50, 119] on link "Scenarios" at bounding box center [68, 125] width 123 height 24
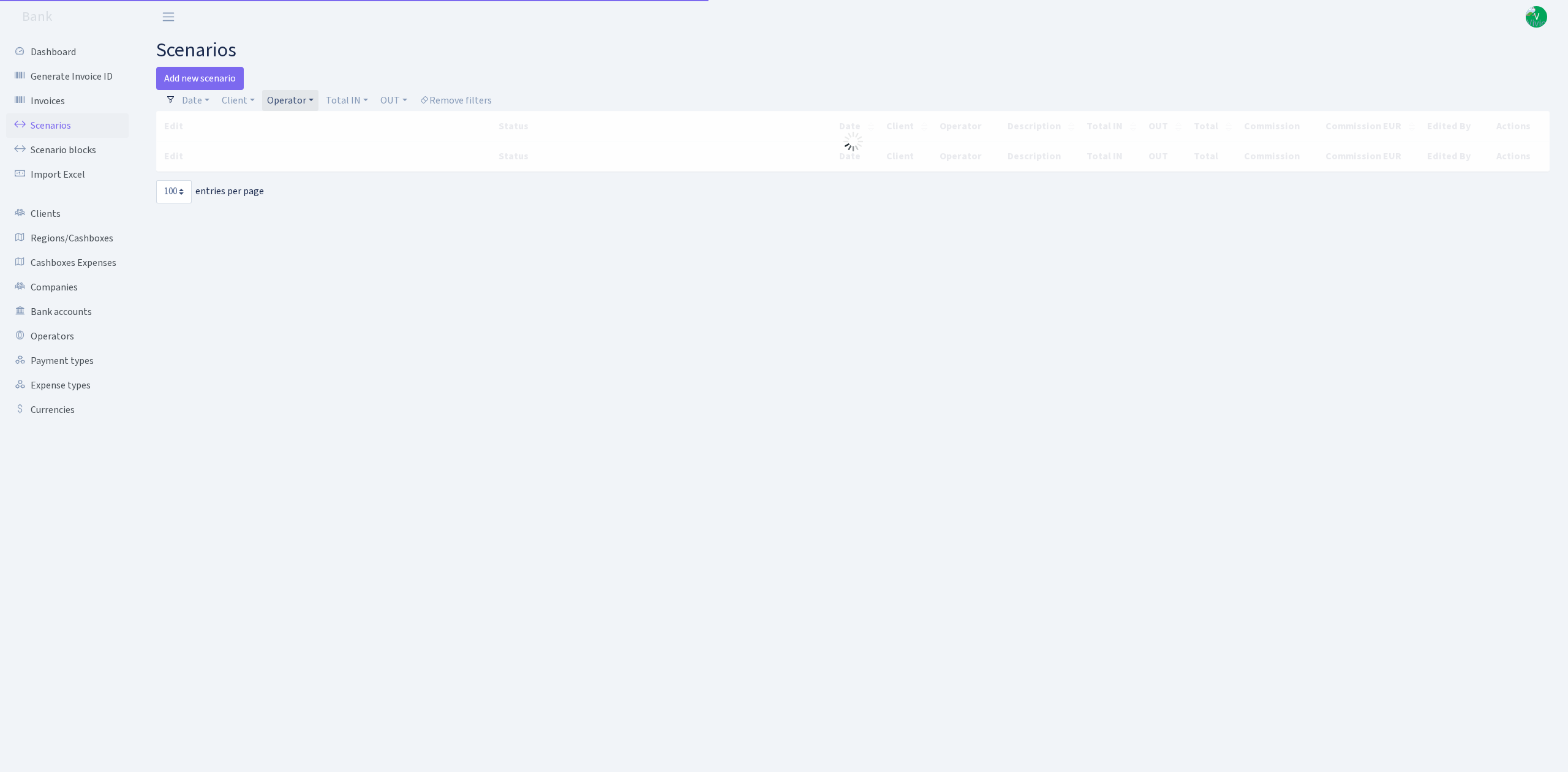
select select "100"
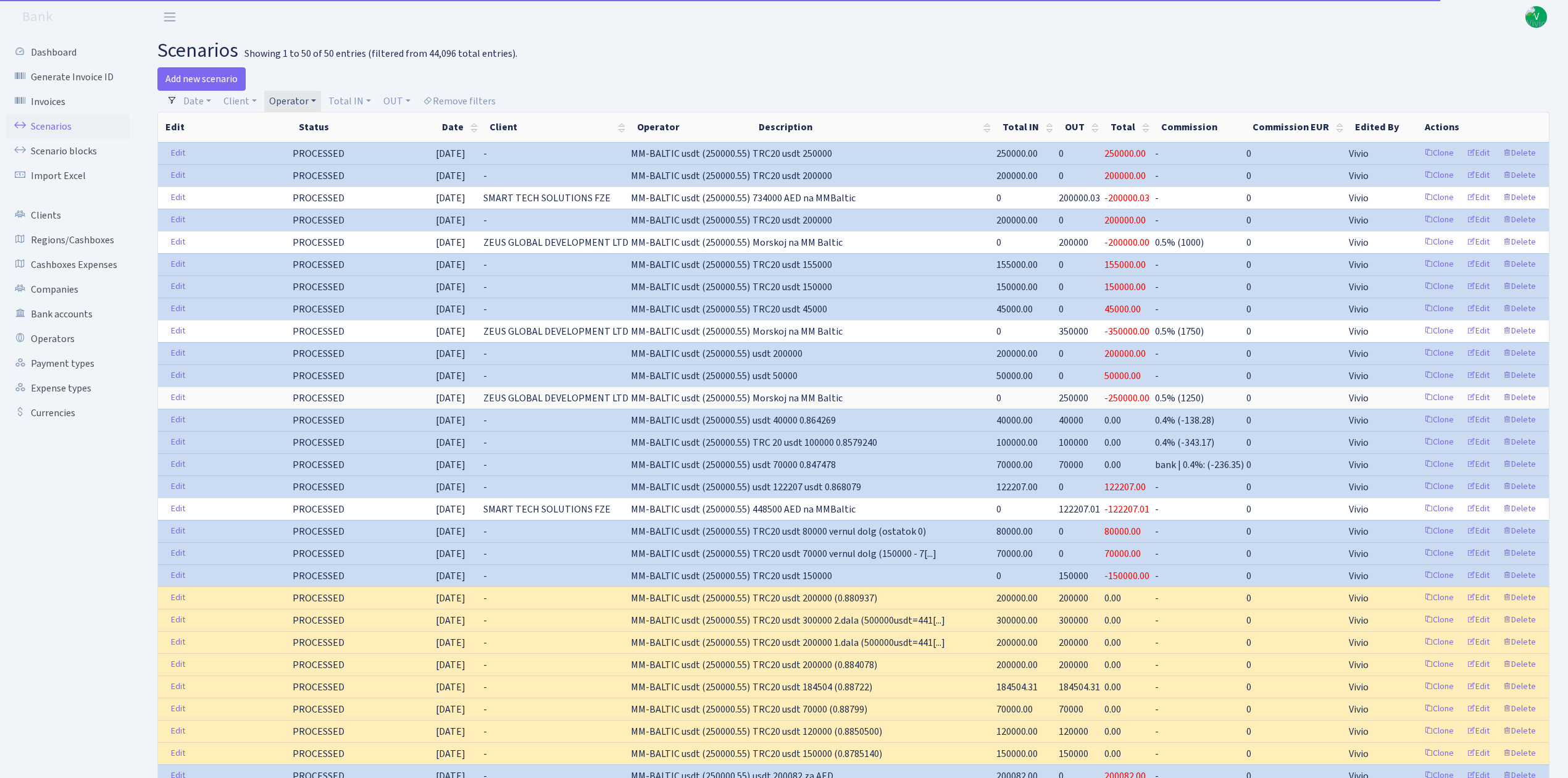
click at [292, 97] on link "Operator" at bounding box center [292, 101] width 57 height 21
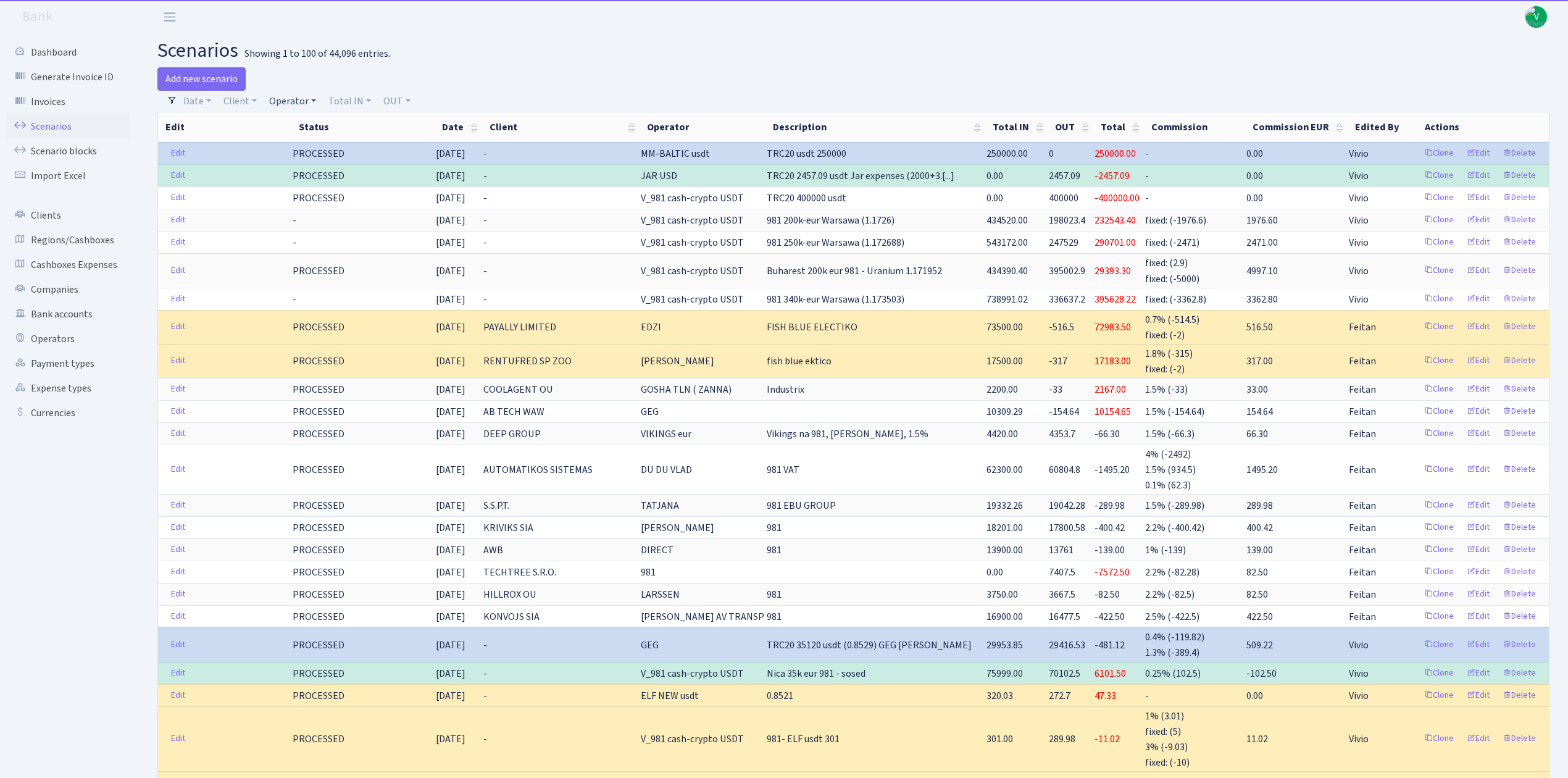
click at [291, 104] on link "Operator" at bounding box center [292, 101] width 57 height 21
click at [307, 138] on input "search" at bounding box center [313, 145] width 91 height 19
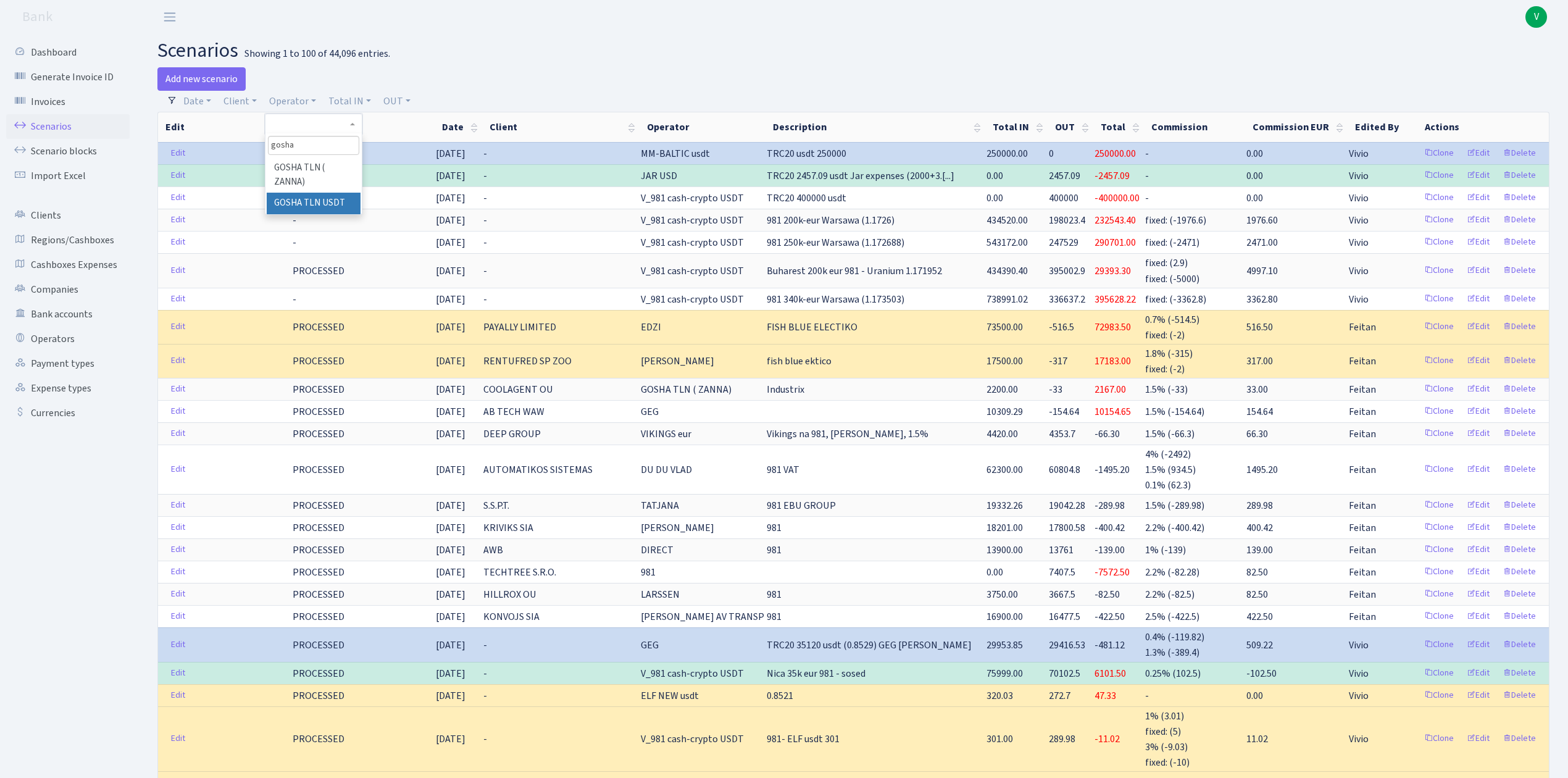
type input "gosha"
click at [330, 205] on li "GOSHA TLN USDT" at bounding box center [313, 203] width 93 height 21
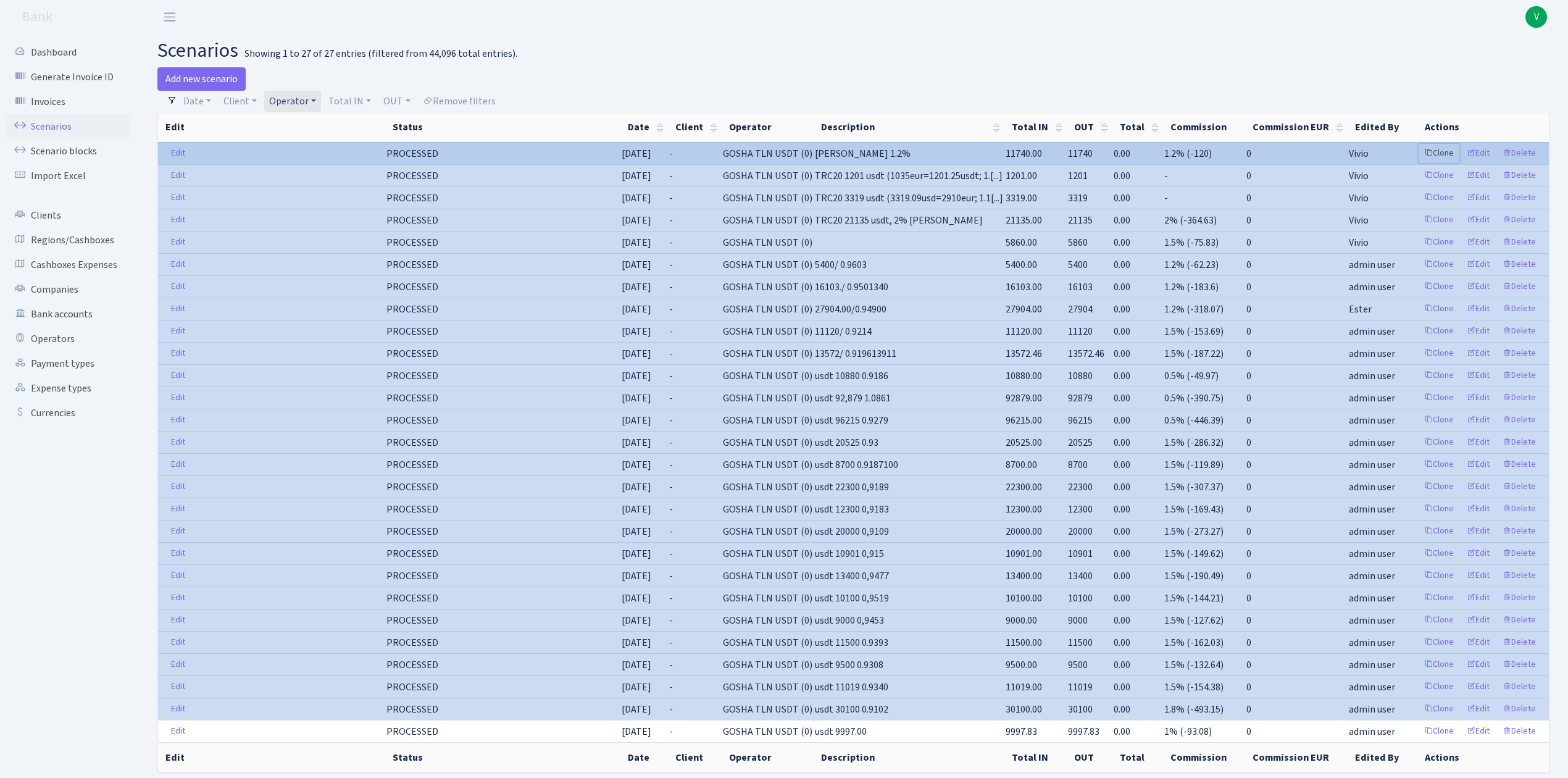
click at [1436, 153] on link "Clone" at bounding box center [1439, 153] width 41 height 19
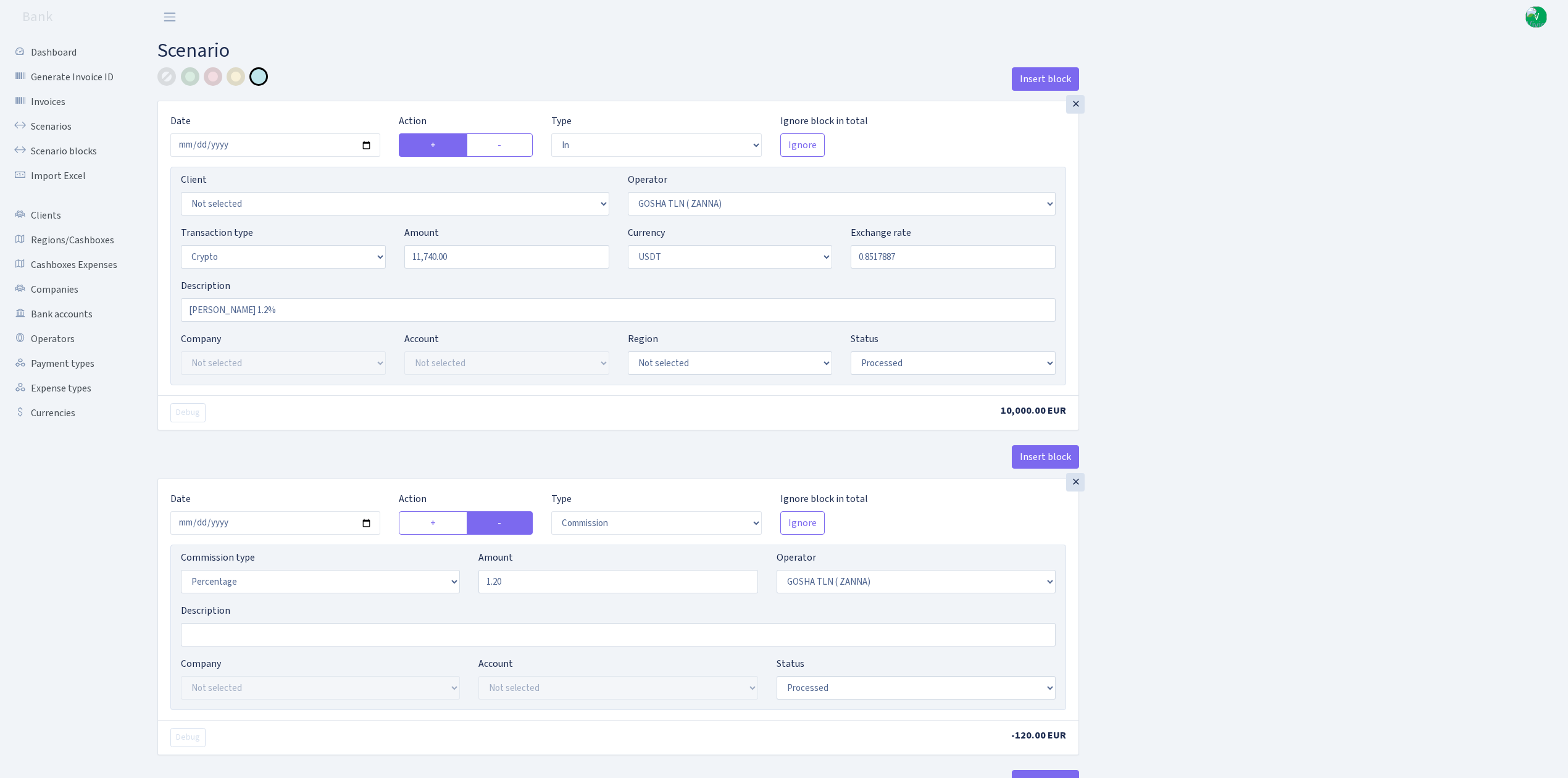
select select "in"
select select "134"
select select "3"
select select "6"
select select "processed"
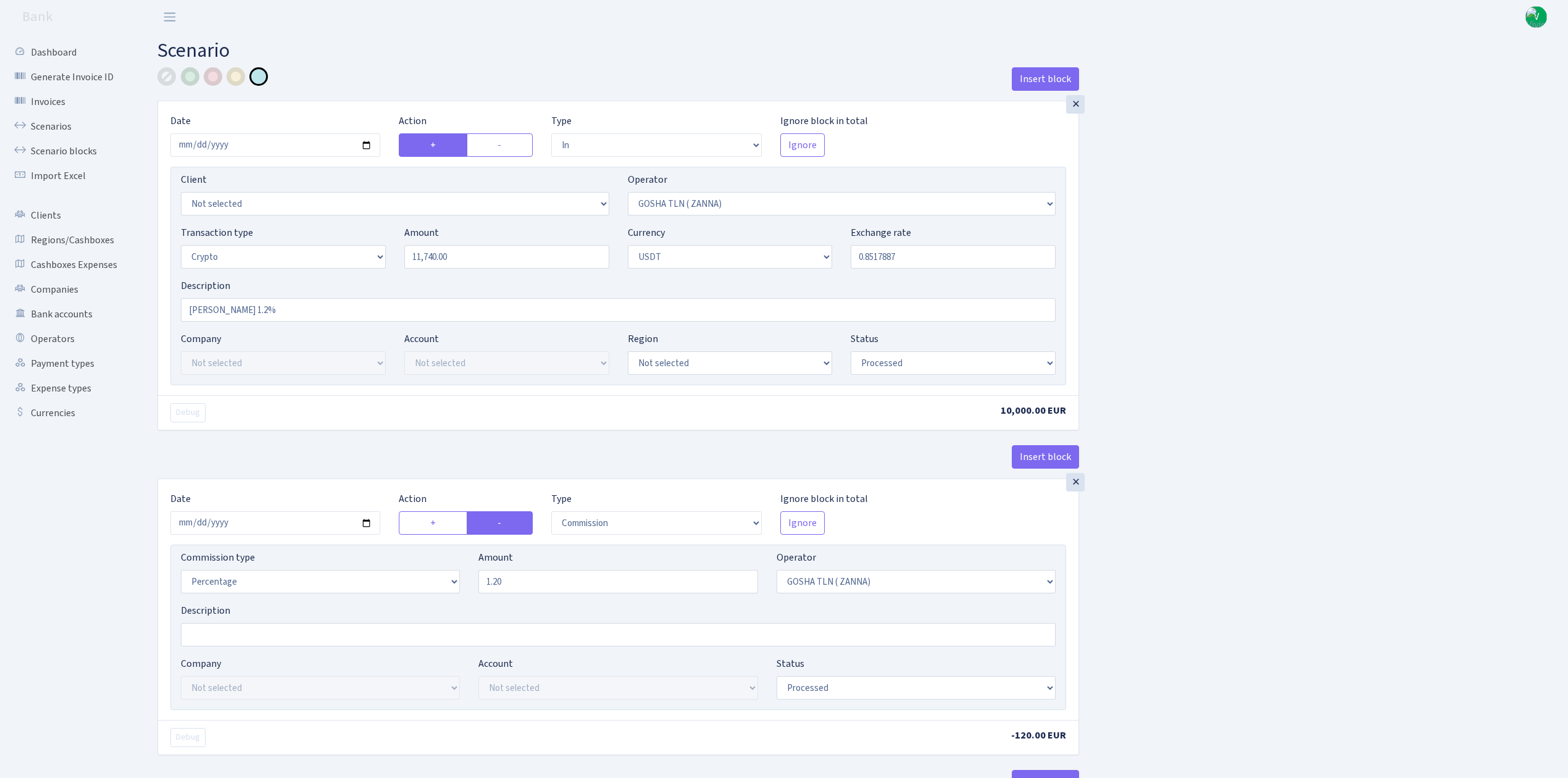
select select "commission"
select select "134"
select select "processed"
select select "in"
select select "317"
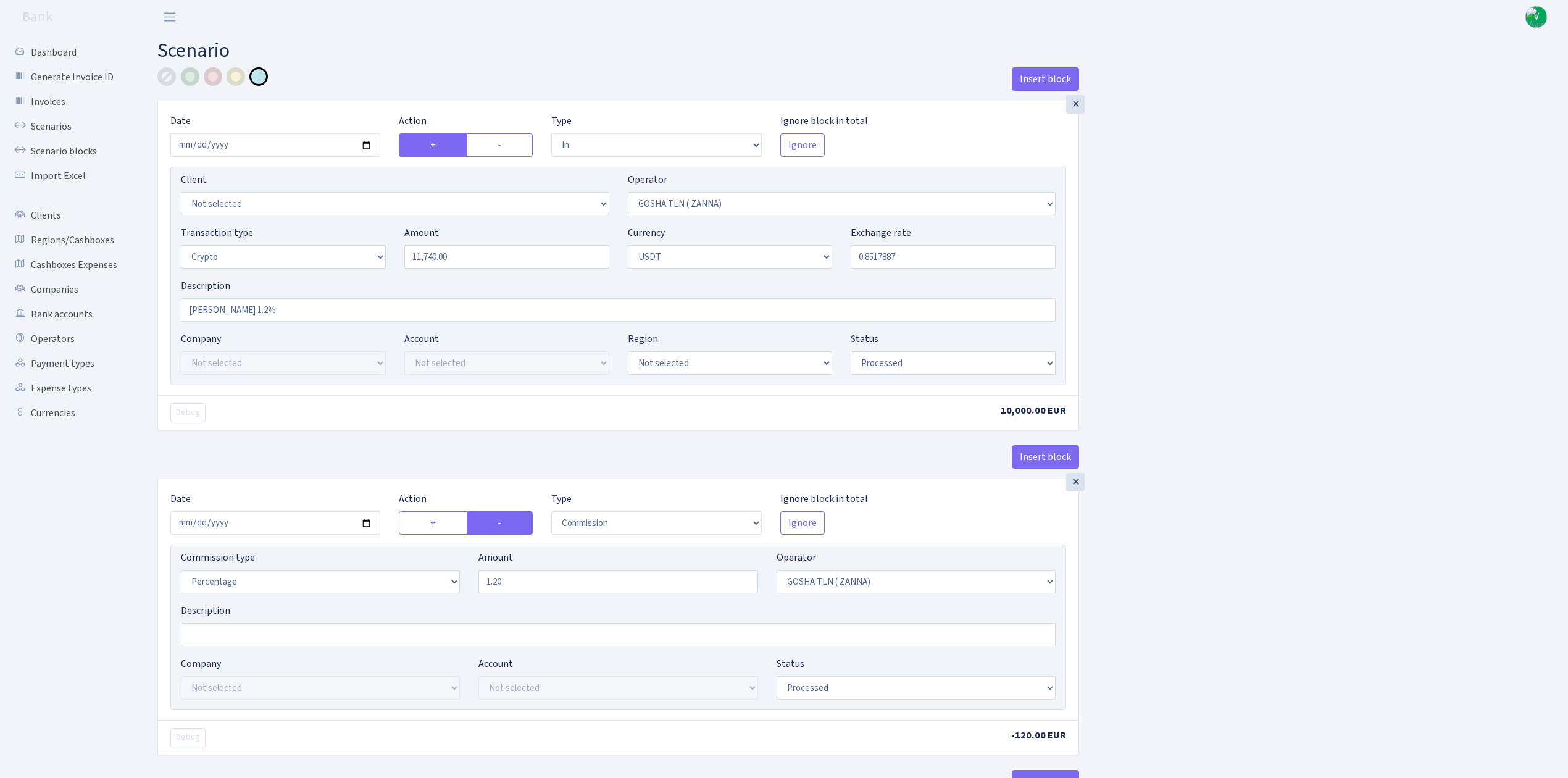
select select "2"
select select "6"
select select "20"
select select "61"
select select "processed"
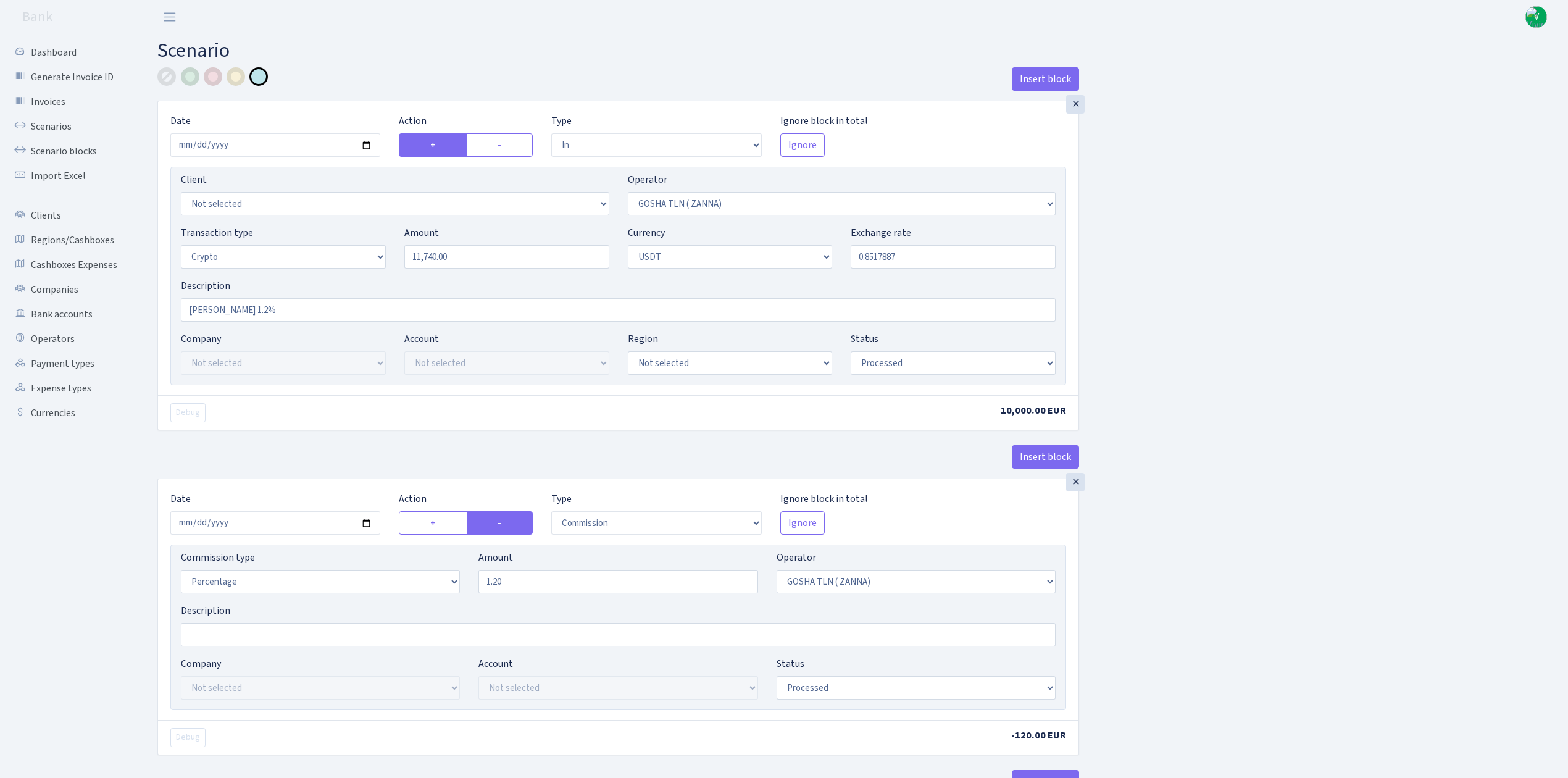
select select "out"
select select "317"
select select "15"
select select "6"
select select "processed"
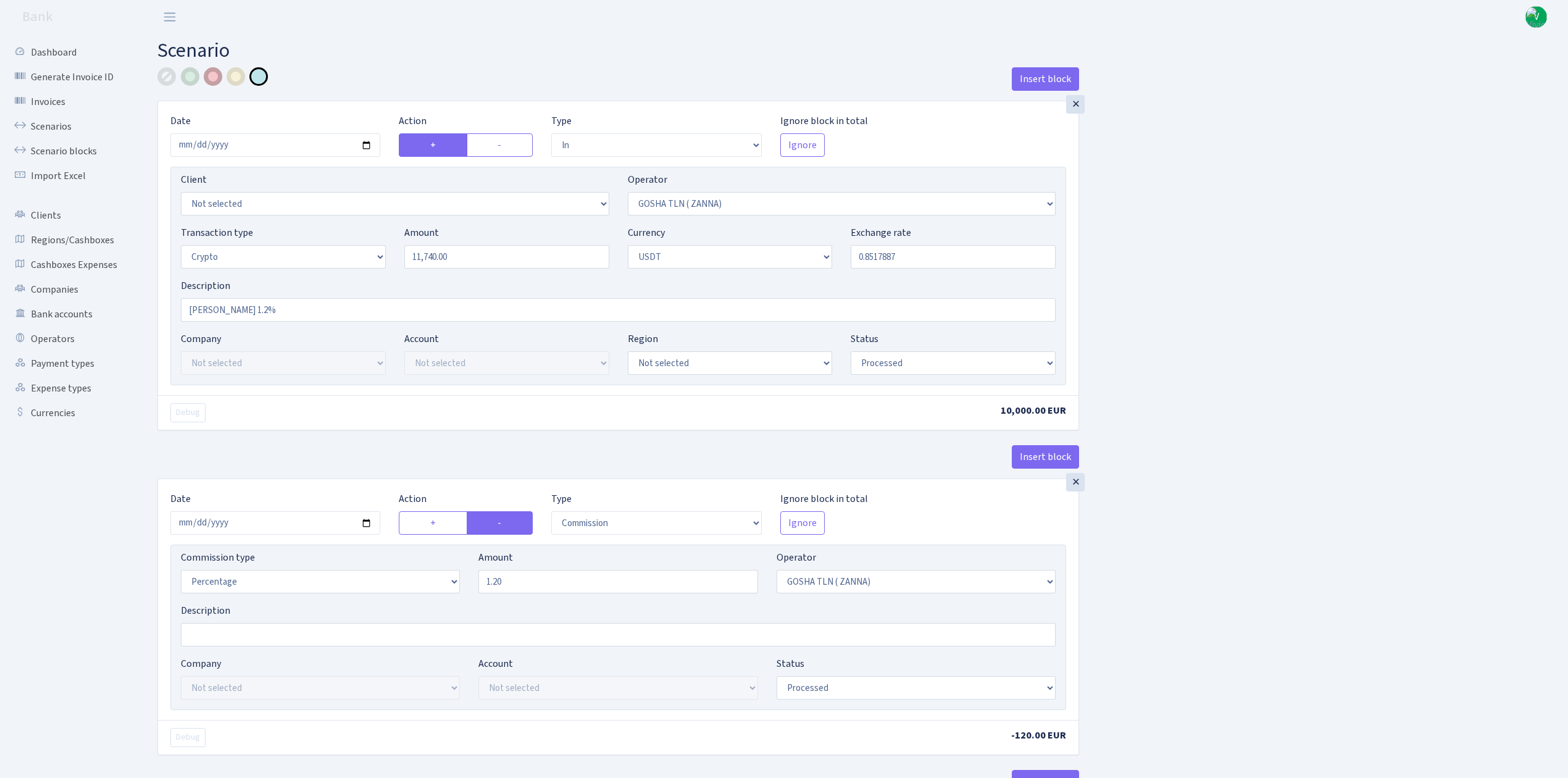
click at [210, 74] on div at bounding box center [213, 76] width 18 height 18
click at [371, 147] on input "2025-09-12" at bounding box center [275, 145] width 210 height 23
type input "2025-09-13"
drag, startPoint x: 472, startPoint y: 257, endPoint x: 322, endPoint y: 213, distance: 156.3
click at [332, 220] on div "Client Not selected 1 KOC GEMICILIK VE TASIMACILIK 1/BALDERE-SILDEDZE SIGNE 1/S…" at bounding box center [618, 276] width 895 height 218
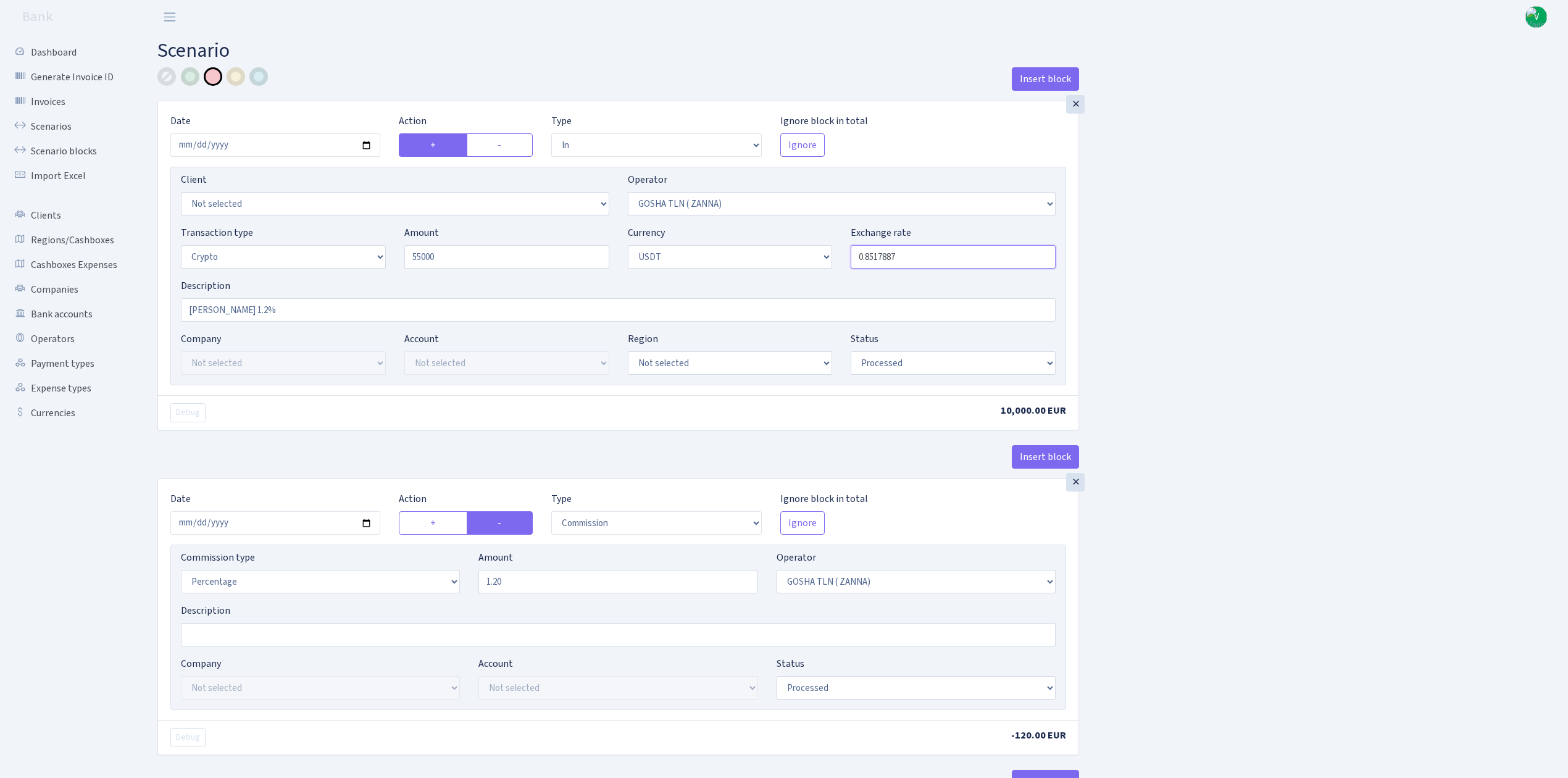
click at [887, 254] on input "0.8517887" at bounding box center [953, 256] width 205 height 23
type input "55,000.00"
drag, startPoint x: 875, startPoint y: 258, endPoint x: 1017, endPoint y: 277, distance: 143.3
click at [1017, 277] on div "Transaction type Not selected 981 ELF FISH crypto GIRT IVO dekl MM-BALTIC eur U…" at bounding box center [618, 252] width 893 height 53
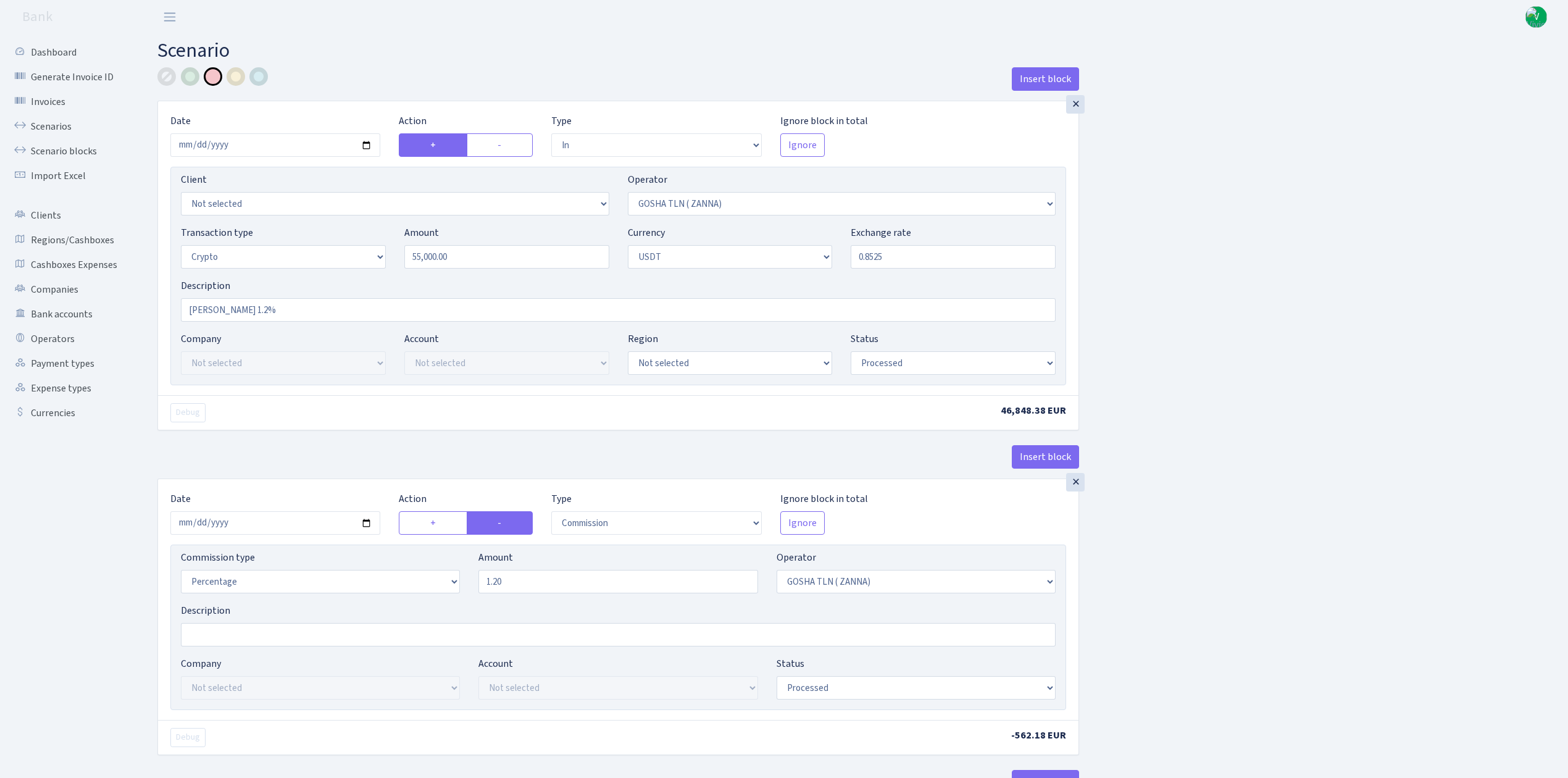
type input "0.8525000"
drag, startPoint x: 225, startPoint y: 309, endPoint x: 114, endPoint y: 285, distance: 113.6
type input "dlja oplati na Kitai, kurss??? tarifs???"
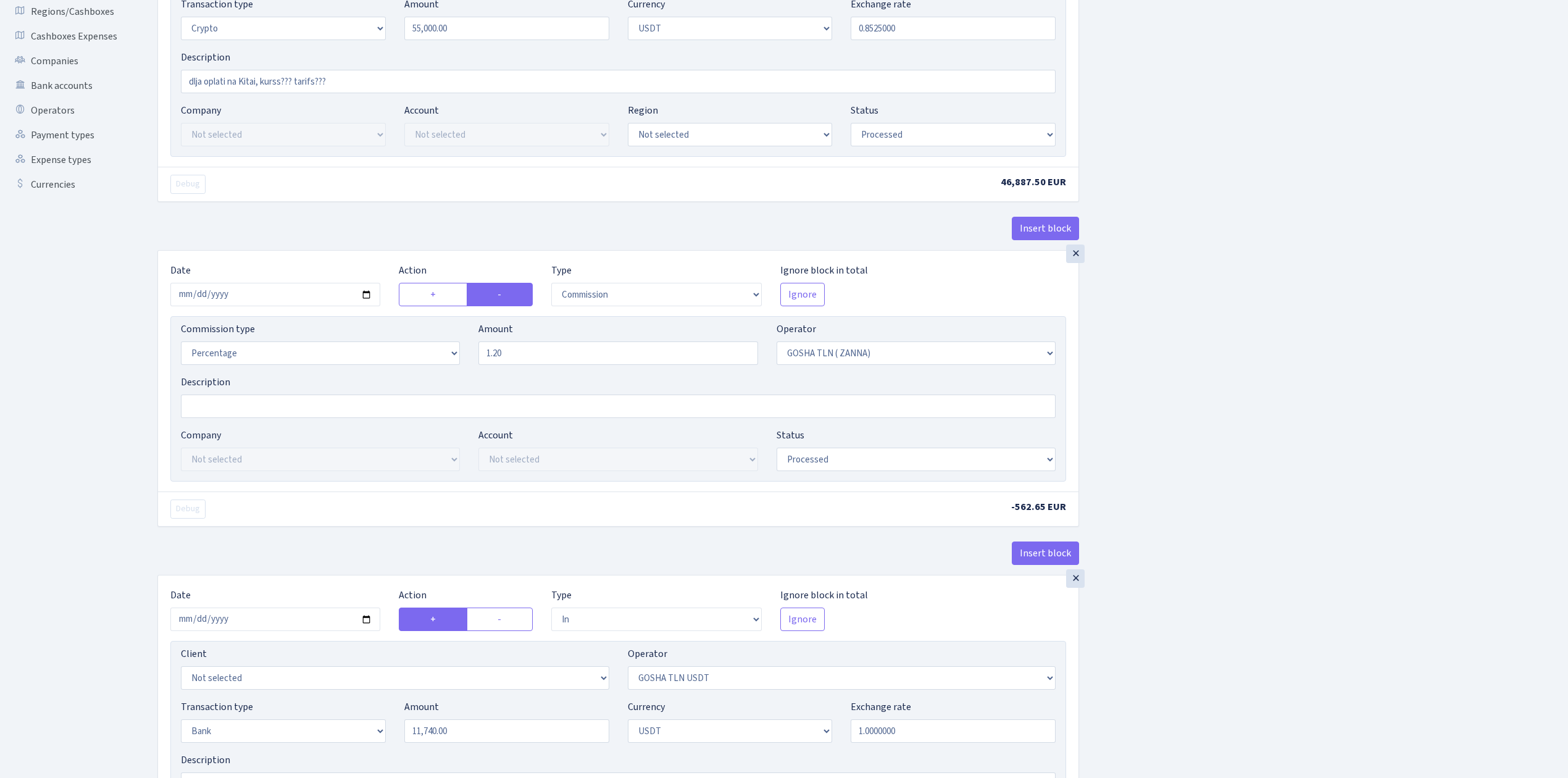
scroll to position [247, 0]
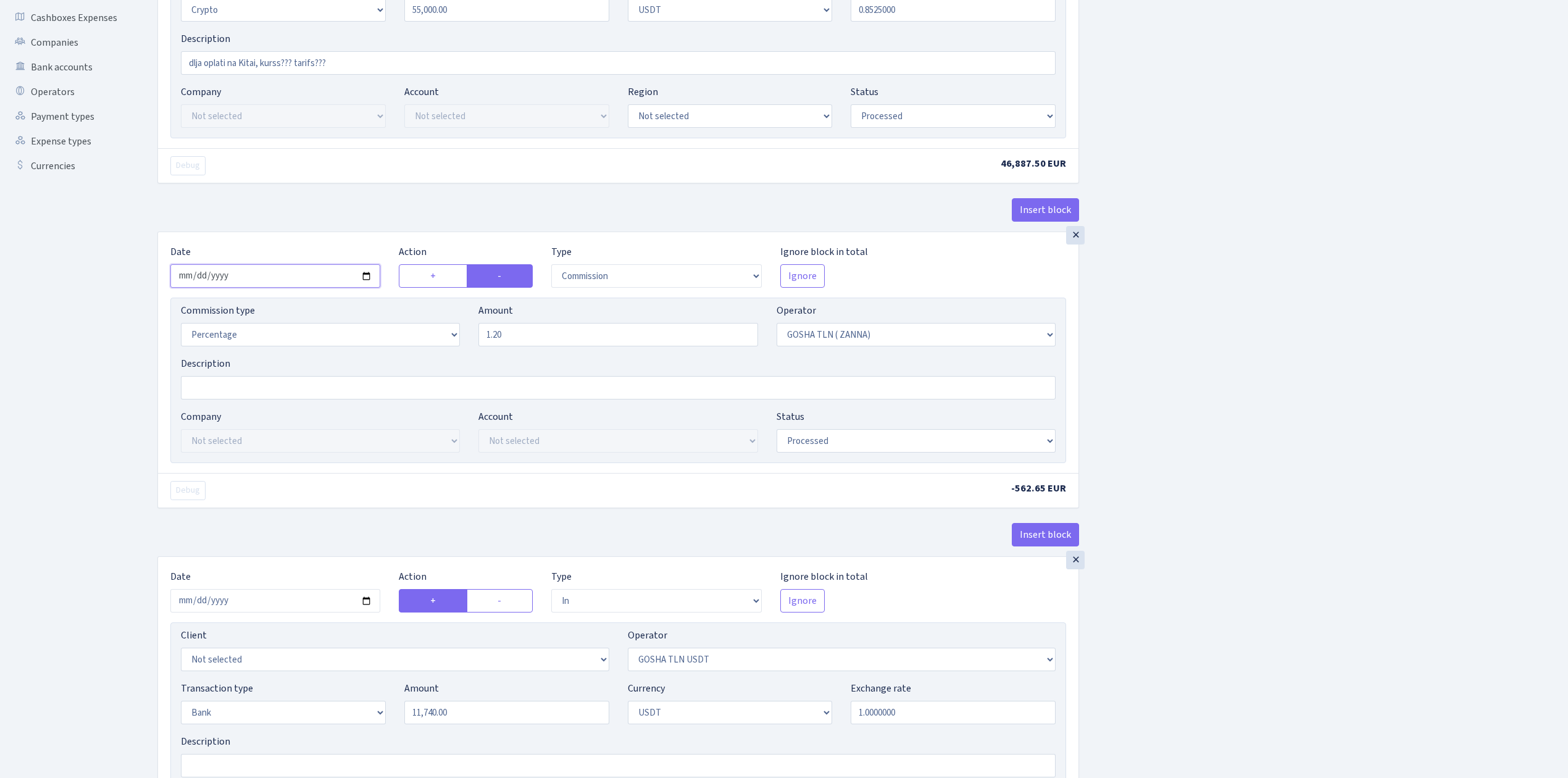
click at [369, 275] on input "2025-09-12" at bounding box center [275, 275] width 210 height 23
type input "2025-09-13"
drag, startPoint x: 517, startPoint y: 343, endPoint x: 309, endPoint y: 309, distance: 210.8
click at [314, 314] on div "Commission type Percentage Fixed Bank Amount 1.20 Operator Not selected 981 981…" at bounding box center [618, 330] width 893 height 53
click at [1276, 272] on div "Insert block × Date 2025-09-13 Action + - Type --- In Out Commission Field requ…" at bounding box center [854, 594] width 1411 height 1547
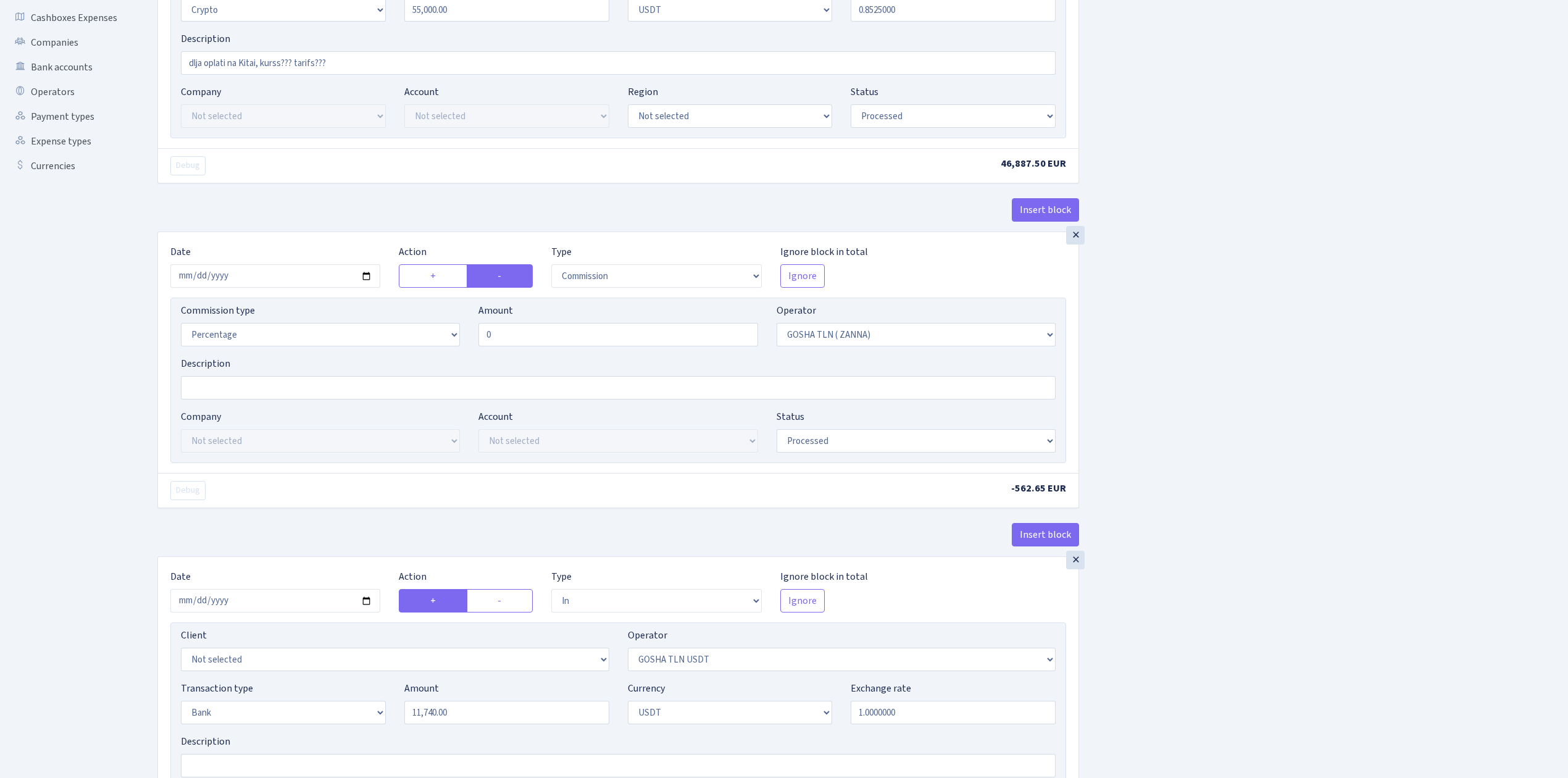
type input "0.00"
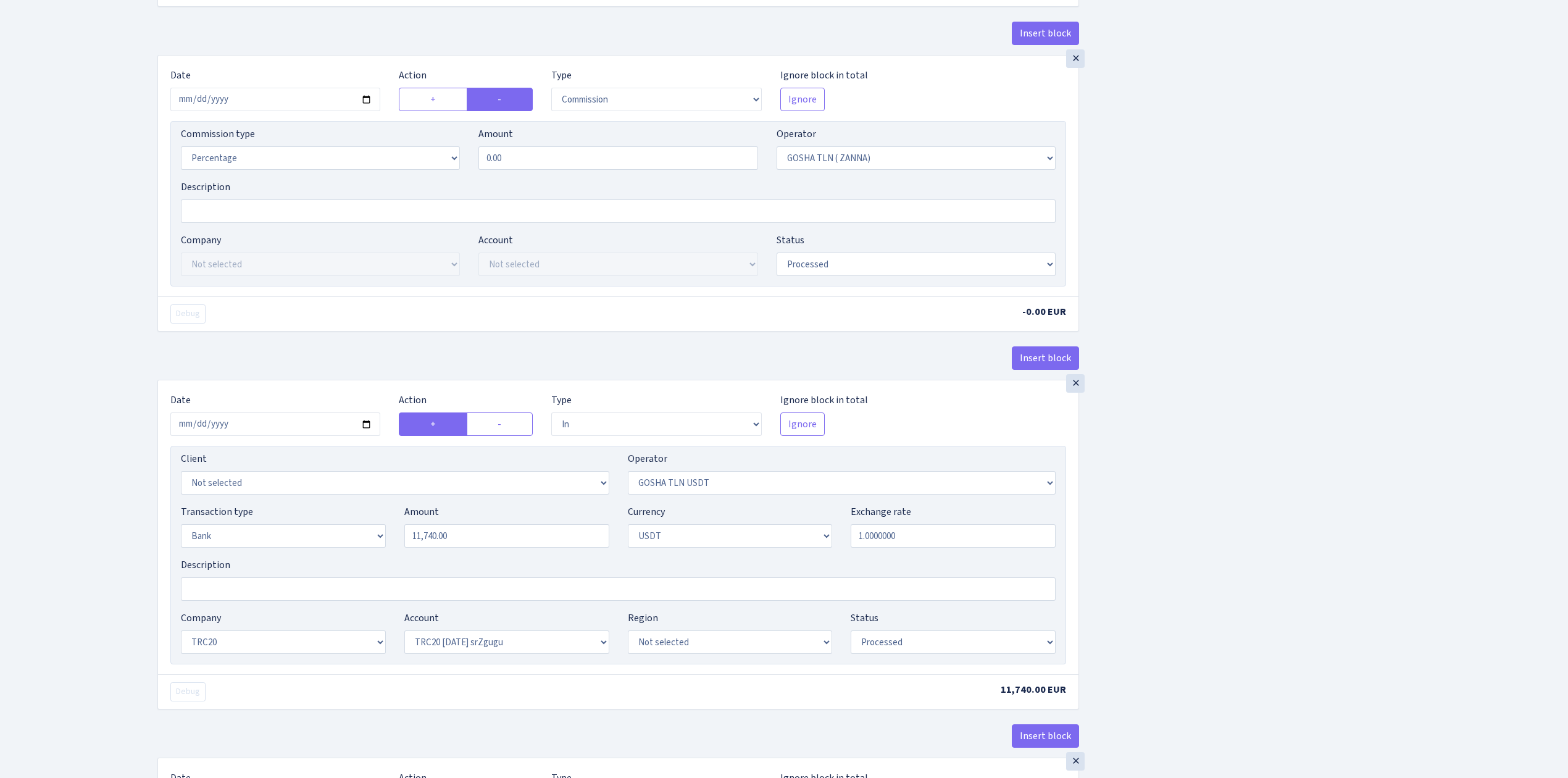
scroll to position [576, 0]
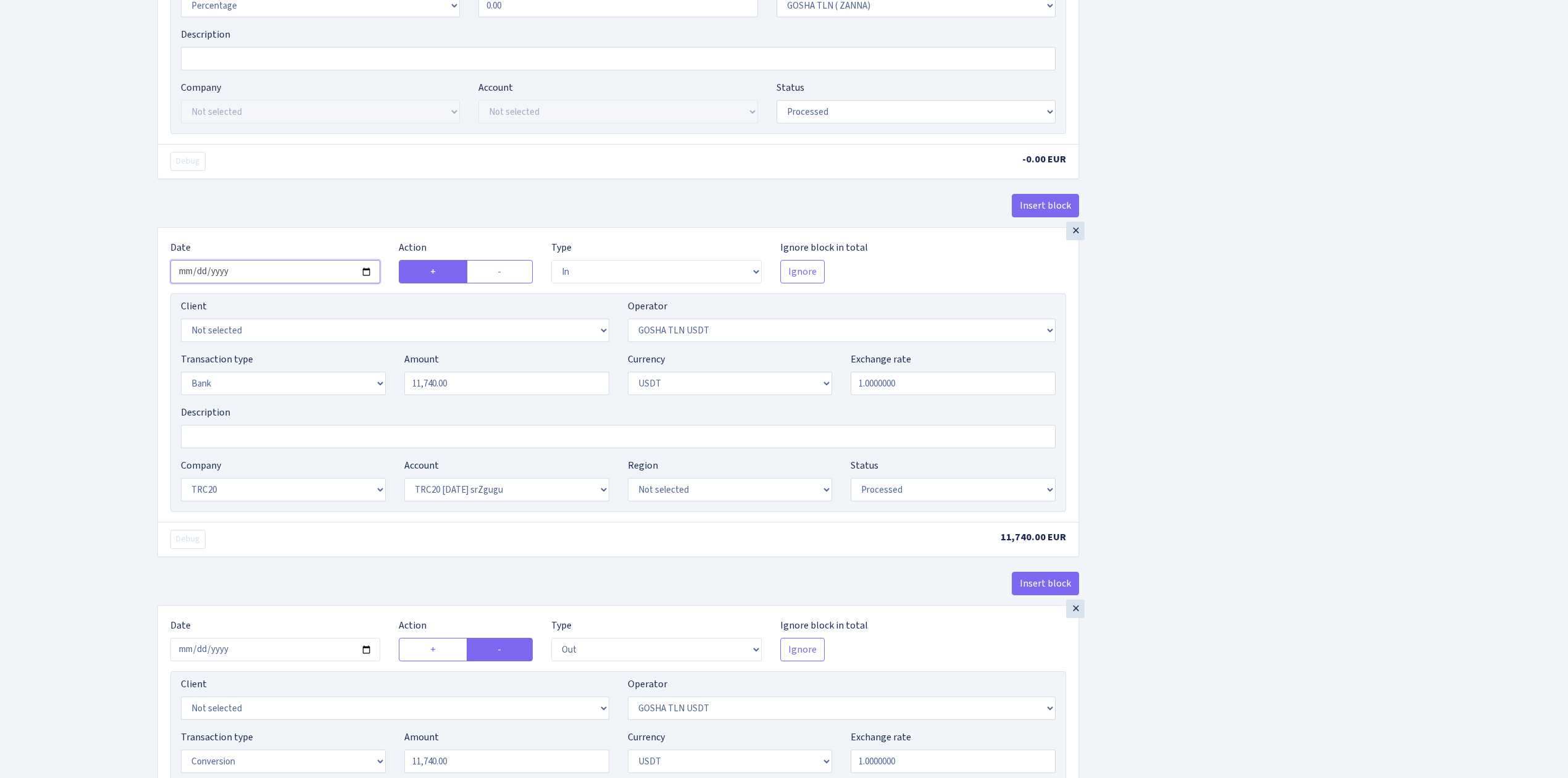
click at [367, 275] on input "2025-09-12" at bounding box center [275, 272] width 210 height 23
type input "2025-09-13"
drag, startPoint x: 484, startPoint y: 388, endPoint x: 317, endPoint y: 369, distance: 168.1
click at [324, 369] on div "Transaction type Not selected 981 ELF FISH crypto GIRT IVO dekl MM-BALTIC eur U…" at bounding box center [618, 378] width 893 height 53
click at [1355, 415] on div "Insert block × Date 2025-09-13 Action + - Type --- In Out Commission Field requ…" at bounding box center [854, 265] width 1411 height 1547
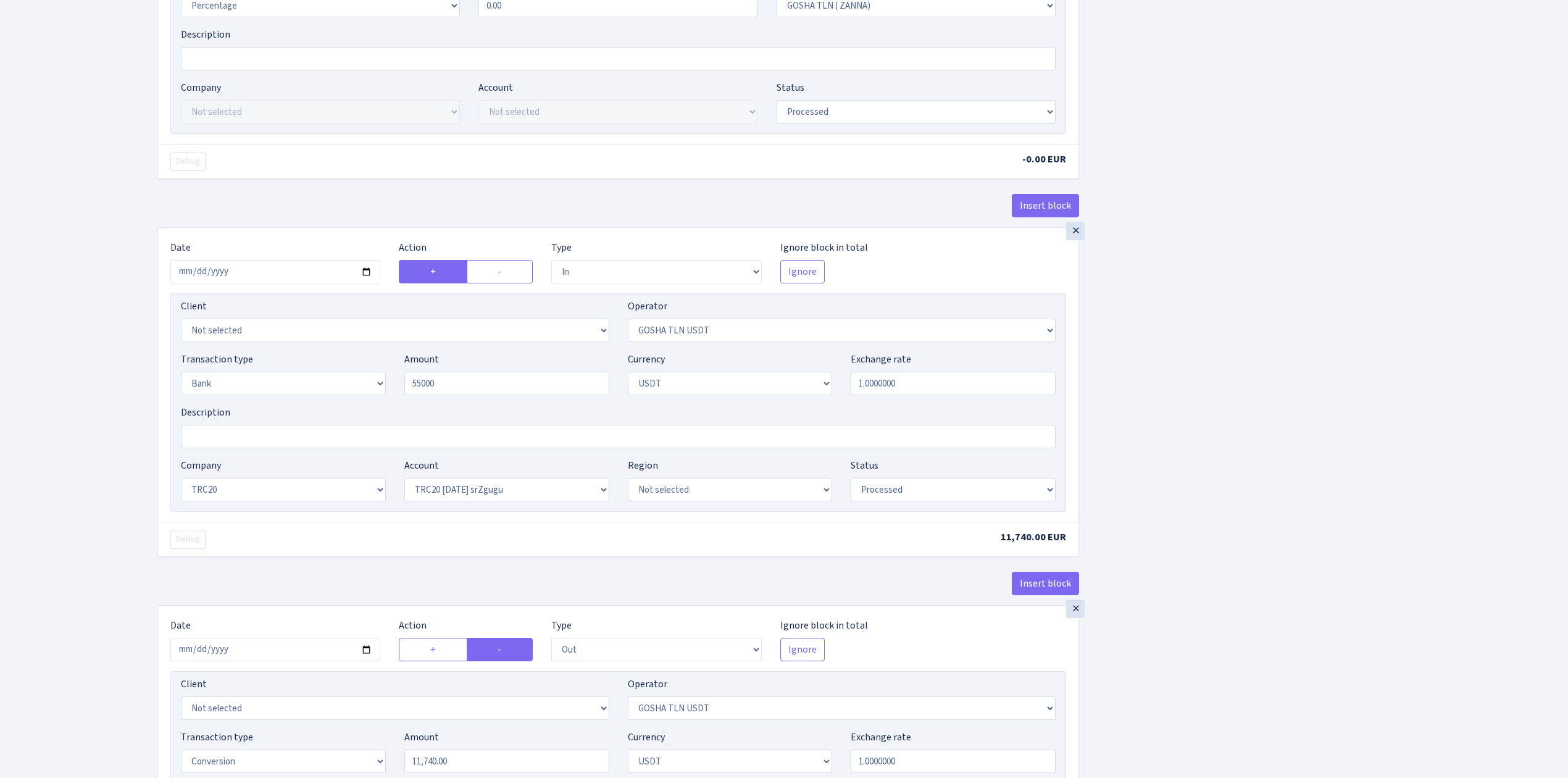
type input "55,000.00"
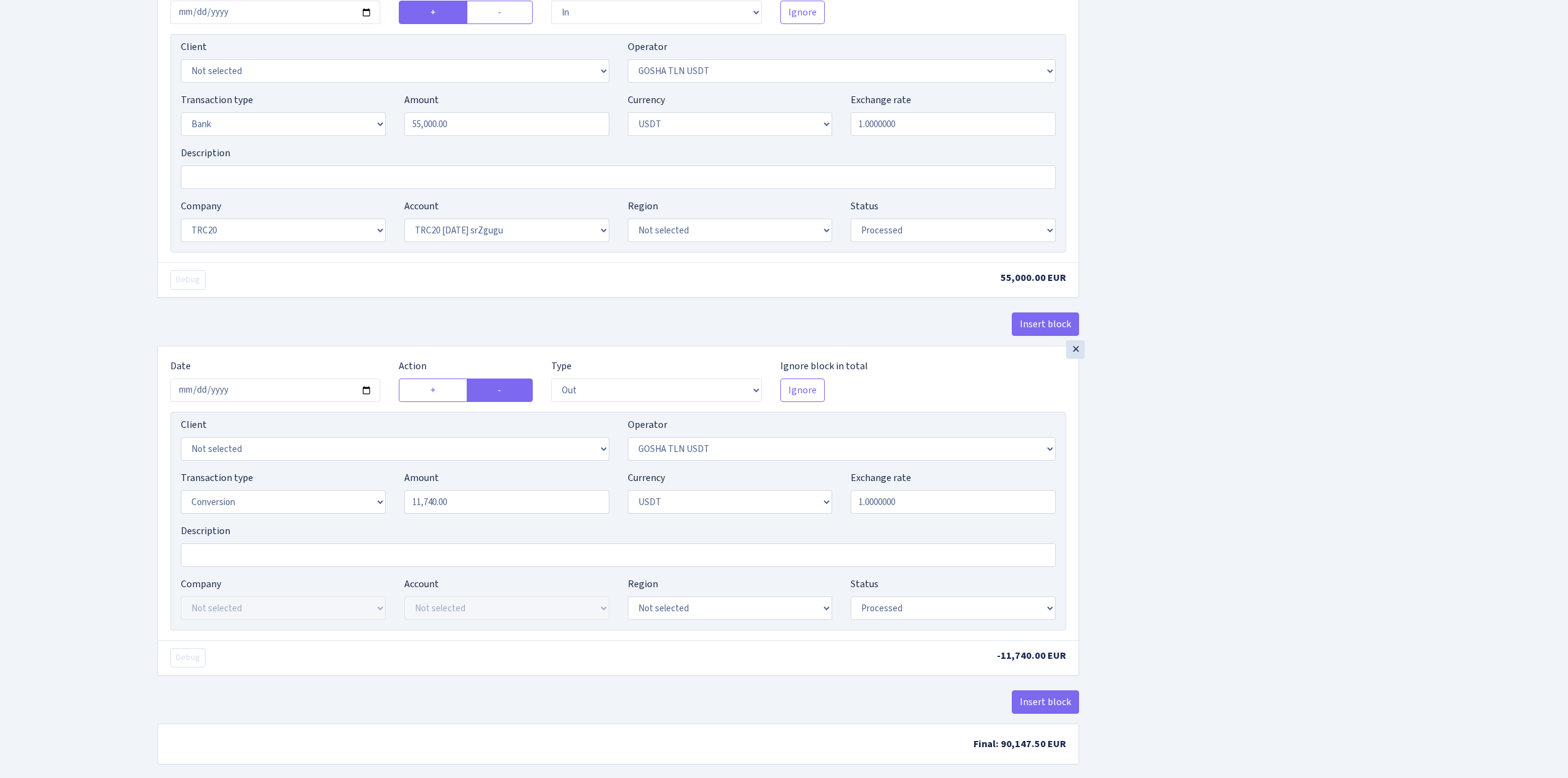
scroll to position [901, 0]
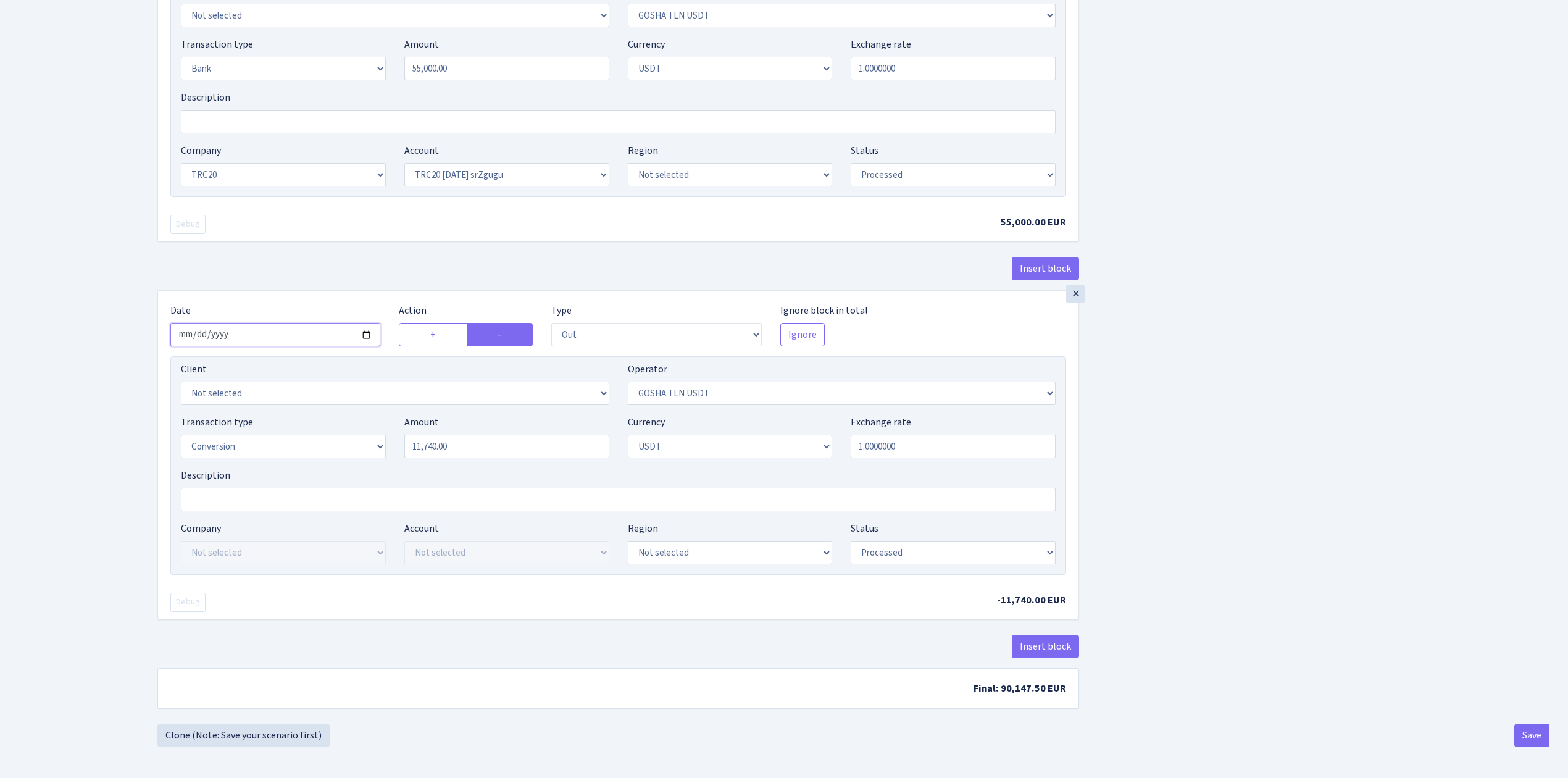
click at [363, 332] on input "2025-09-12" at bounding box center [275, 334] width 210 height 23
type input "2025-09-13"
drag, startPoint x: 472, startPoint y: 440, endPoint x: 330, endPoint y: 436, distance: 142.1
click at [330, 436] on div "Transaction type Not selected 981 ELF FISH crypto GIRT IVO dekl MM-BALTIC eur U…" at bounding box center [618, 441] width 893 height 53
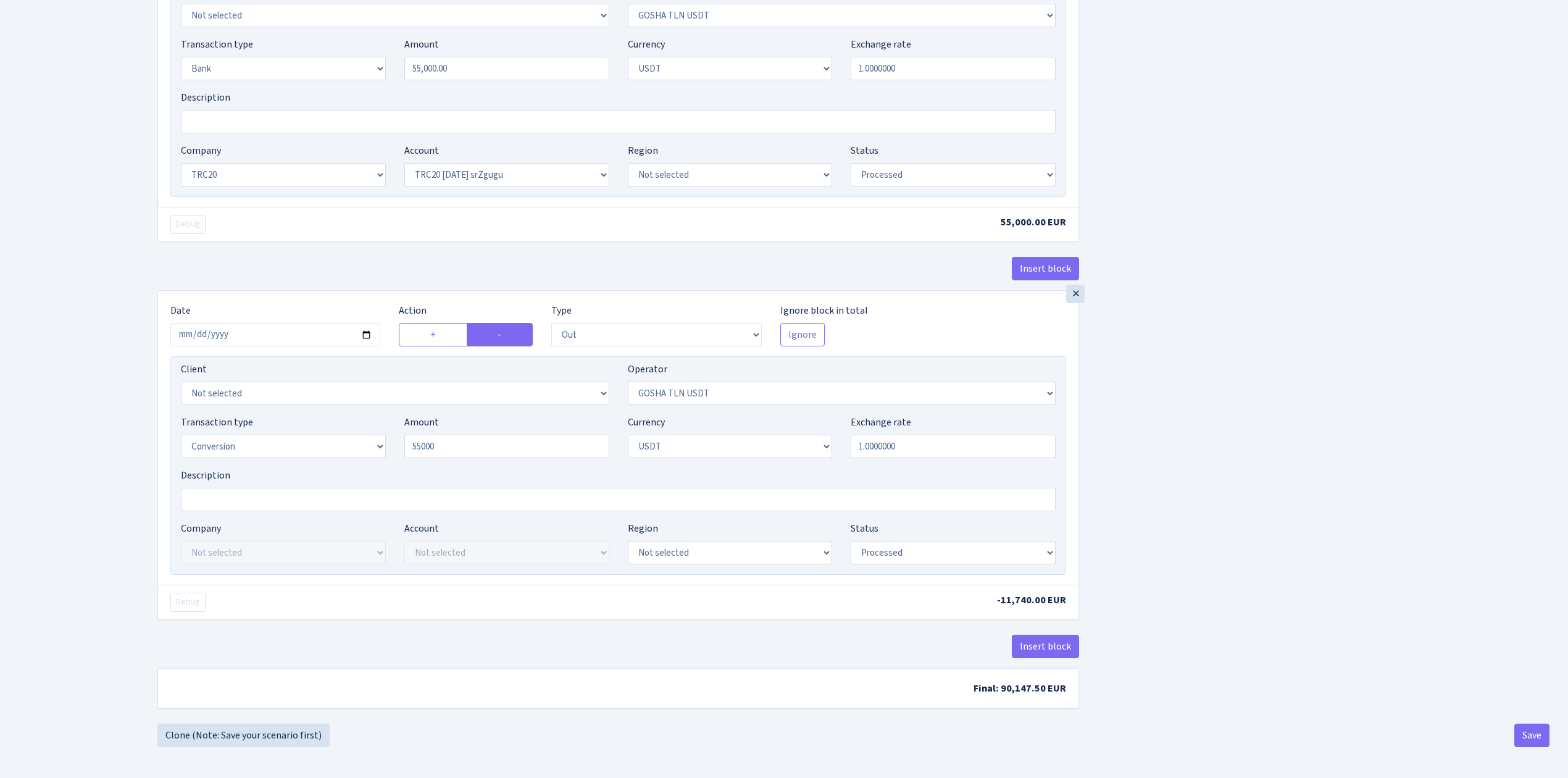
type input "55,000.00"
click at [1535, 726] on button "Save" at bounding box center [1532, 735] width 35 height 23
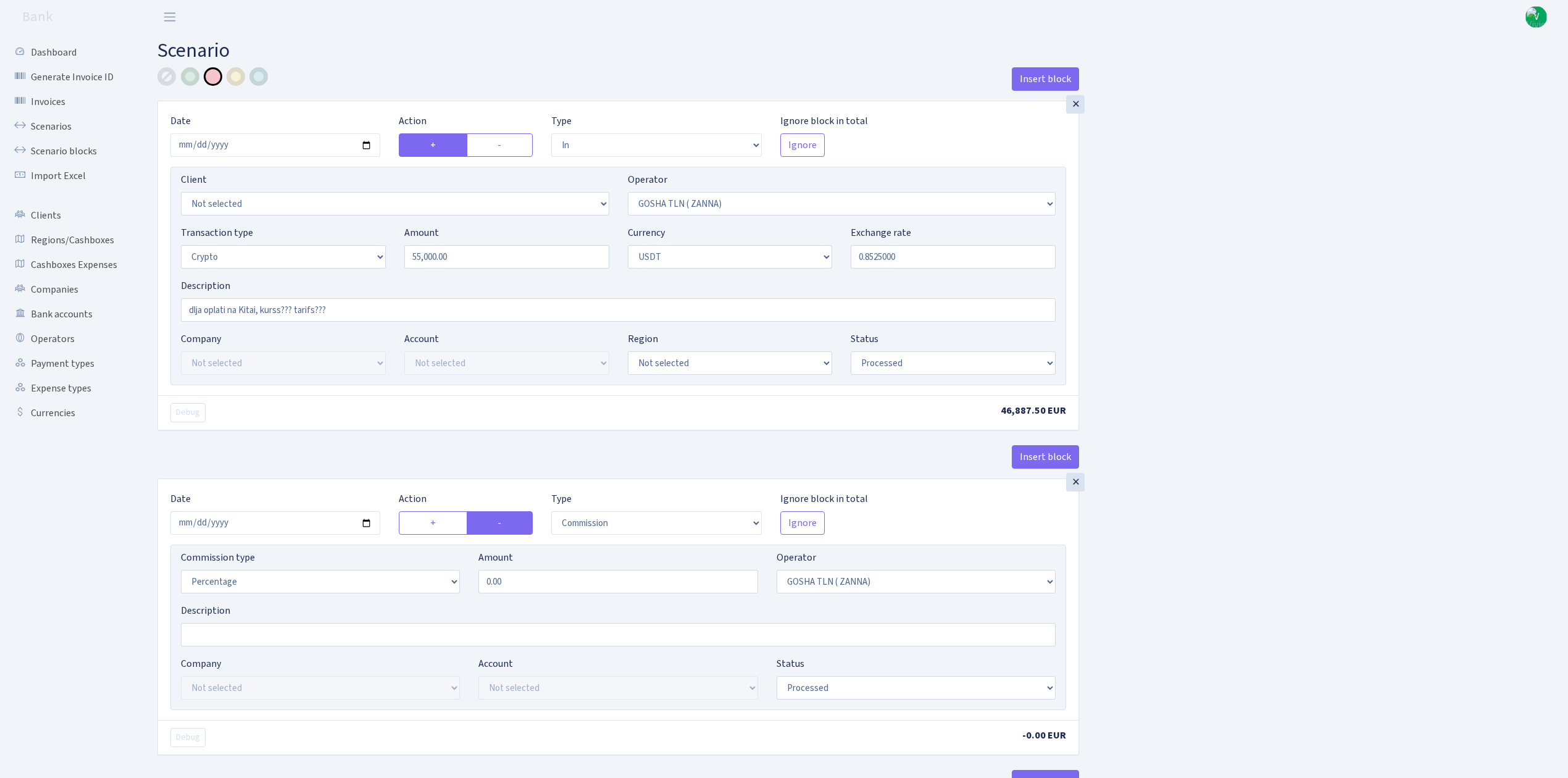
select select "in"
select select "134"
select select "3"
select select "6"
select select "processed"
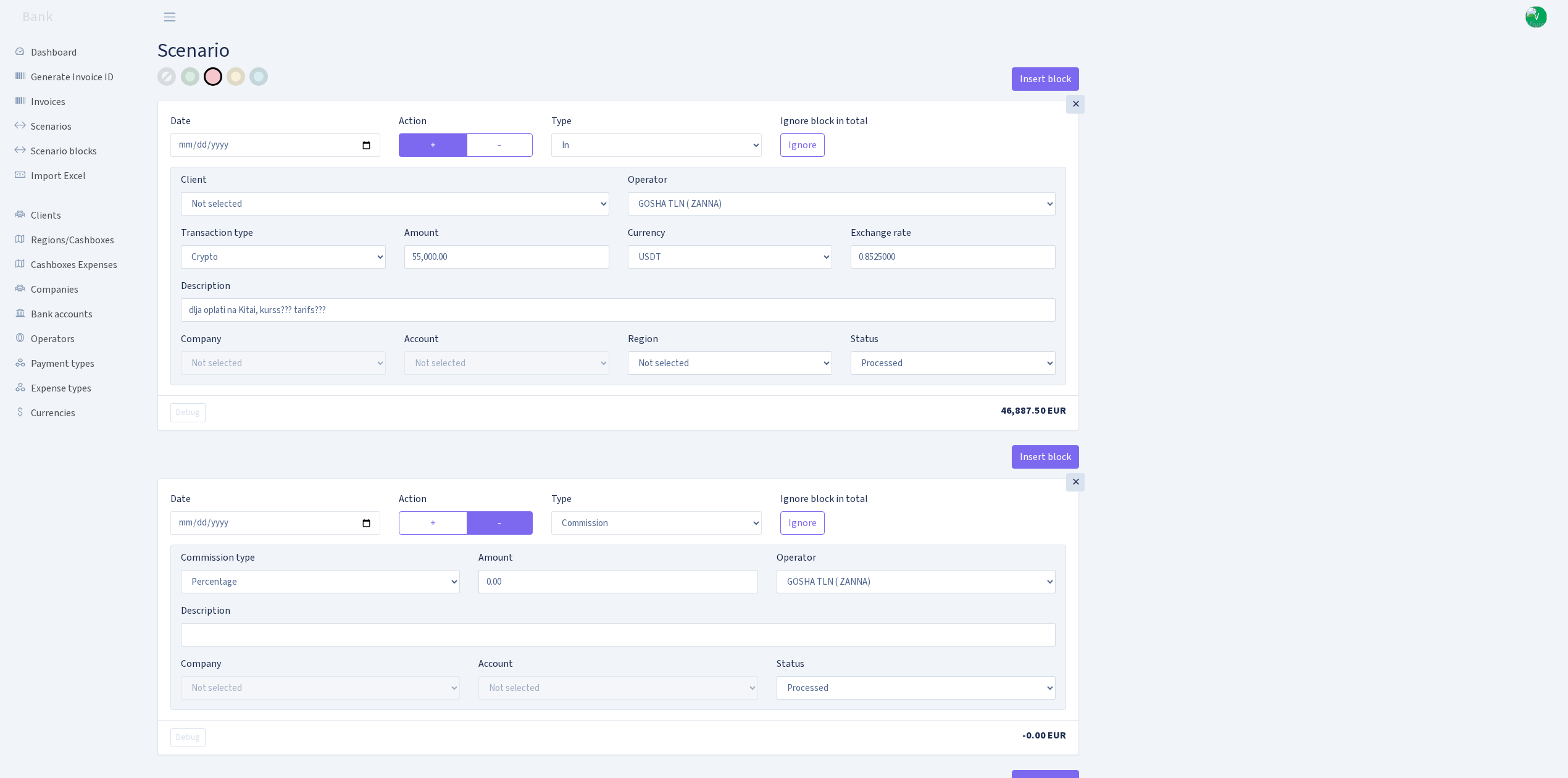
select select "commission"
select select "134"
select select "processed"
select select "in"
select select "317"
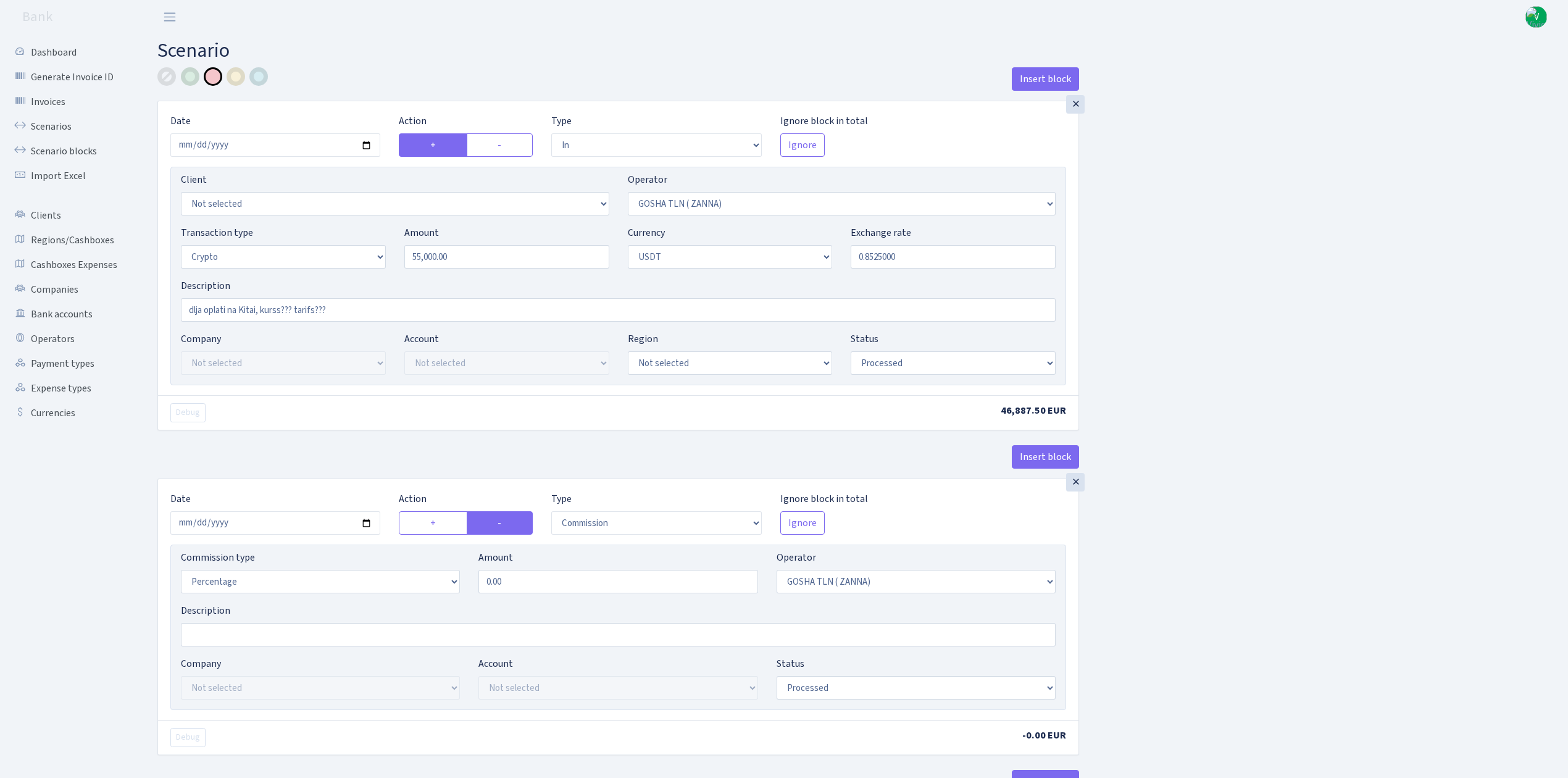
select select "2"
select select "6"
select select "20"
select select "61"
select select "processed"
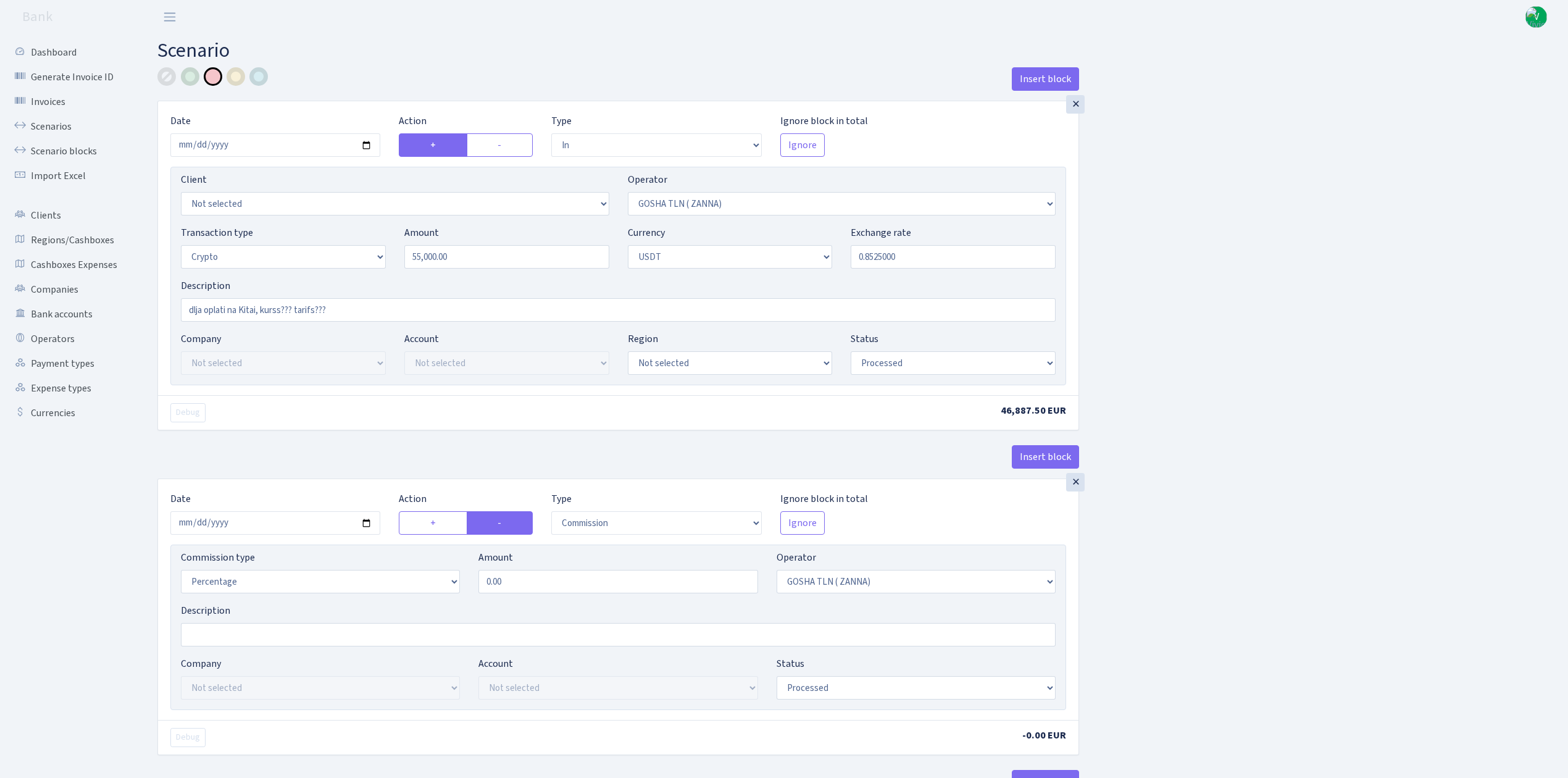
select select "out"
select select "317"
select select "15"
select select "6"
select select "processed"
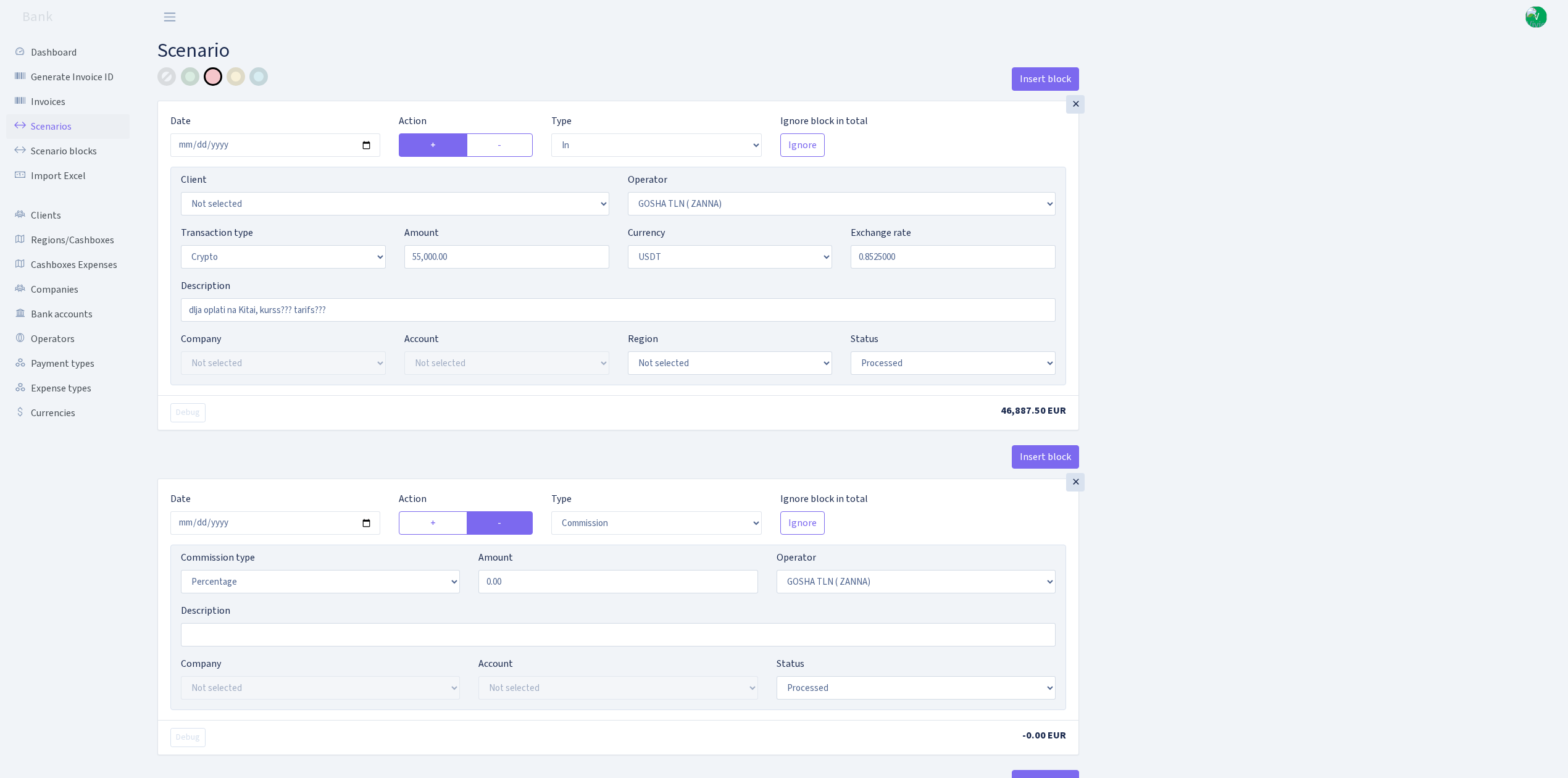
click at [75, 126] on link "Scenarios" at bounding box center [68, 126] width 124 height 25
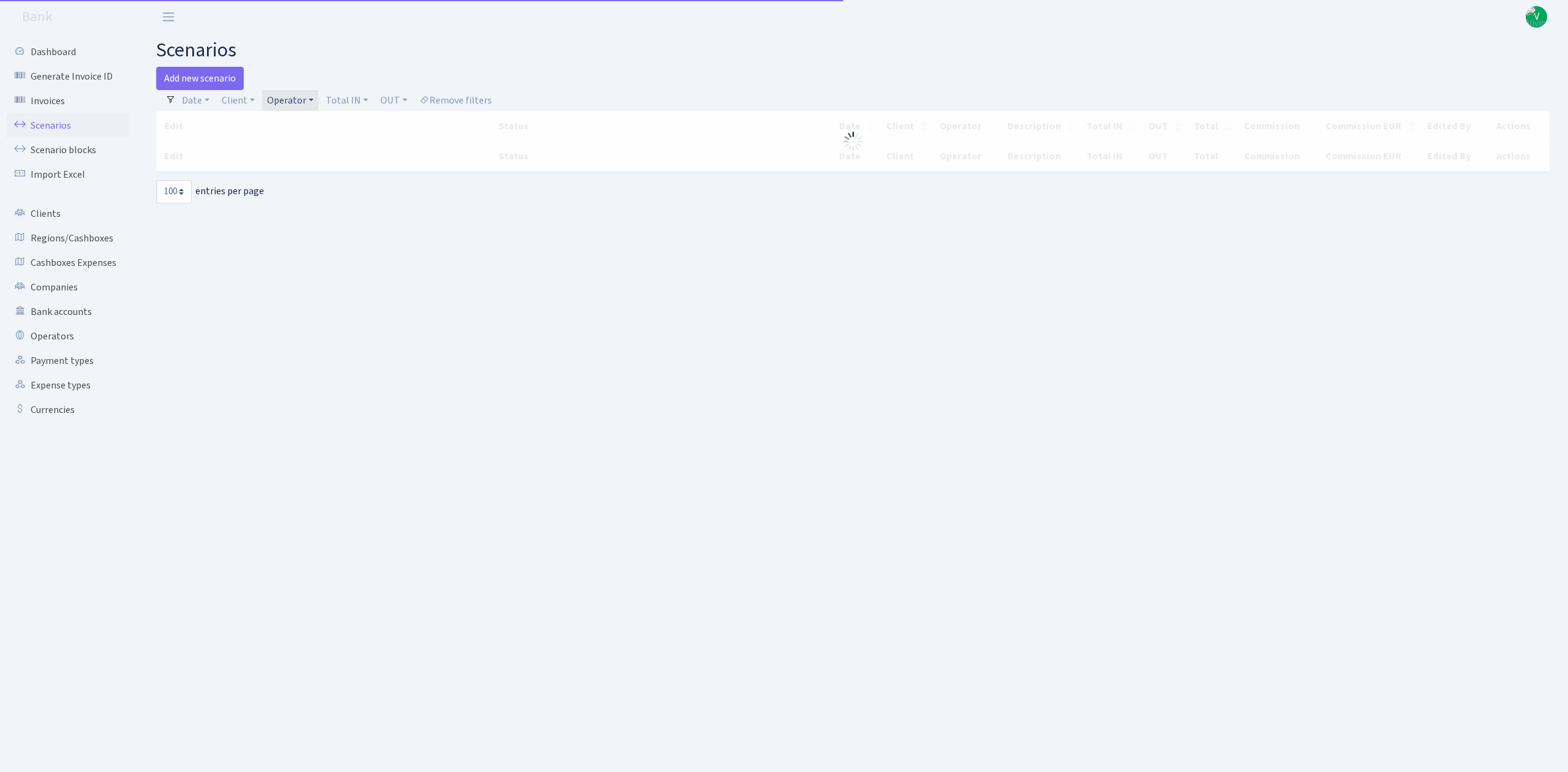
select select "100"
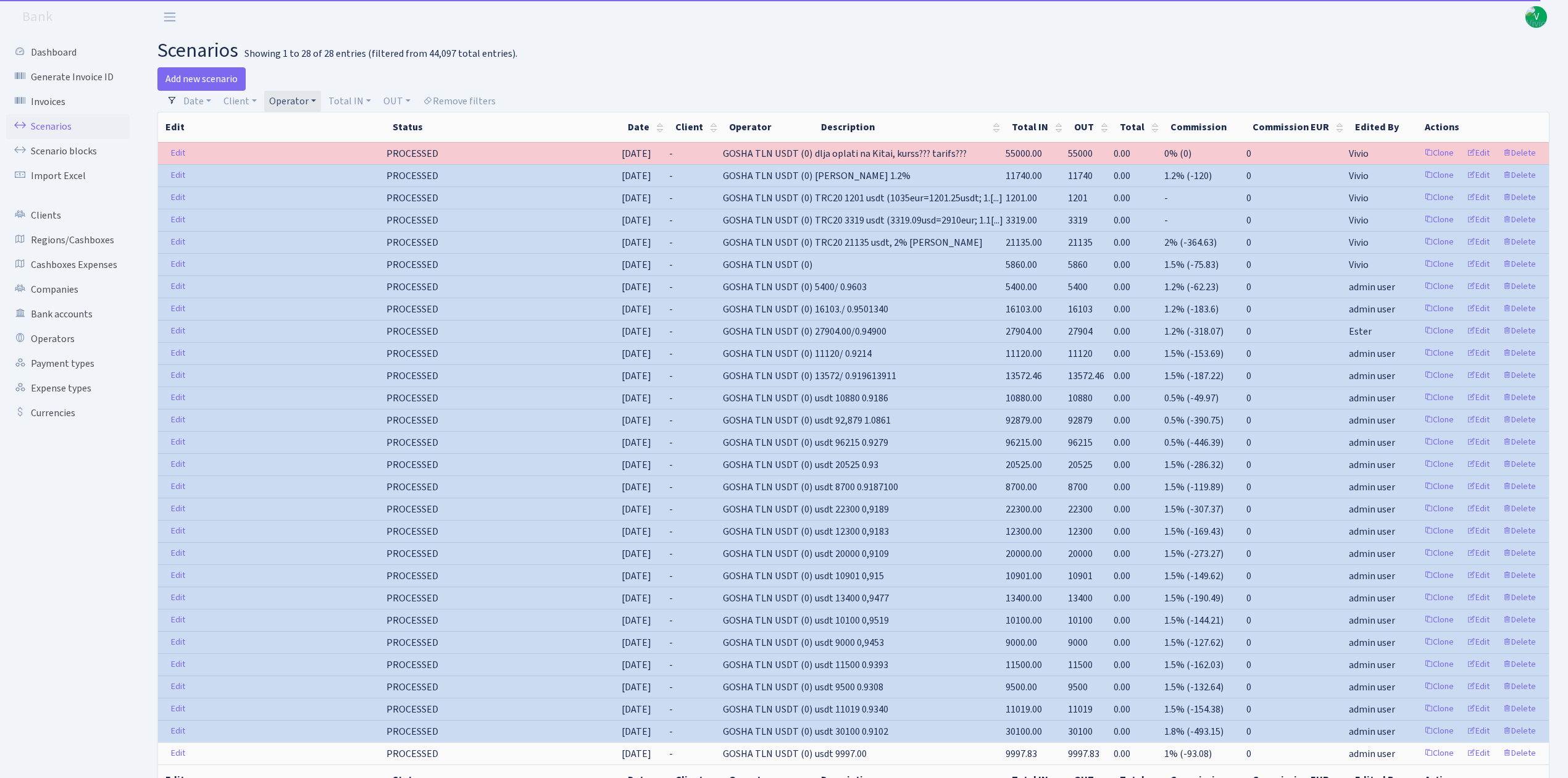
click at [289, 95] on link "Operator" at bounding box center [292, 101] width 57 height 21
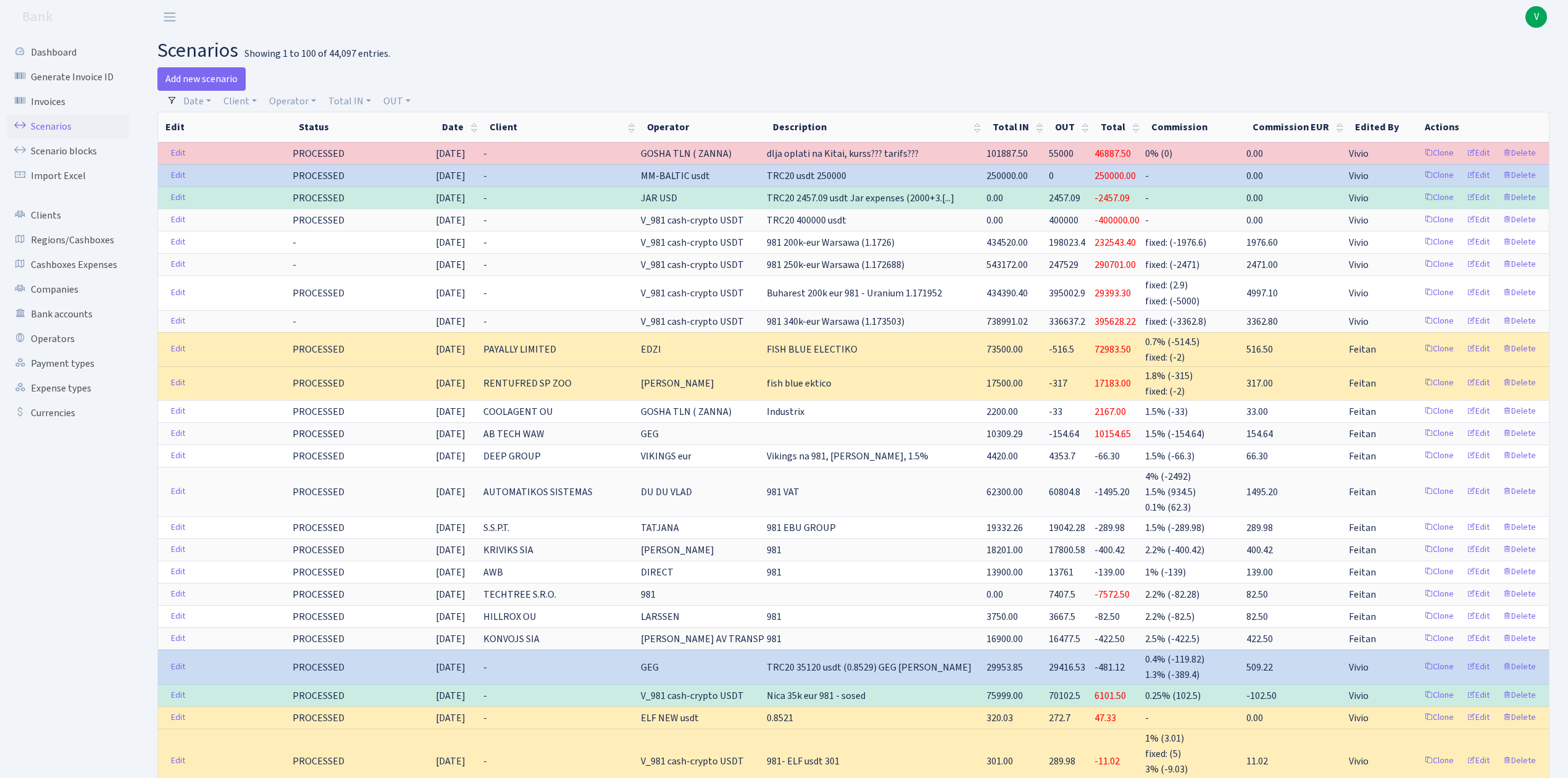
click at [53, 121] on link "Scenarios" at bounding box center [68, 126] width 124 height 25
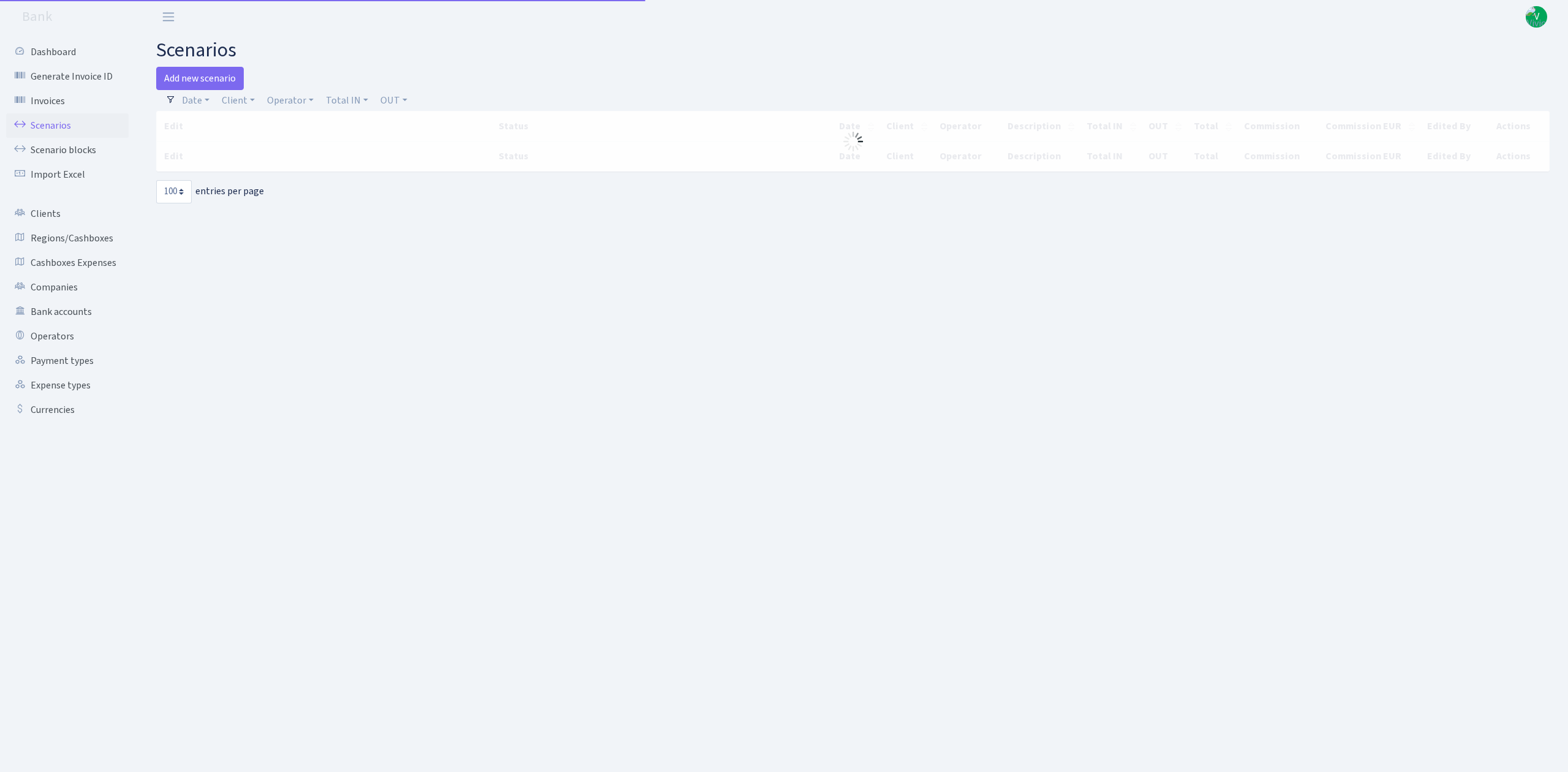
select select "100"
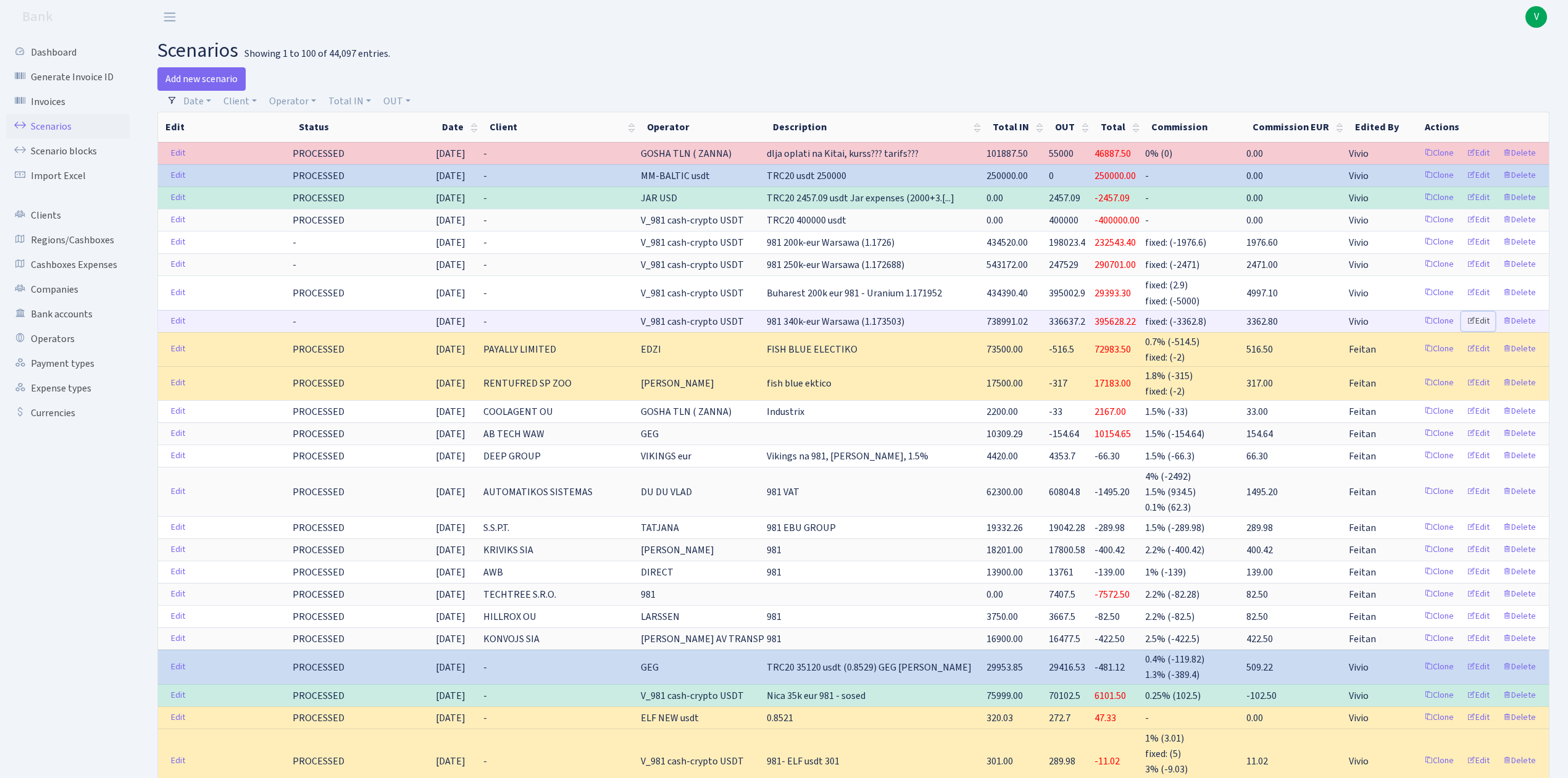
click at [1482, 322] on link "Edit" at bounding box center [1478, 321] width 34 height 19
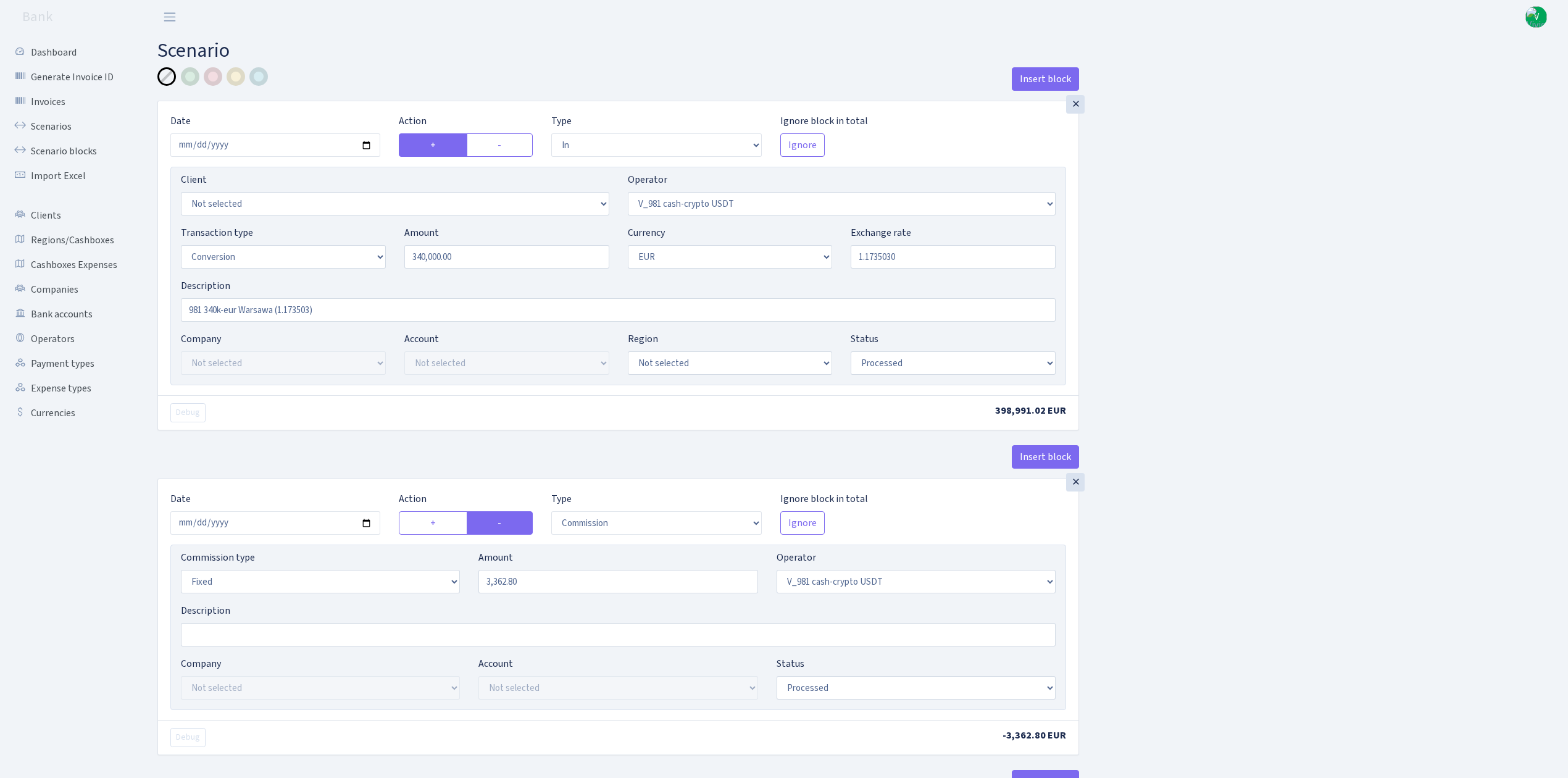
select select "in"
select select "435"
select select "15"
select select "1"
select select "processed"
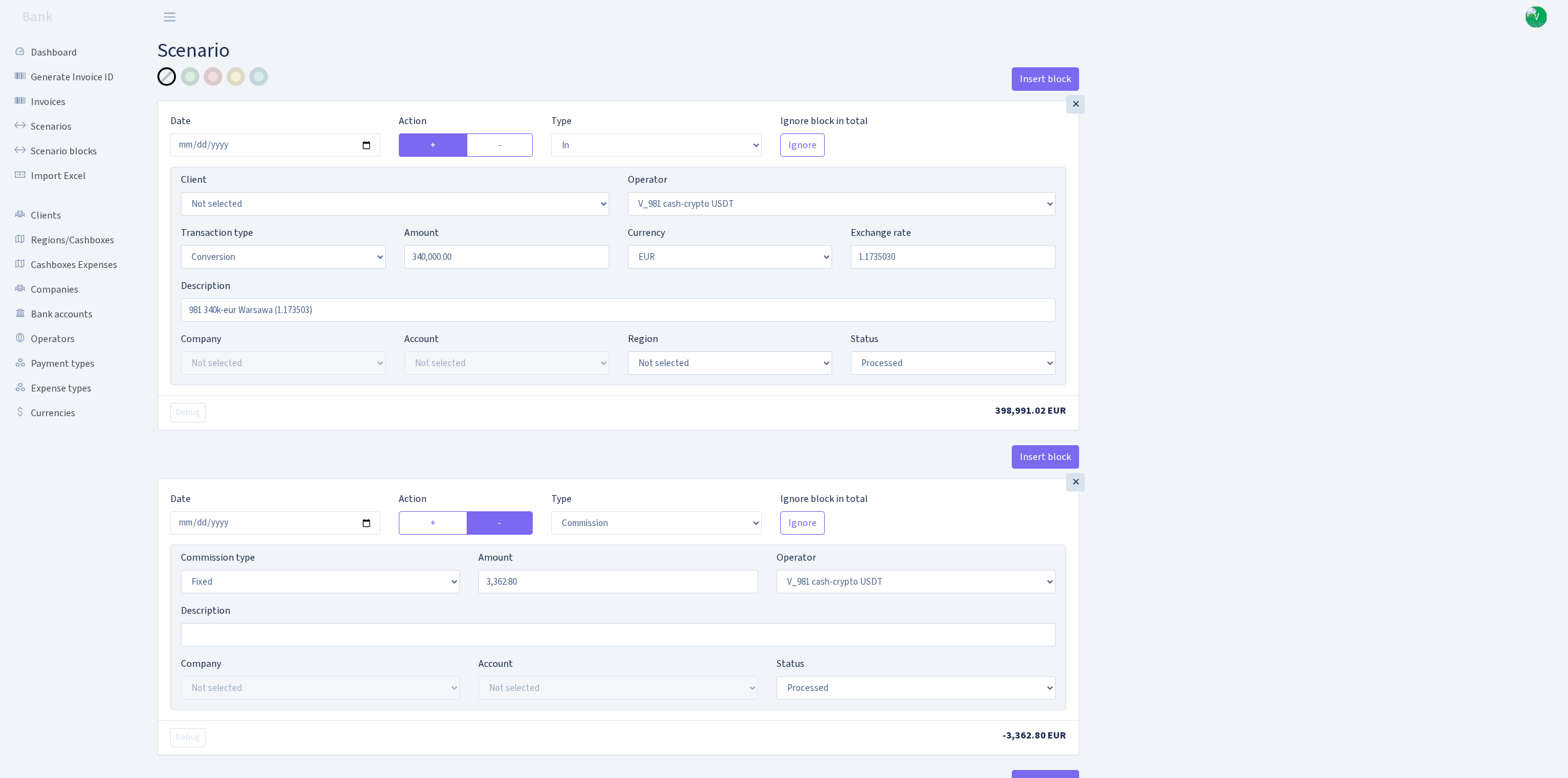
select select "commission"
select select "fixed"
select select "435"
select select "processed"
select select "out"
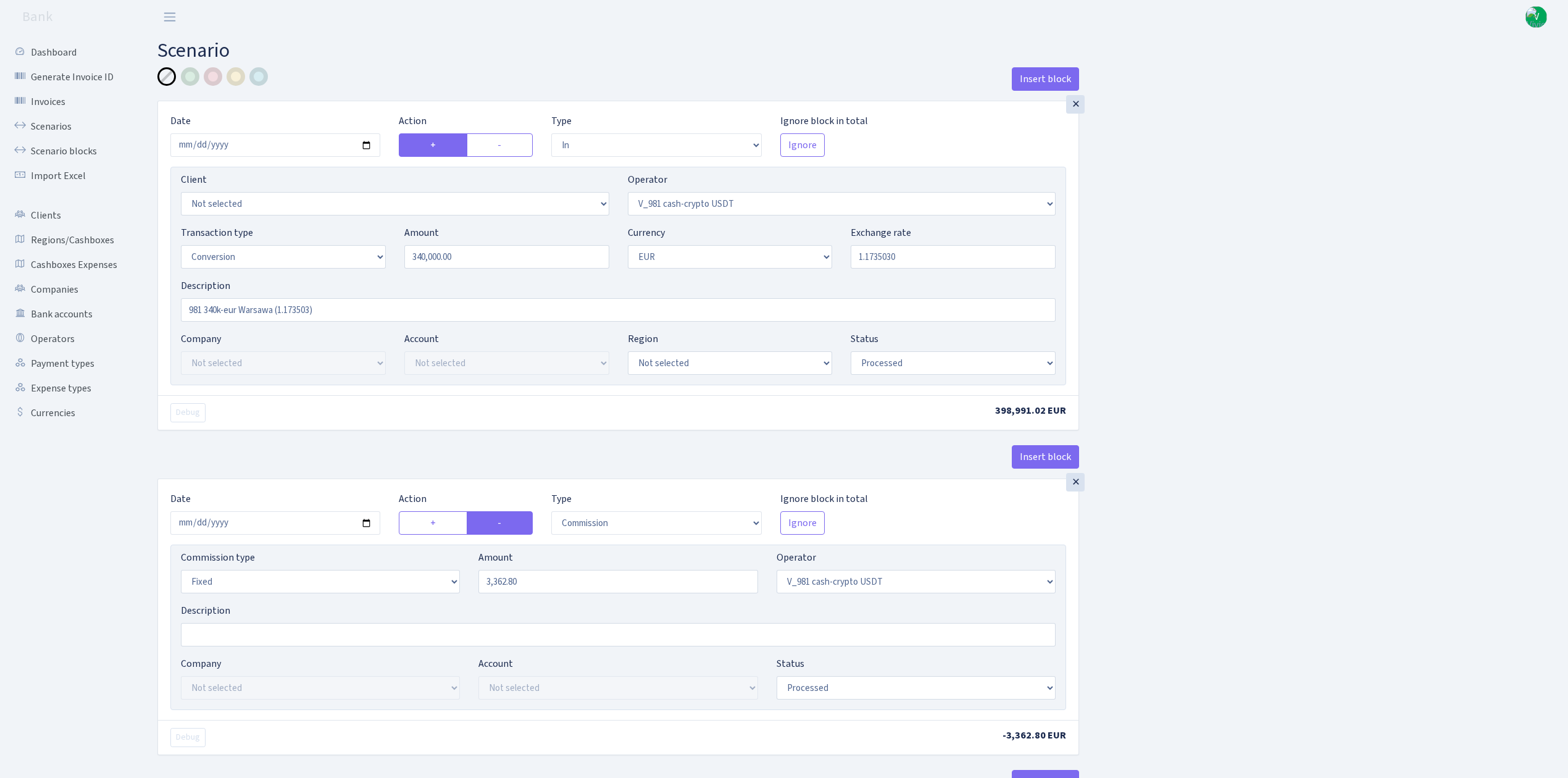
select select "434"
select select "15"
select select "1"
select select "processed"
select select "in"
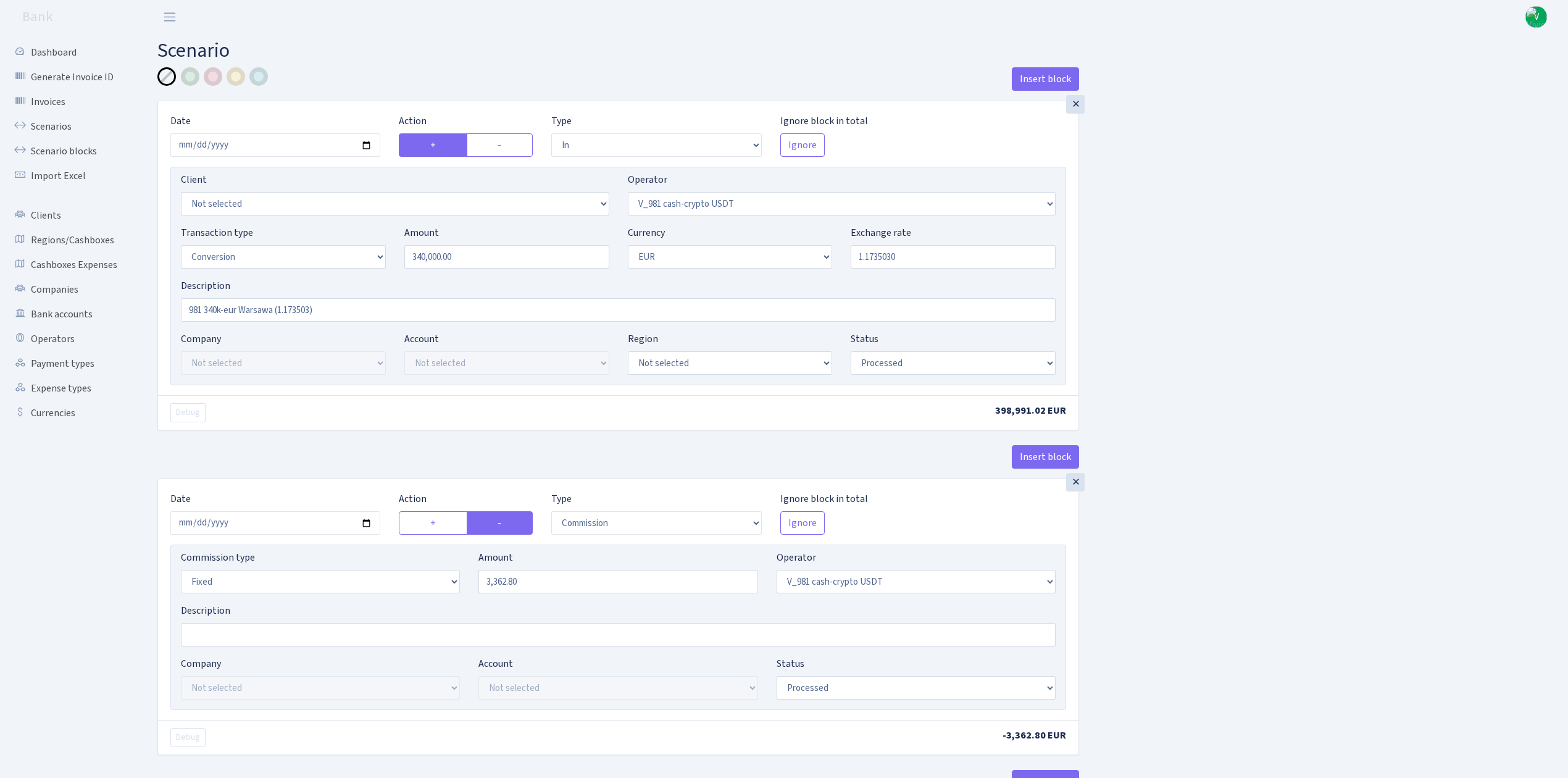
select select "434"
select select "1"
select select "pending"
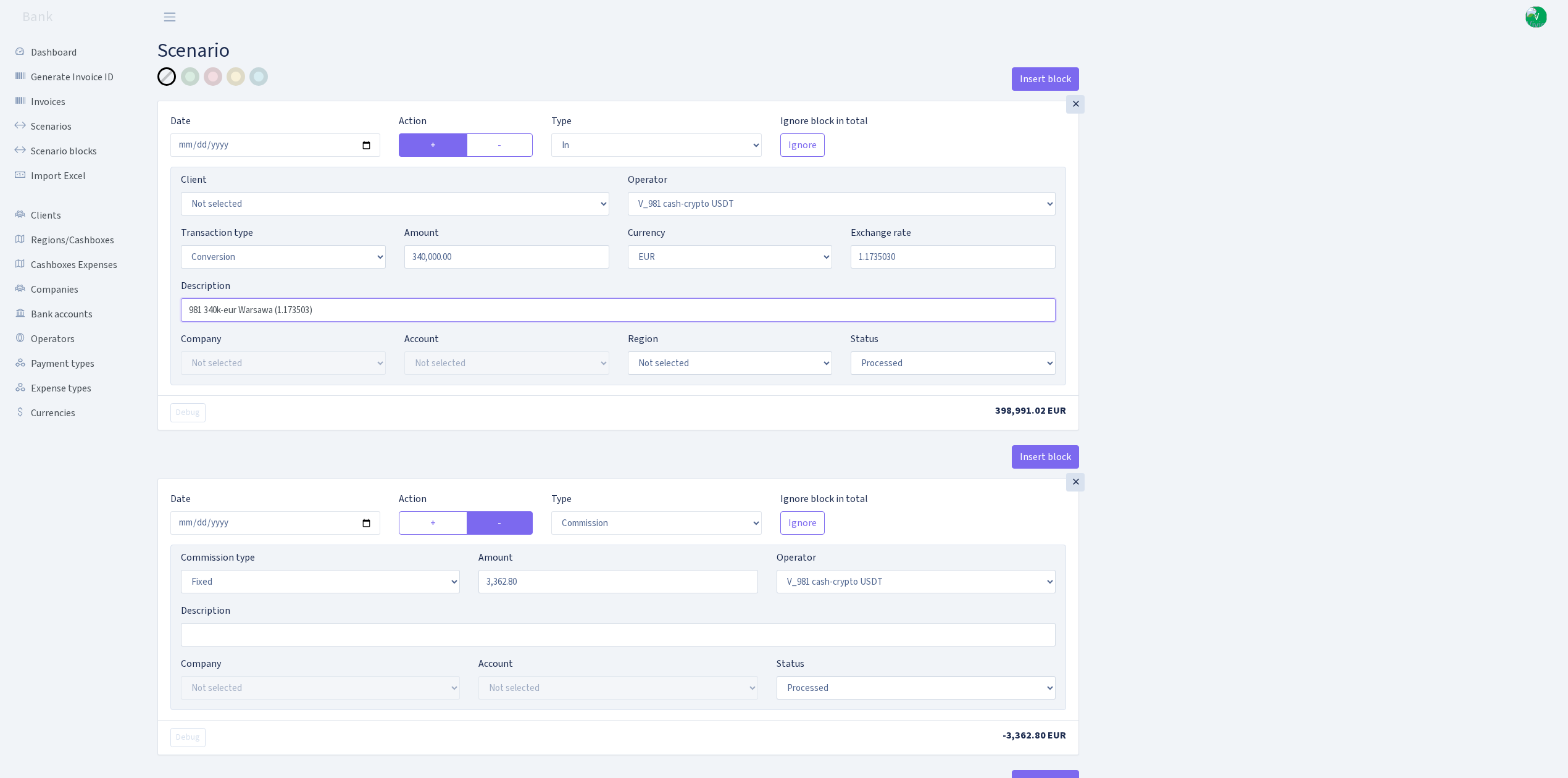
click at [223, 310] on input "981 340k-eur Warsawa (1.173503)" at bounding box center [618, 309] width 875 height 23
drag, startPoint x: 407, startPoint y: 309, endPoint x: 92, endPoint y: 311, distance: 315.0
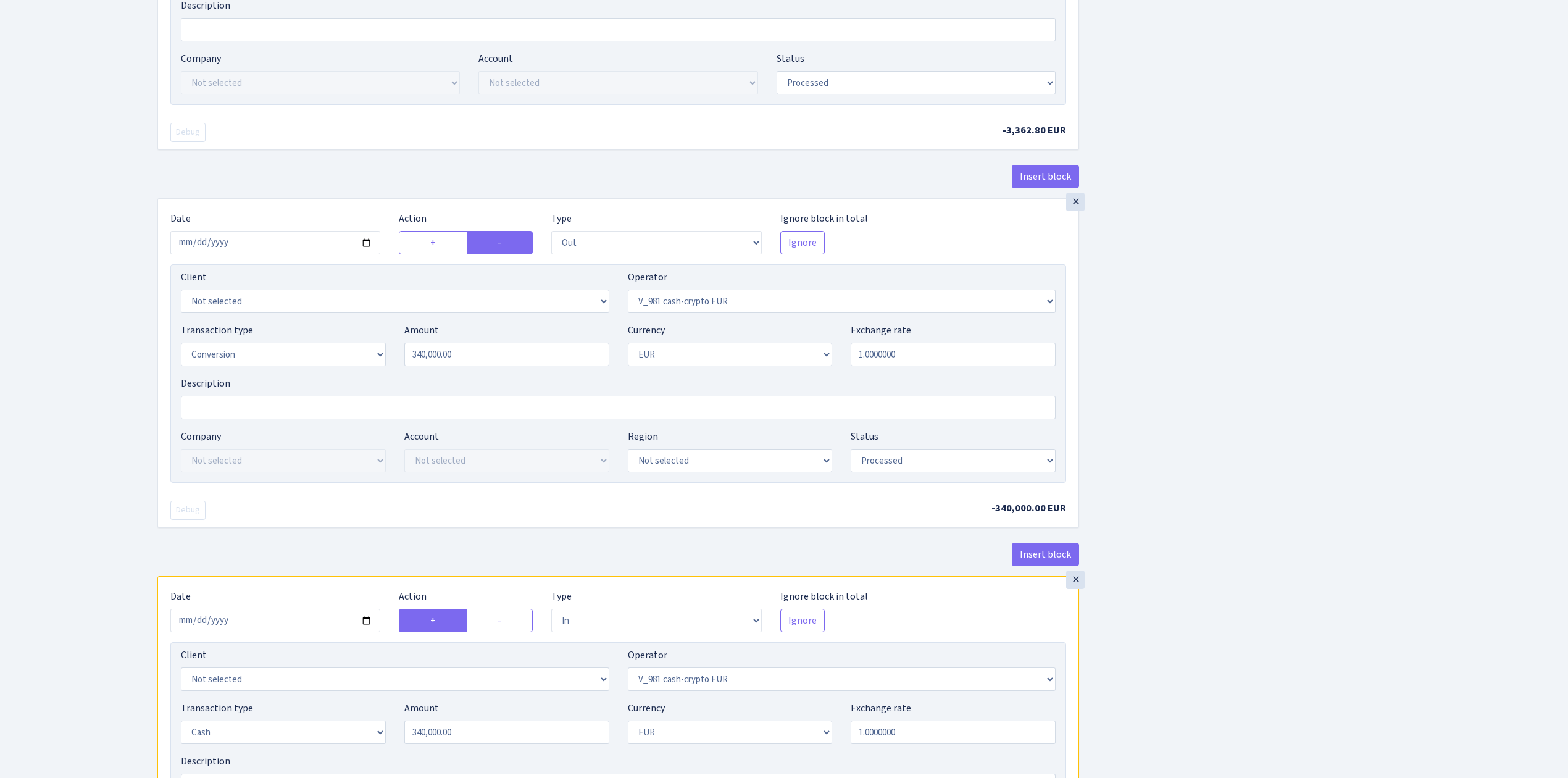
scroll to position [901, 0]
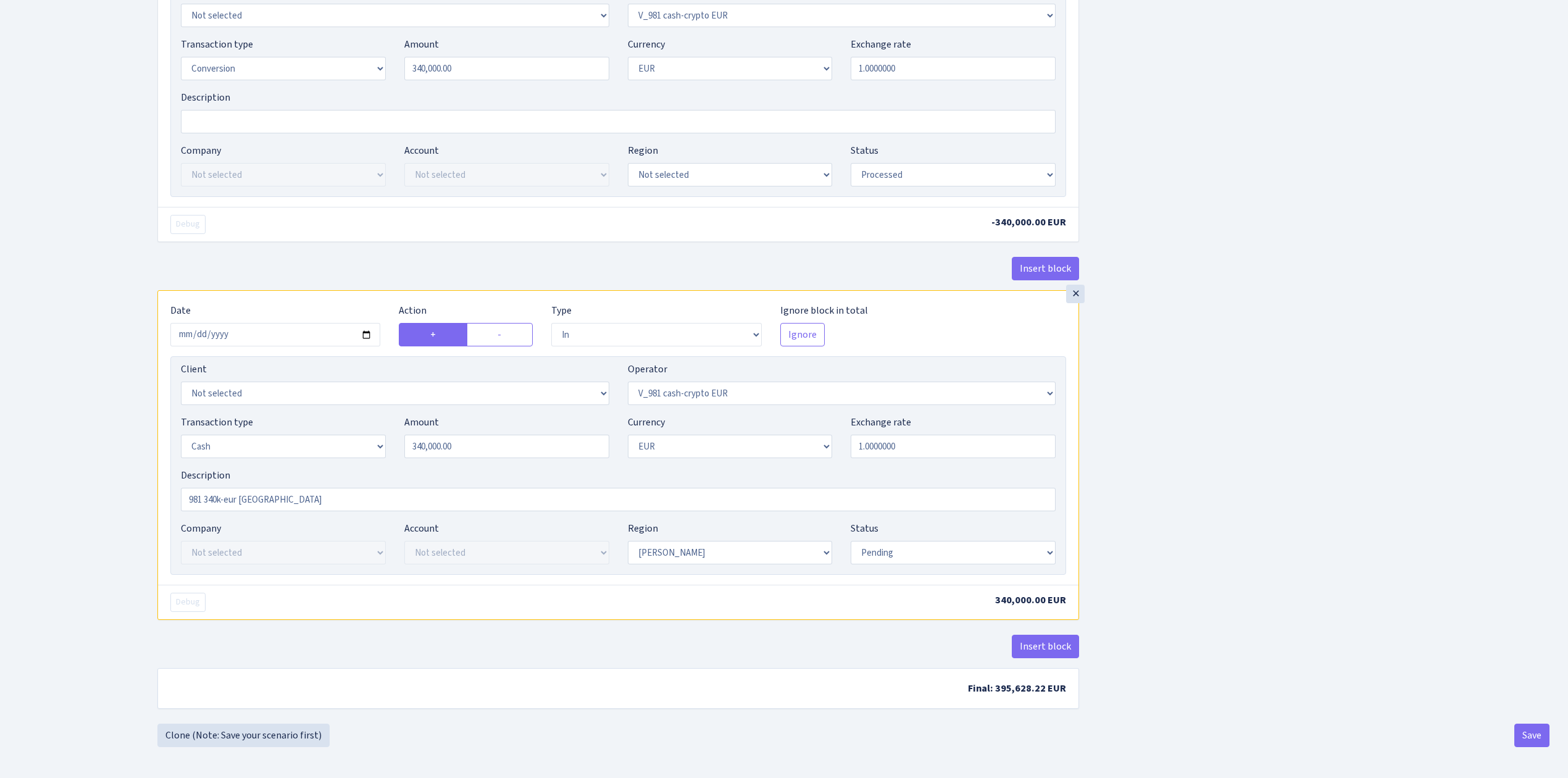
type input "981 340k (190 +150) eur Warsawa (1.173503)"
drag, startPoint x: 315, startPoint y: 493, endPoint x: 139, endPoint y: 493, distance: 176.0
paste input "(190 +150) eur Warsawa (1.173503)"
type input "981 340k (190 +150) eur Warsawa (1.173503)"
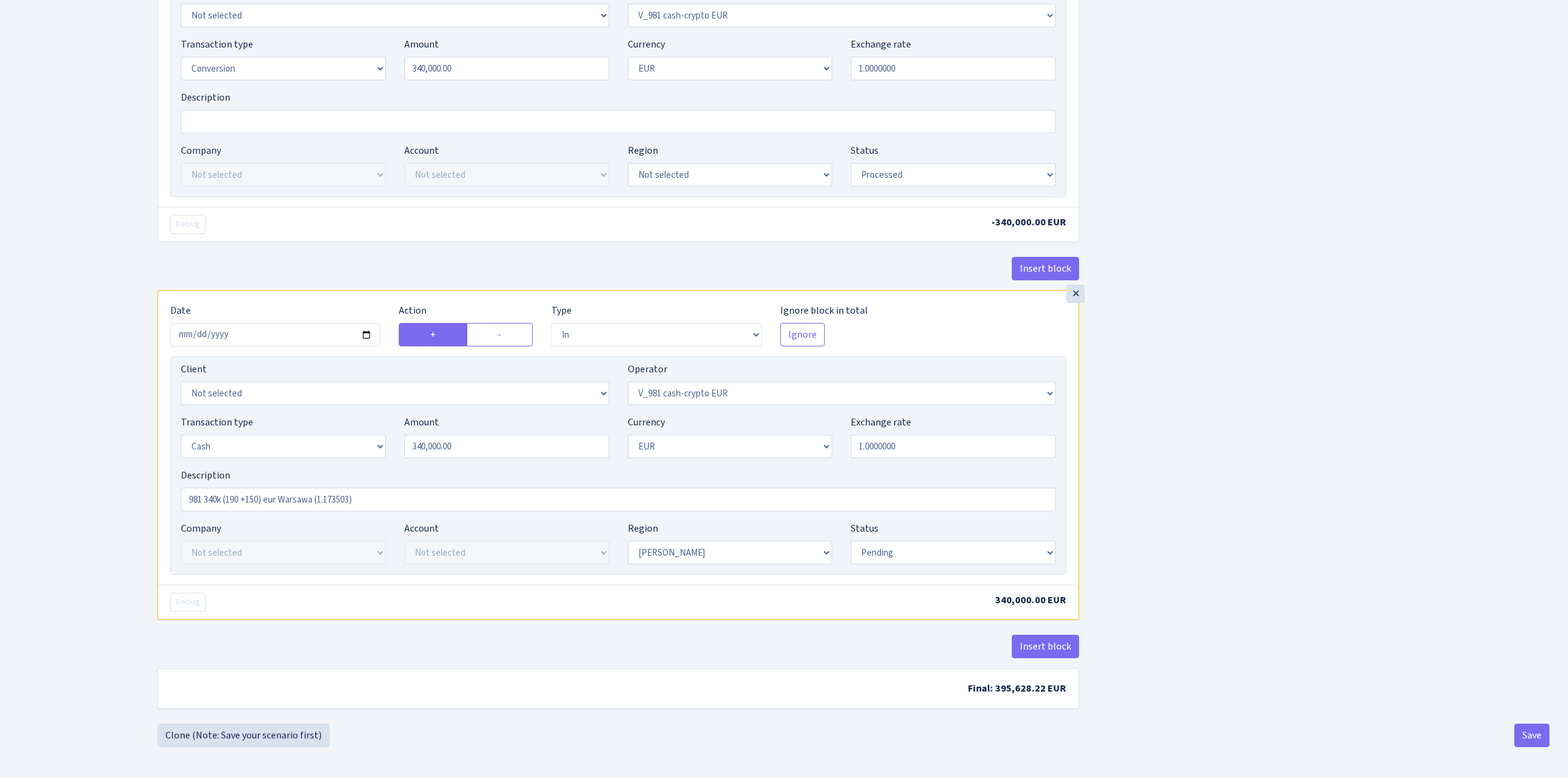
click at [1524, 727] on button "Save" at bounding box center [1532, 735] width 35 height 23
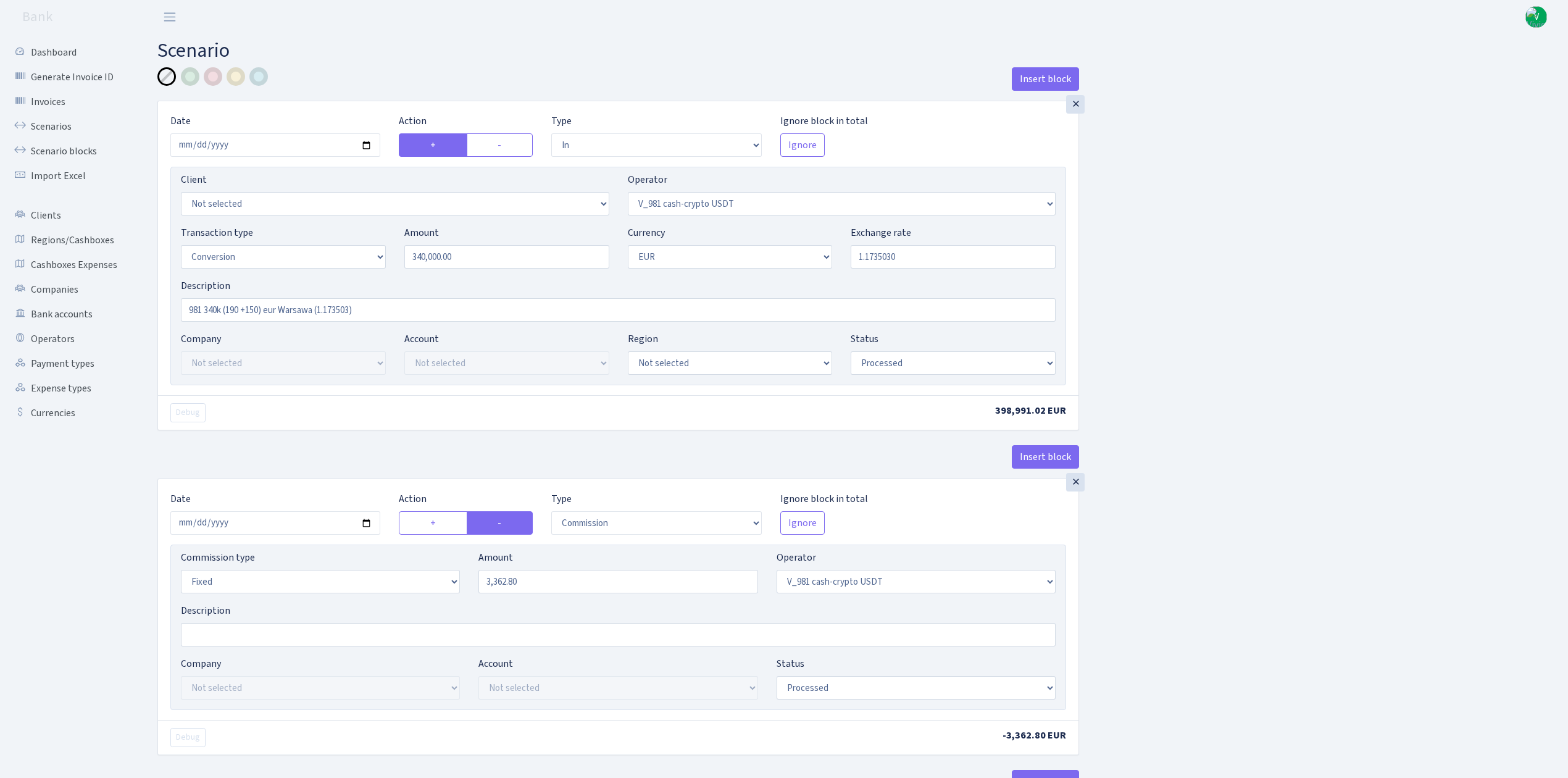
select select "in"
select select "435"
select select "15"
select select "1"
select select "processed"
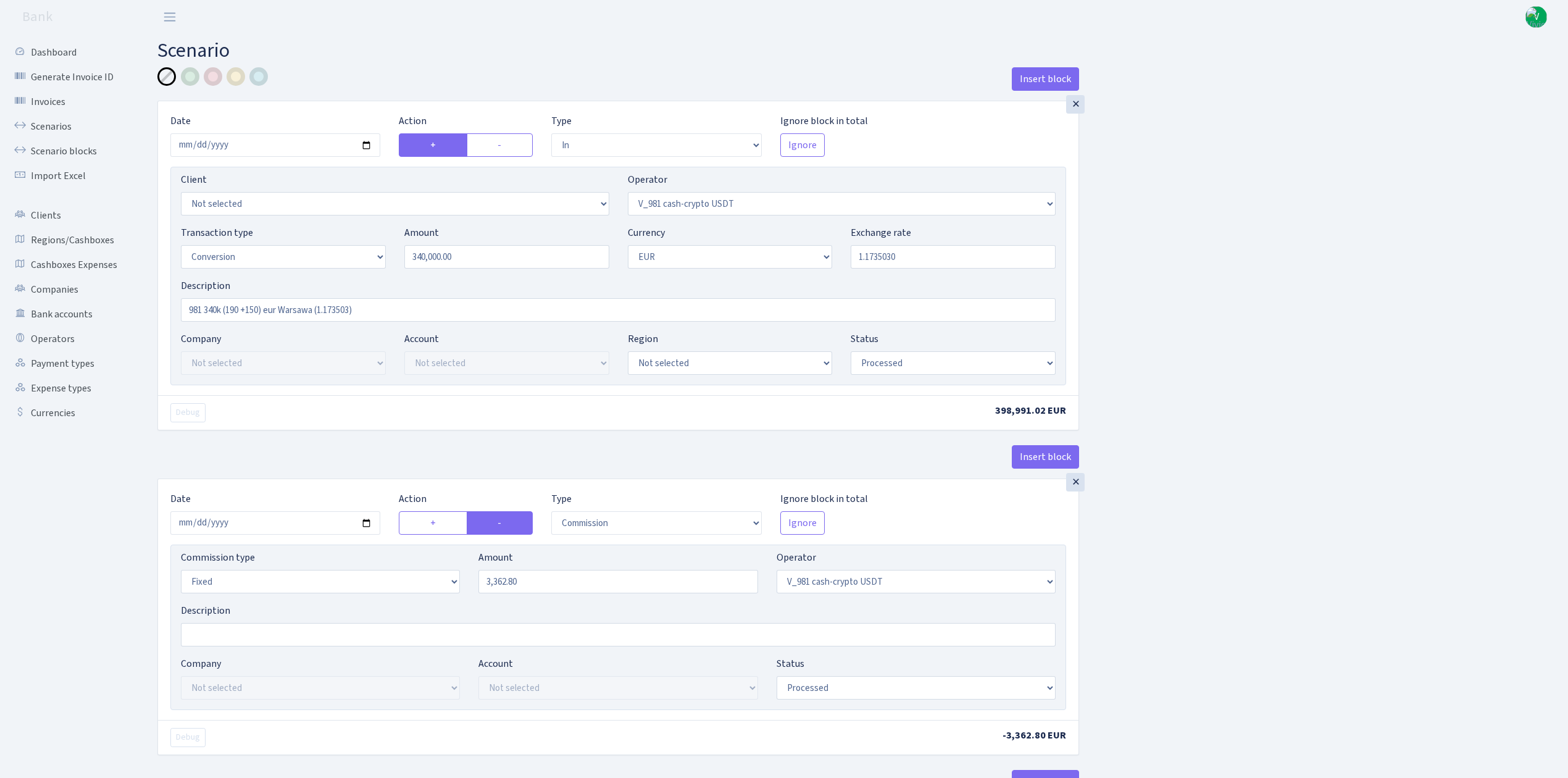
select select "commission"
select select "fixed"
select select "435"
select select "processed"
select select "out"
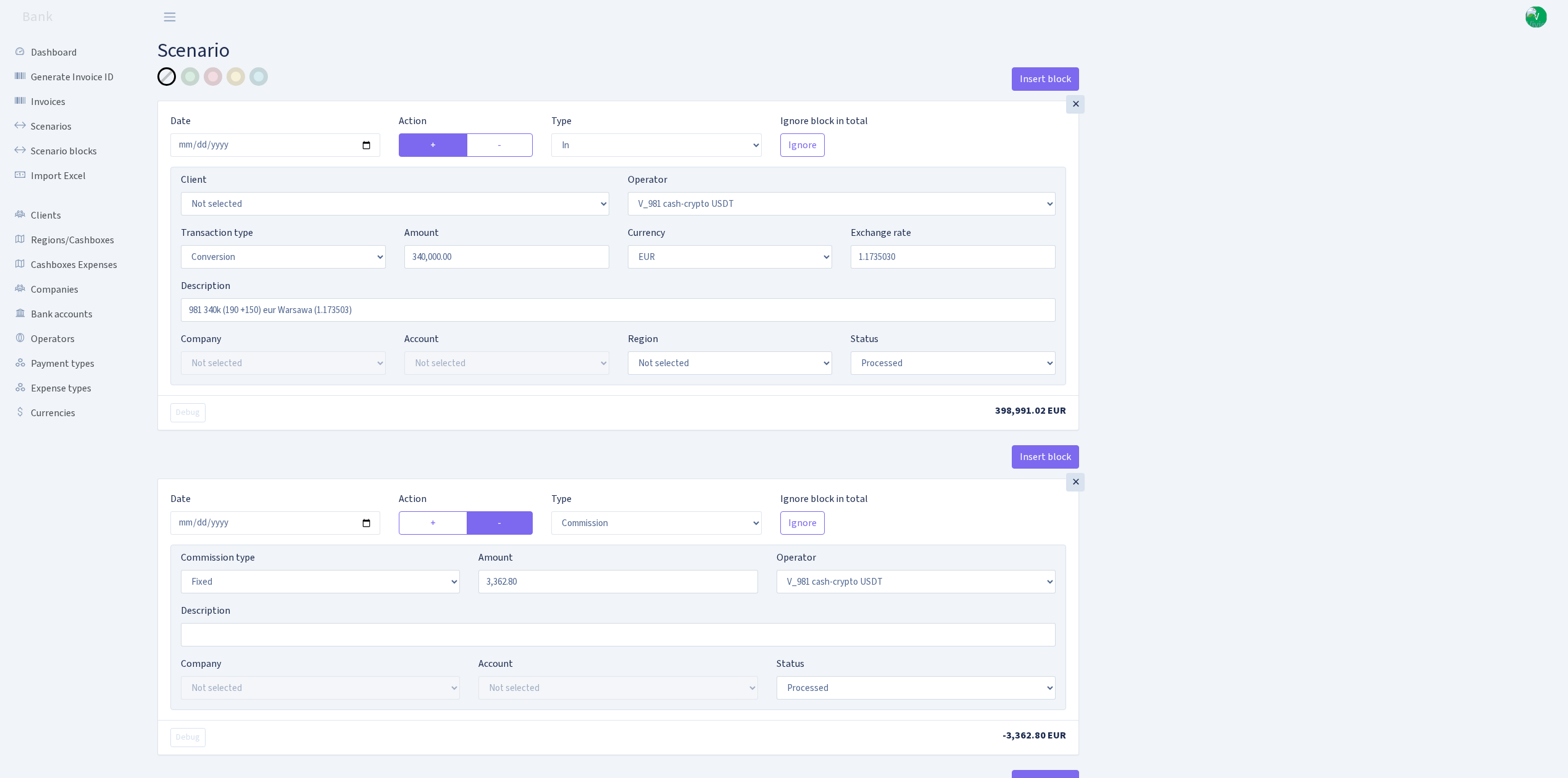
select select "434"
select select "15"
select select "1"
select select "processed"
select select "in"
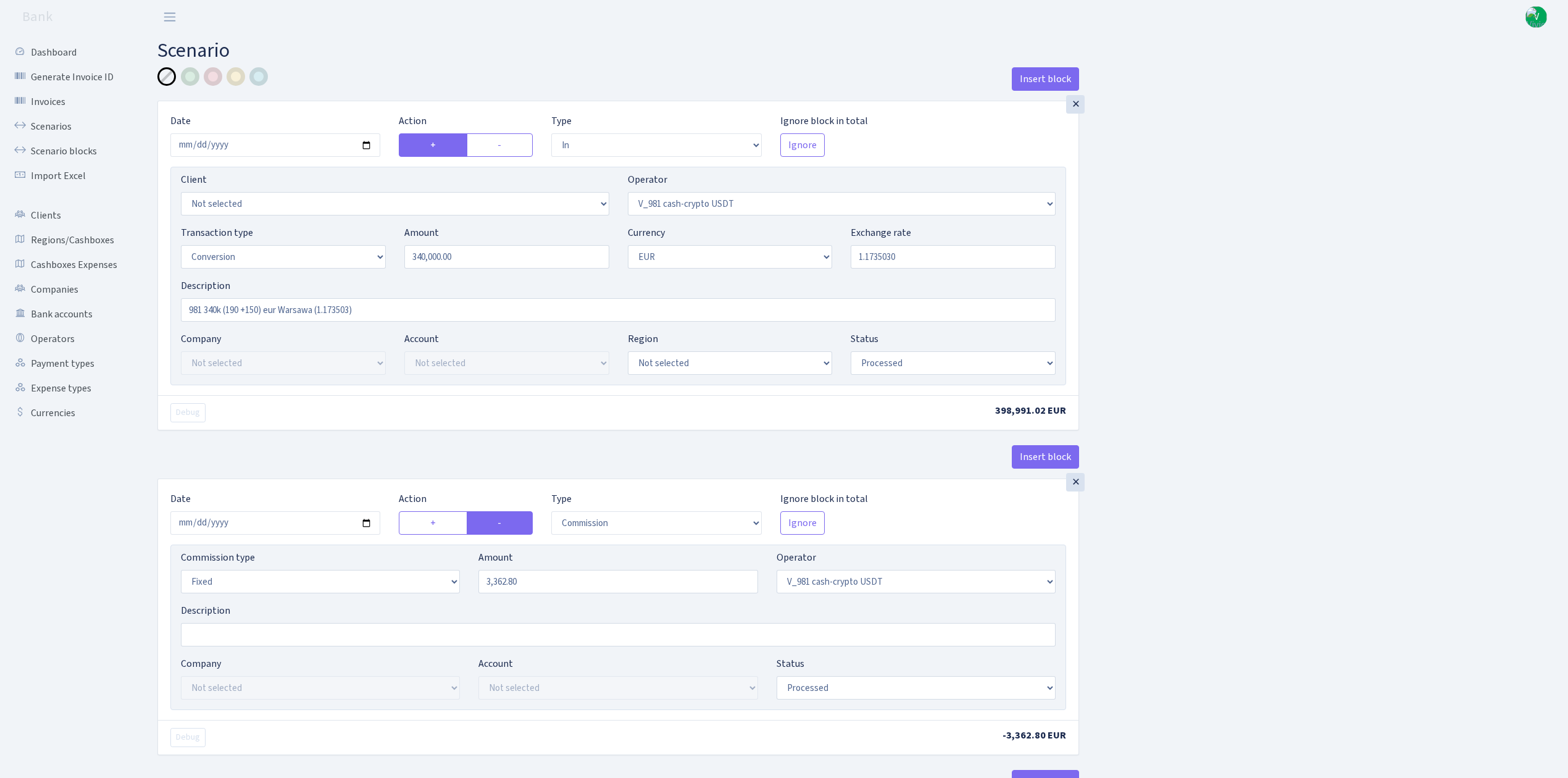
select select "434"
select select "1"
select select "pending"
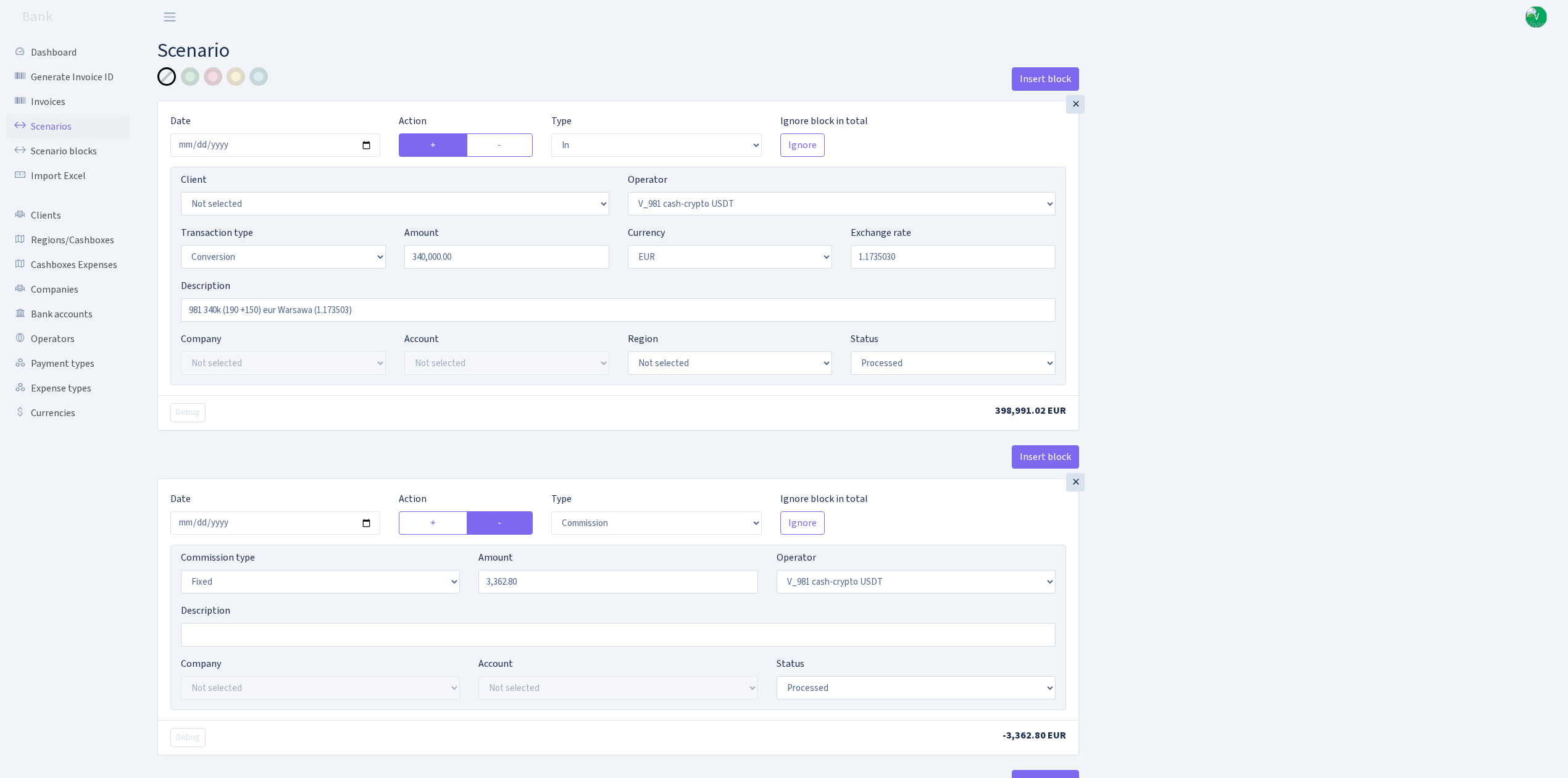
click at [58, 121] on link "Scenarios" at bounding box center [68, 126] width 124 height 25
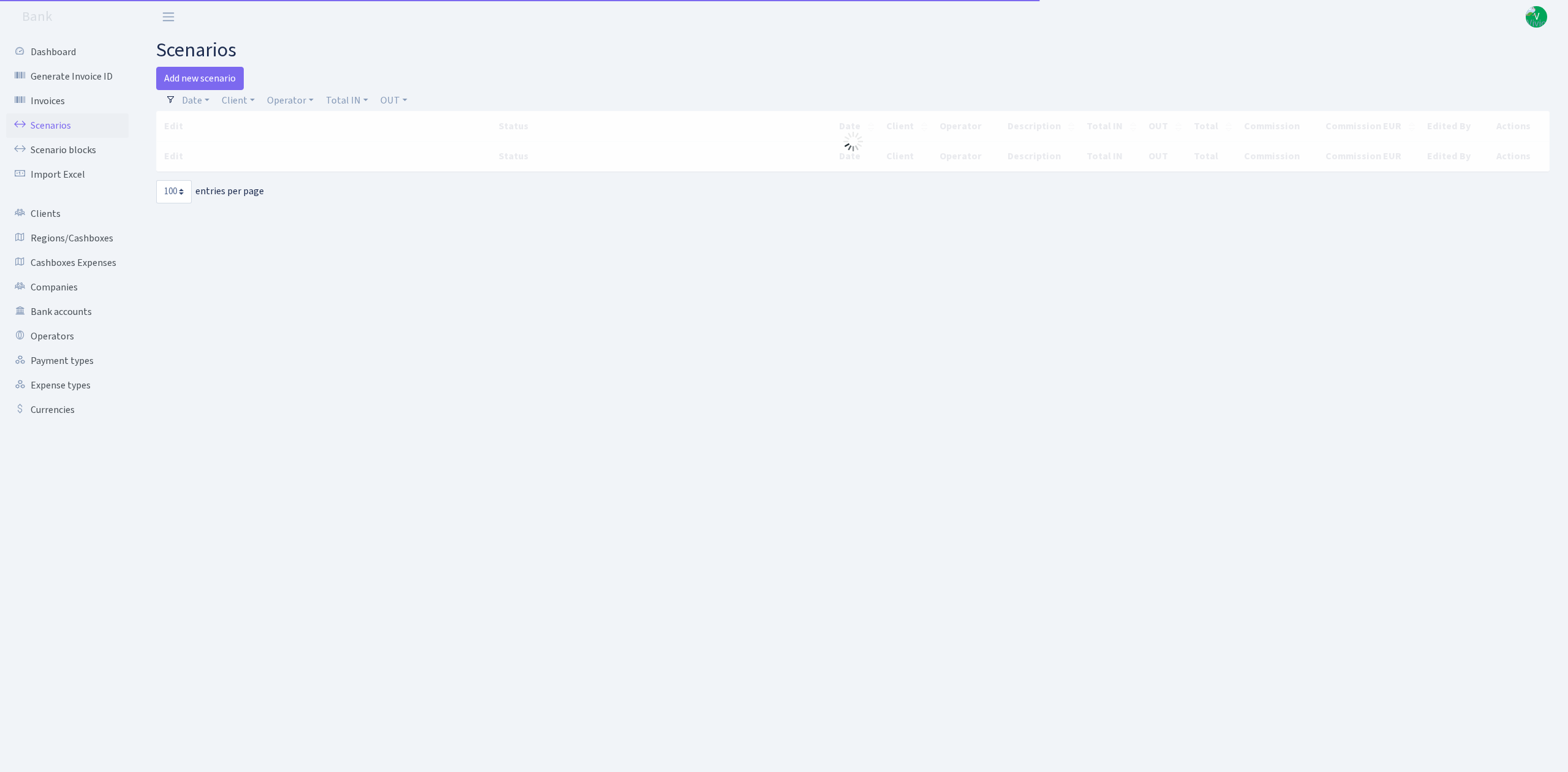
select select "100"
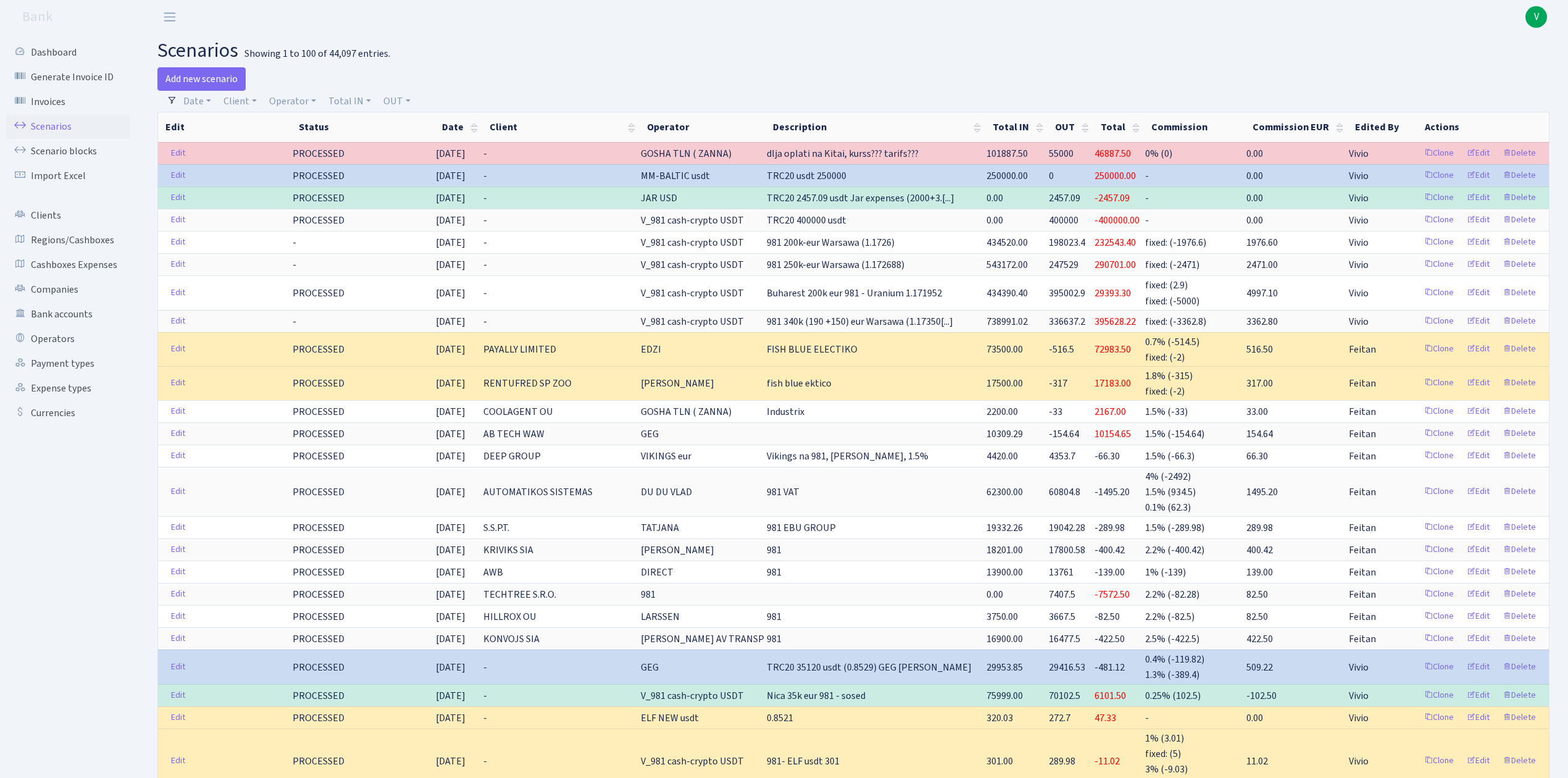
click at [1540, 9] on span "V" at bounding box center [1536, 17] width 21 height 21
click at [1490, 69] on link "Logout" at bounding box center [1497, 71] width 111 height 19
